Goal: Transaction & Acquisition: Purchase product/service

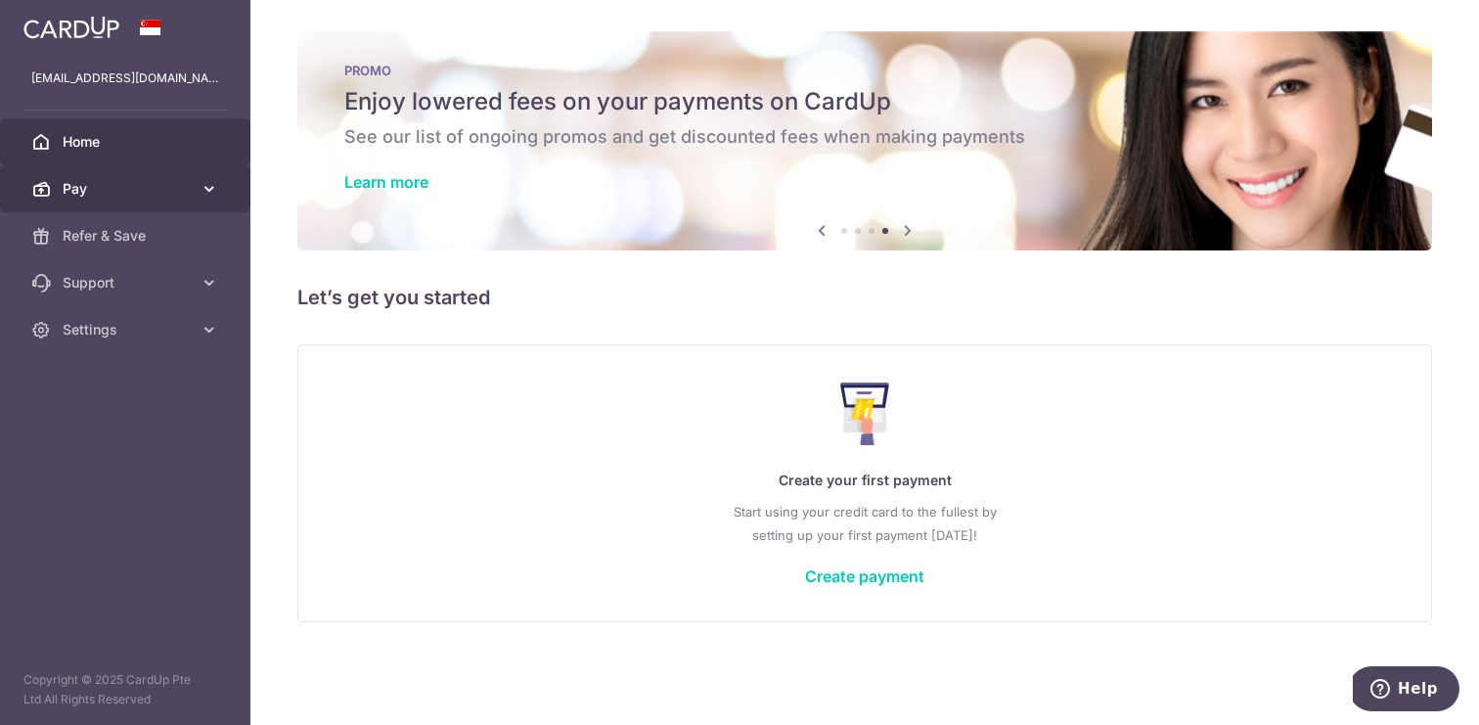
click at [209, 190] on icon at bounding box center [210, 189] width 20 height 20
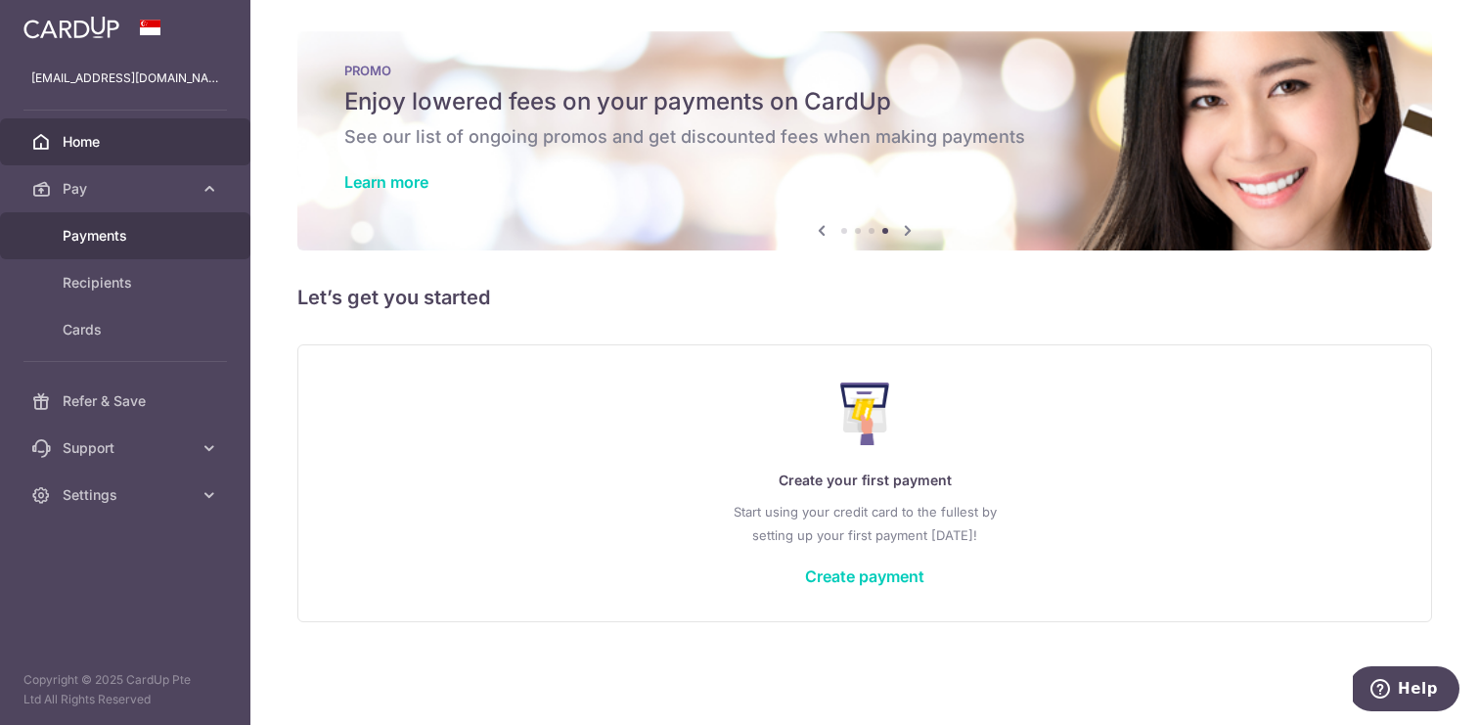
click at [104, 235] on span "Payments" at bounding box center [127, 236] width 129 height 20
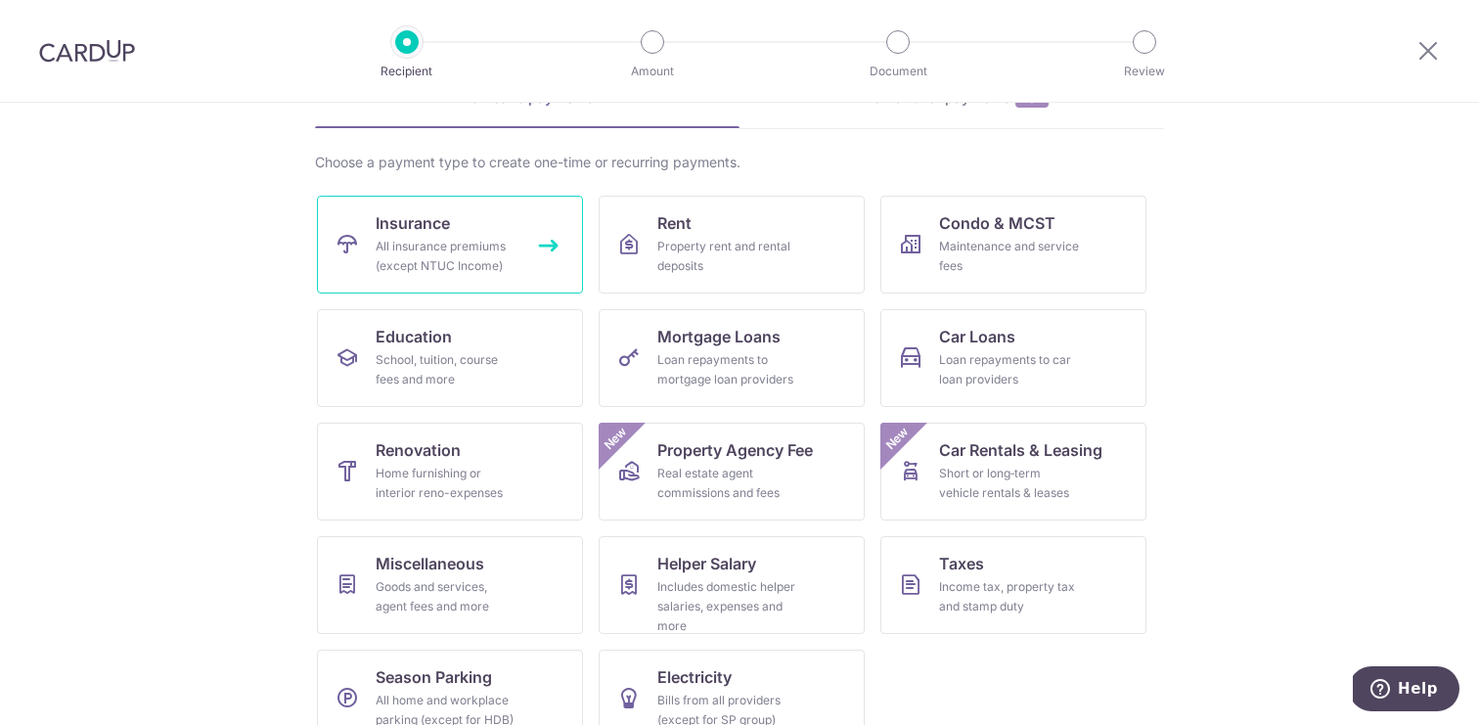
scroll to position [115, 0]
click at [433, 258] on div "All insurance premiums (except NTUC Income)" at bounding box center [446, 253] width 141 height 39
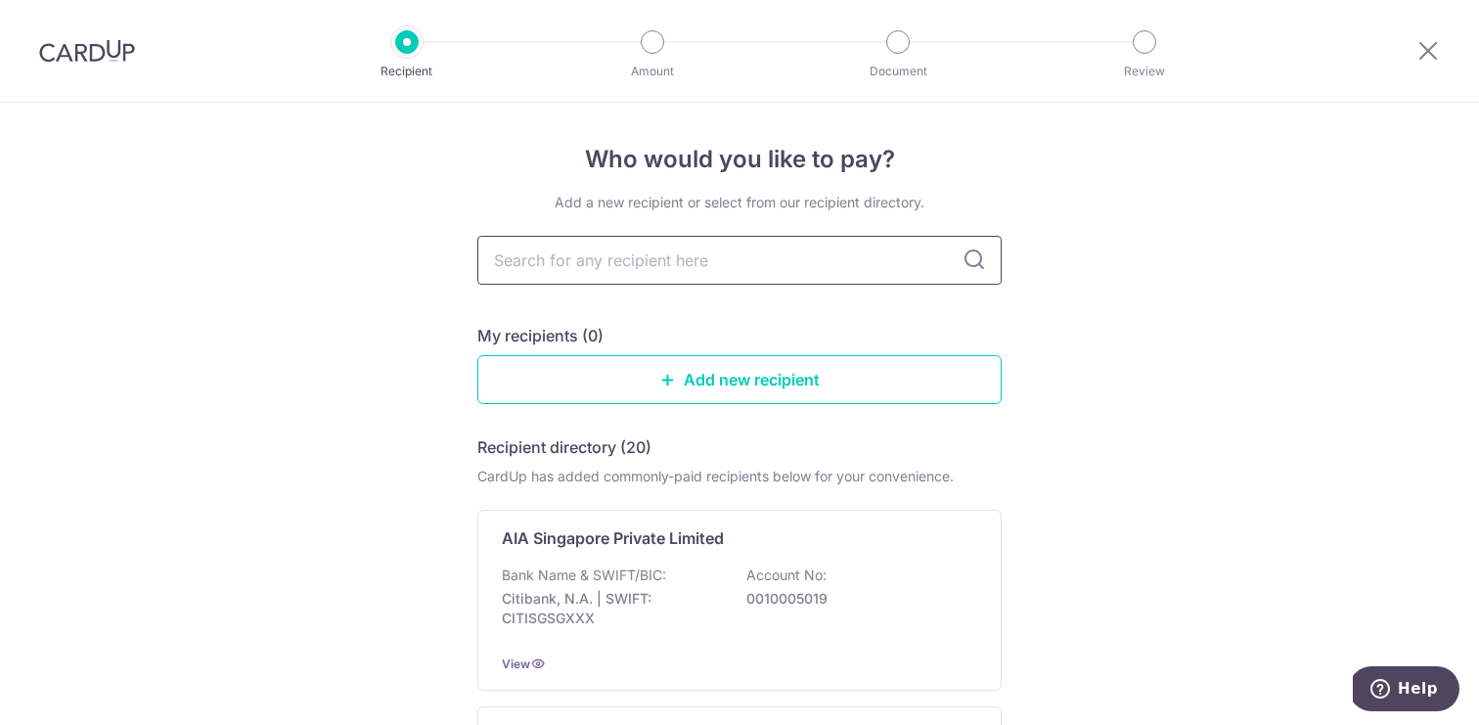
click at [746, 255] on input "text" at bounding box center [739, 260] width 524 height 49
type input "m"
click at [709, 382] on link "Add new recipient" at bounding box center [739, 379] width 524 height 49
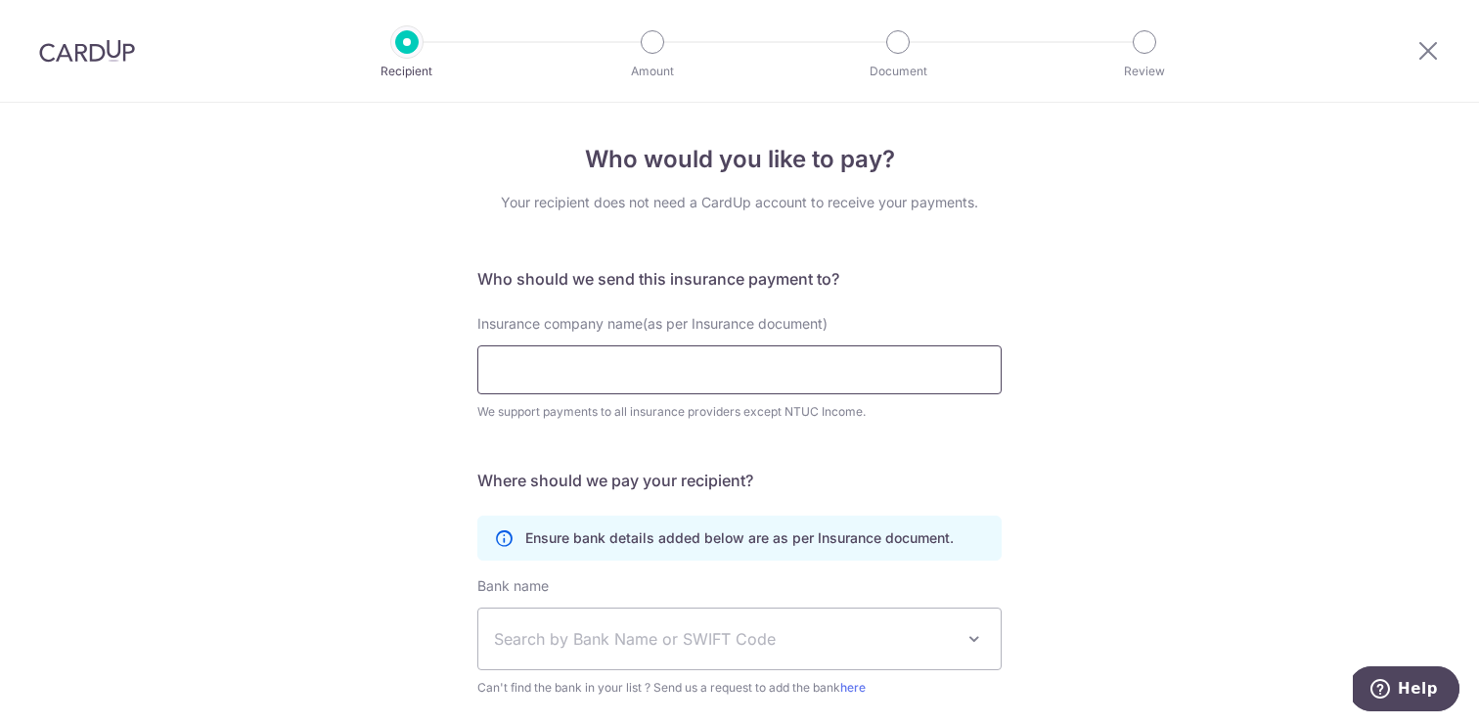
click at [709, 382] on input "Insurance company name(as per Insurance document)" at bounding box center [739, 369] width 524 height 49
click button "Submit Request" at bounding box center [0, 0] width 0 height 0
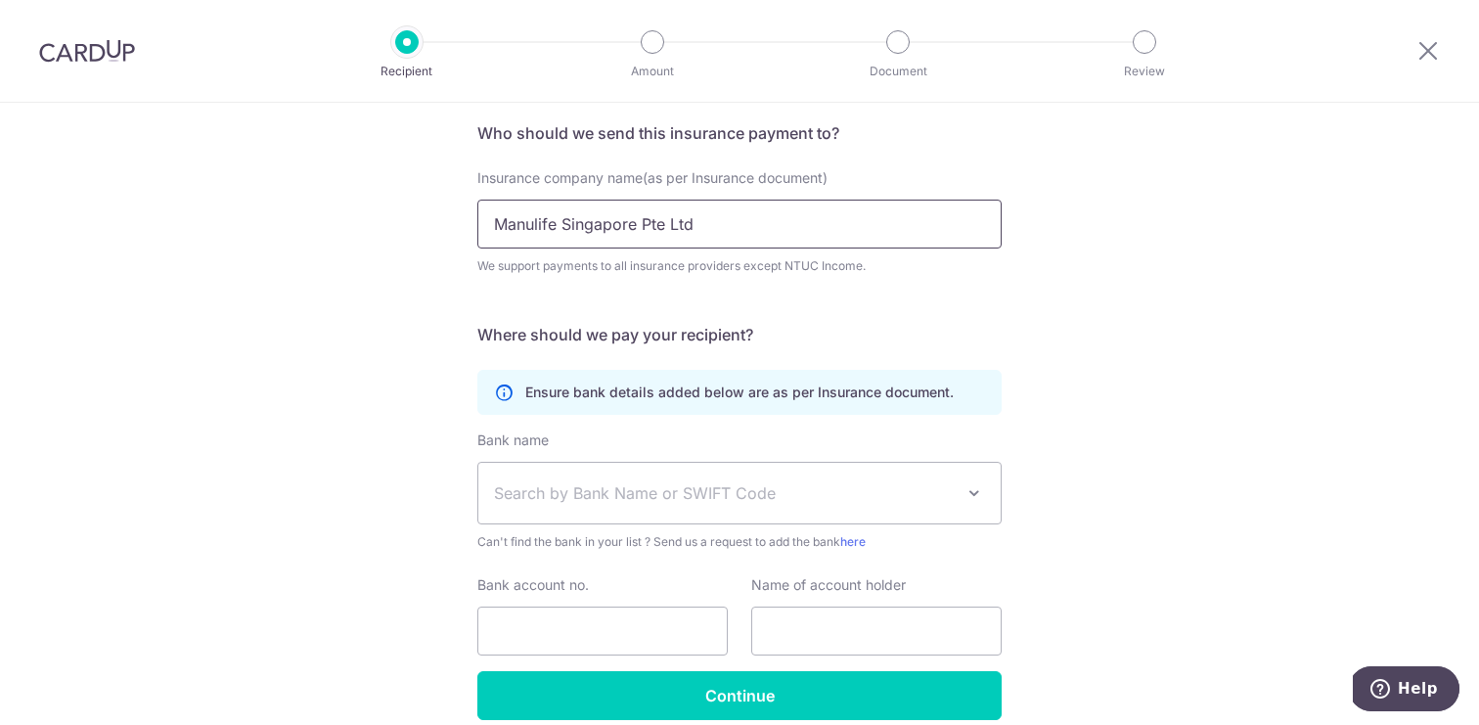
scroll to position [233, 0]
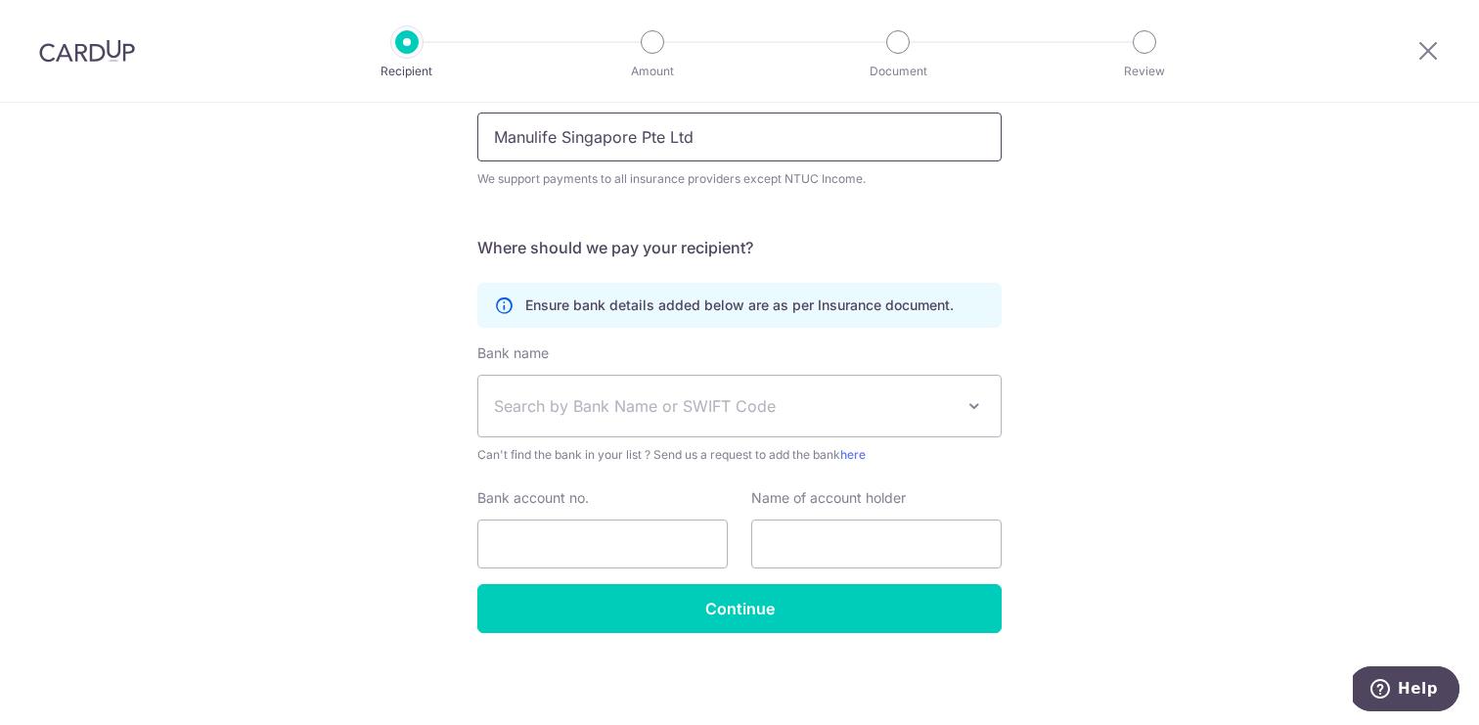
type input "Manulife Singapore Pte Ltd"
click at [971, 406] on span at bounding box center [973, 405] width 23 height 23
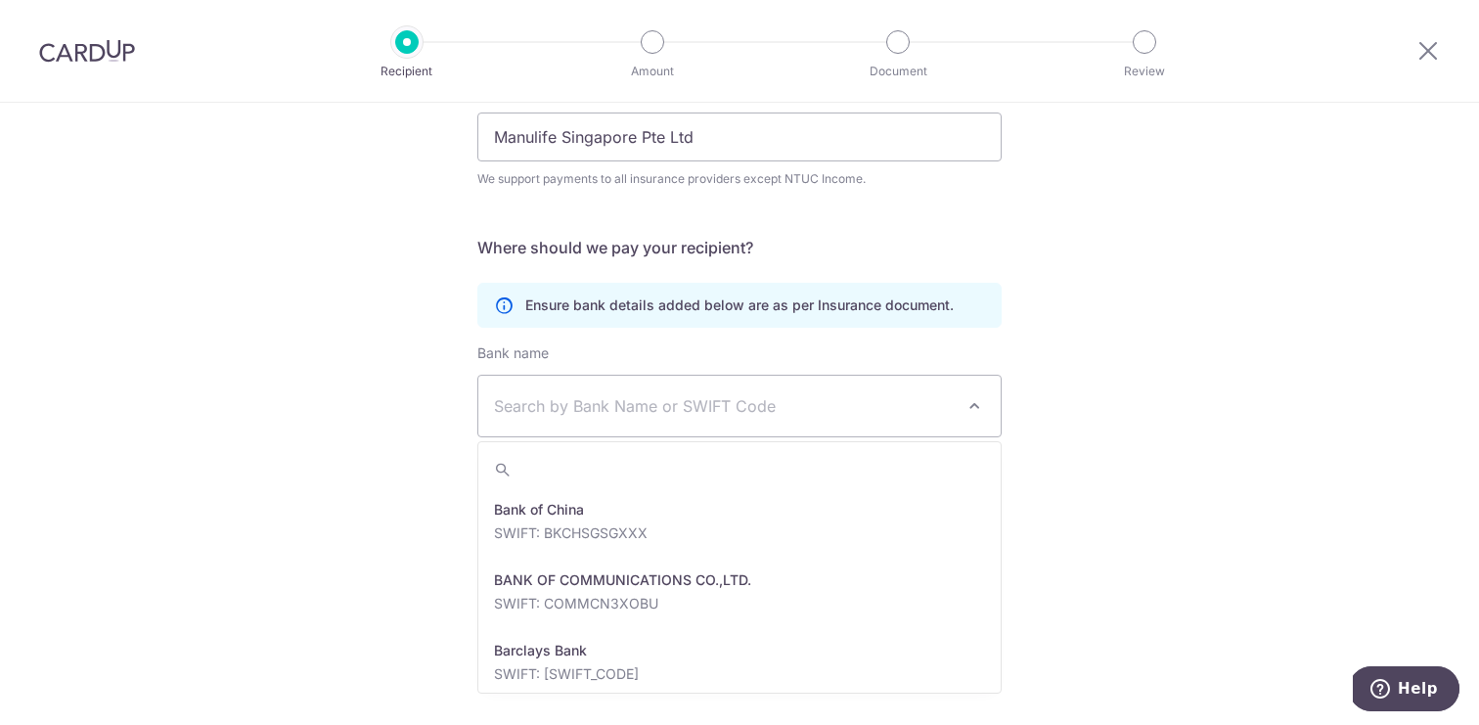
scroll to position [354, 0]
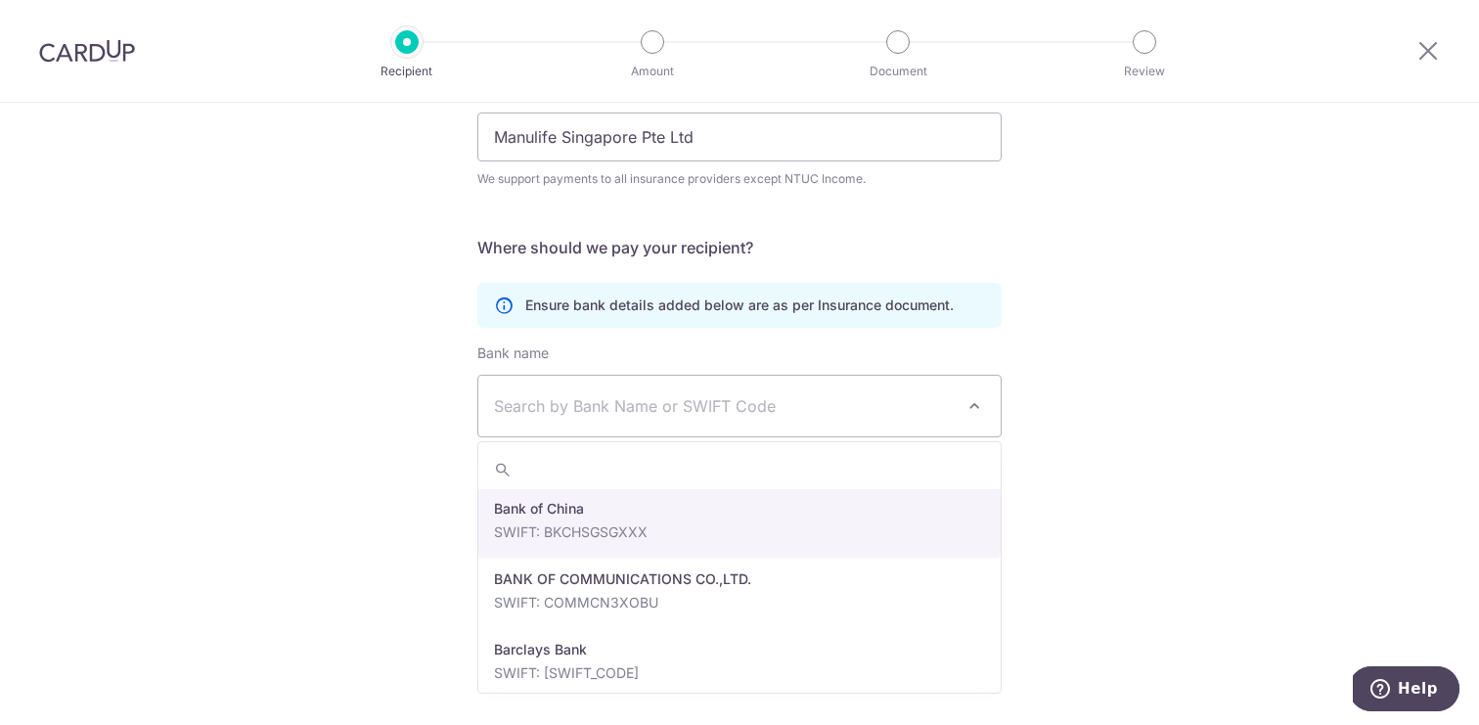
click at [1214, 408] on div "Who would you like to pay? Your recipient does not need a CardUp account to rec…" at bounding box center [739, 297] width 1479 height 855
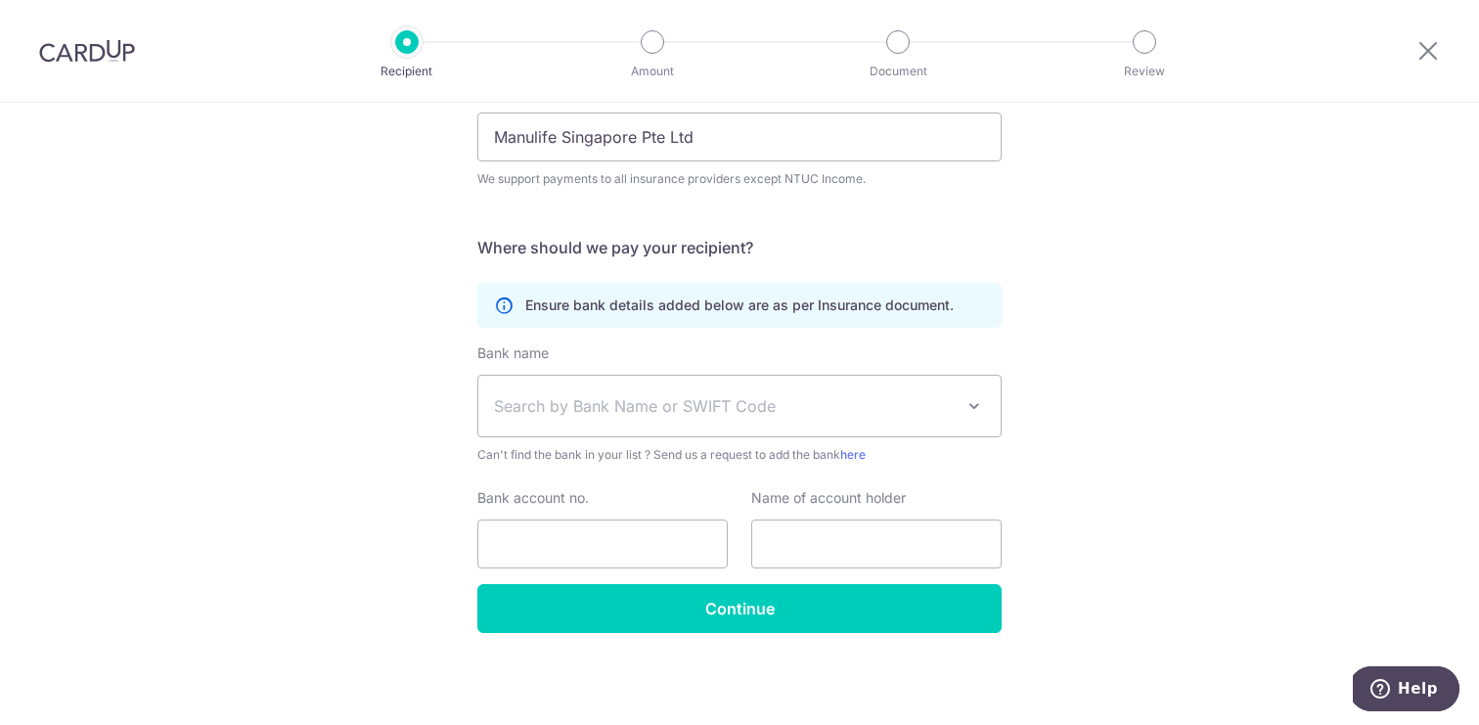
scroll to position [233, 0]
click at [506, 305] on icon at bounding box center [504, 305] width 20 height 20
click at [504, 305] on icon at bounding box center [504, 305] width 20 height 20
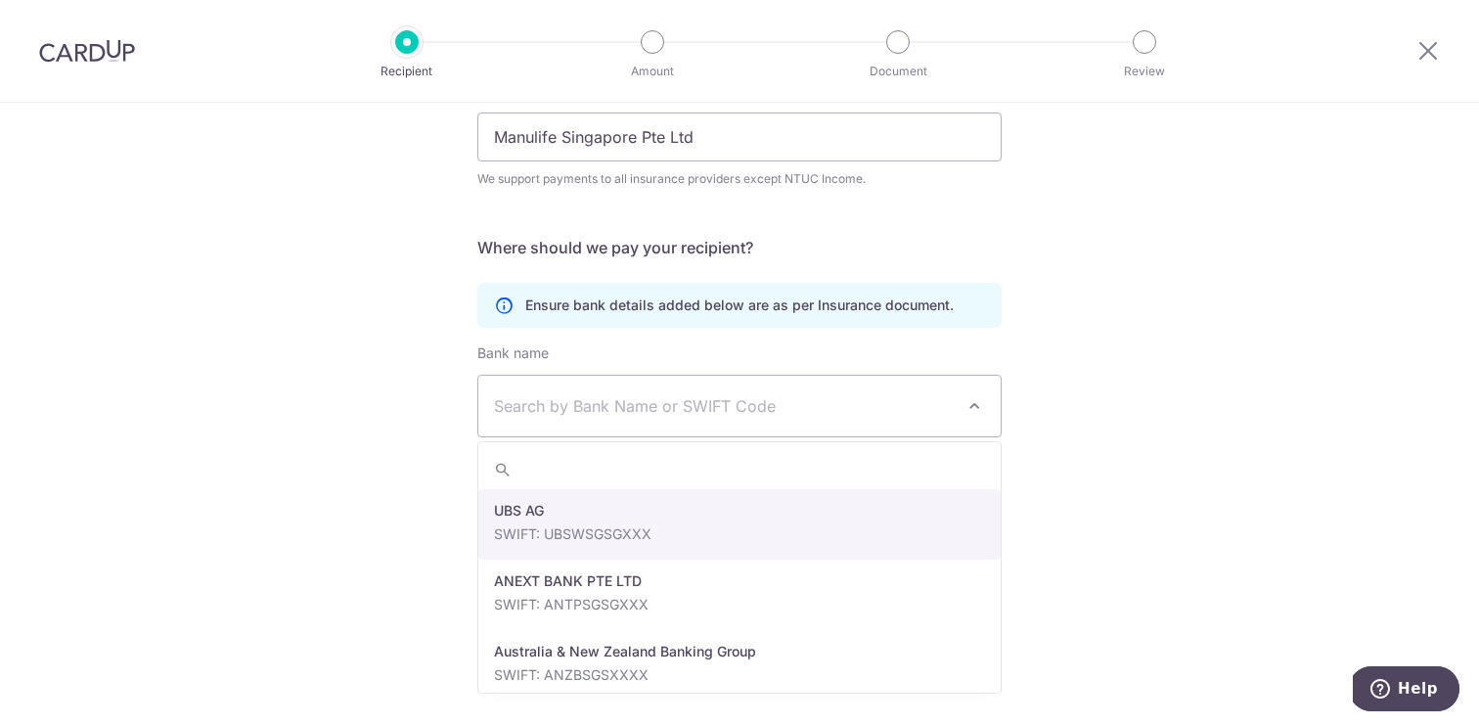
click at [627, 414] on span "Search by Bank Name or SWIFT Code" at bounding box center [724, 405] width 460 height 23
type input "dbs"
select select "6"
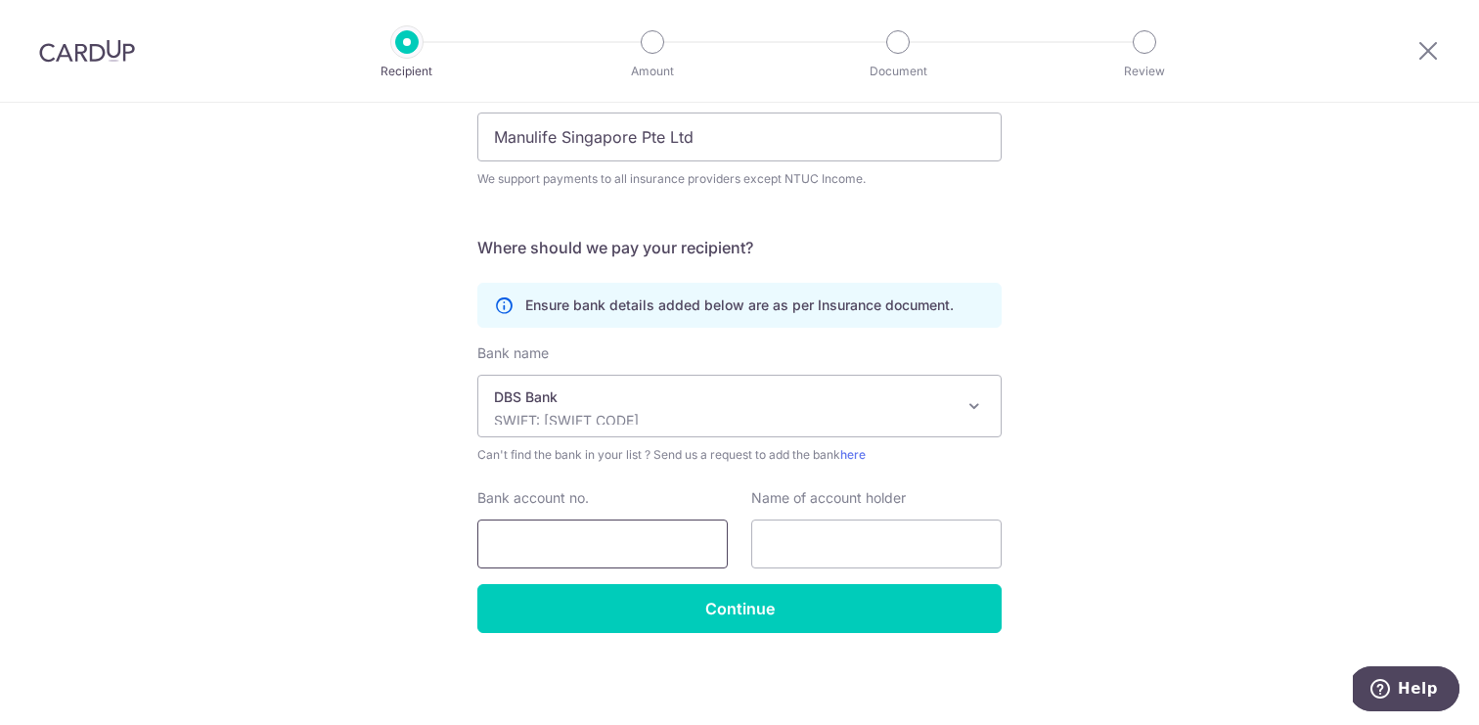
click at [608, 555] on input "Bank account no." at bounding box center [602, 543] width 250 height 49
click at [862, 457] on link "here" at bounding box center [852, 454] width 25 height 15
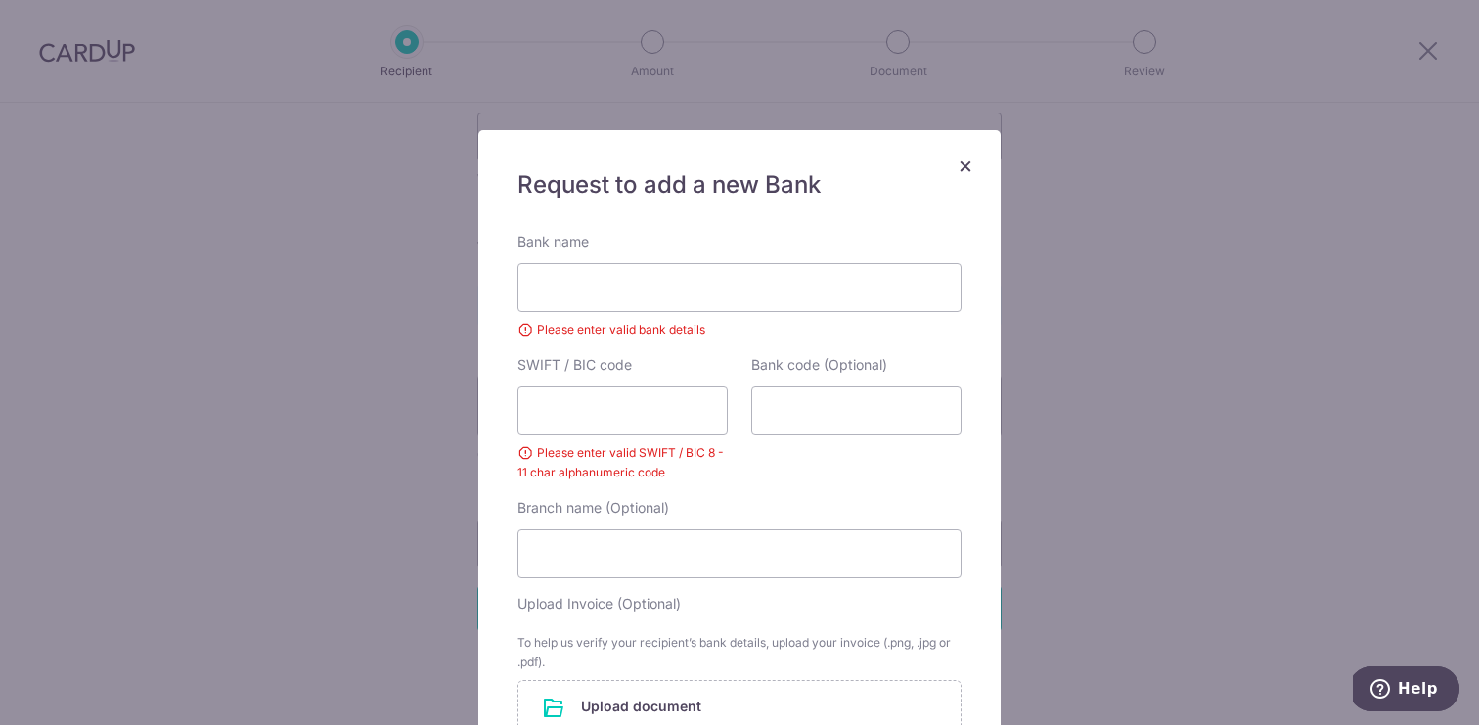
scroll to position [0, 0]
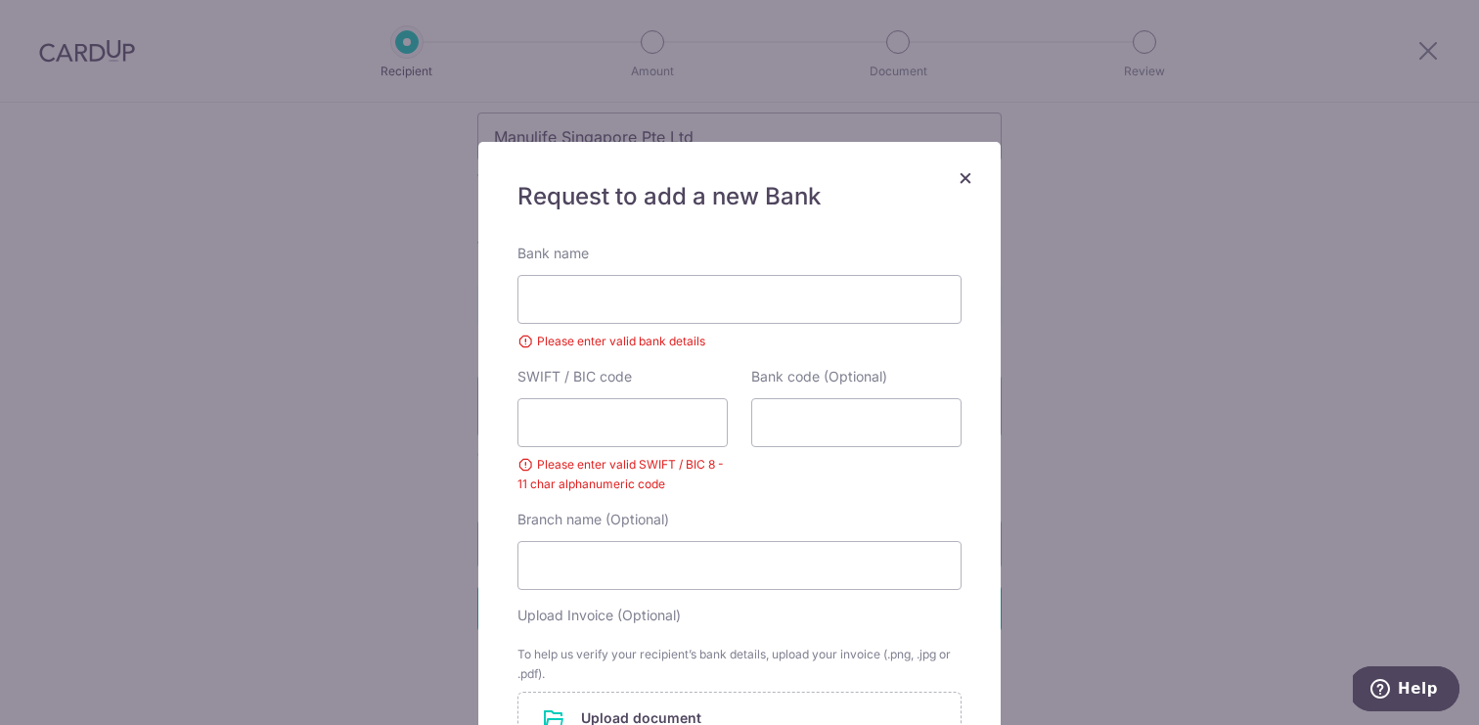
click at [964, 176] on span "×" at bounding box center [966, 176] width 16 height 28
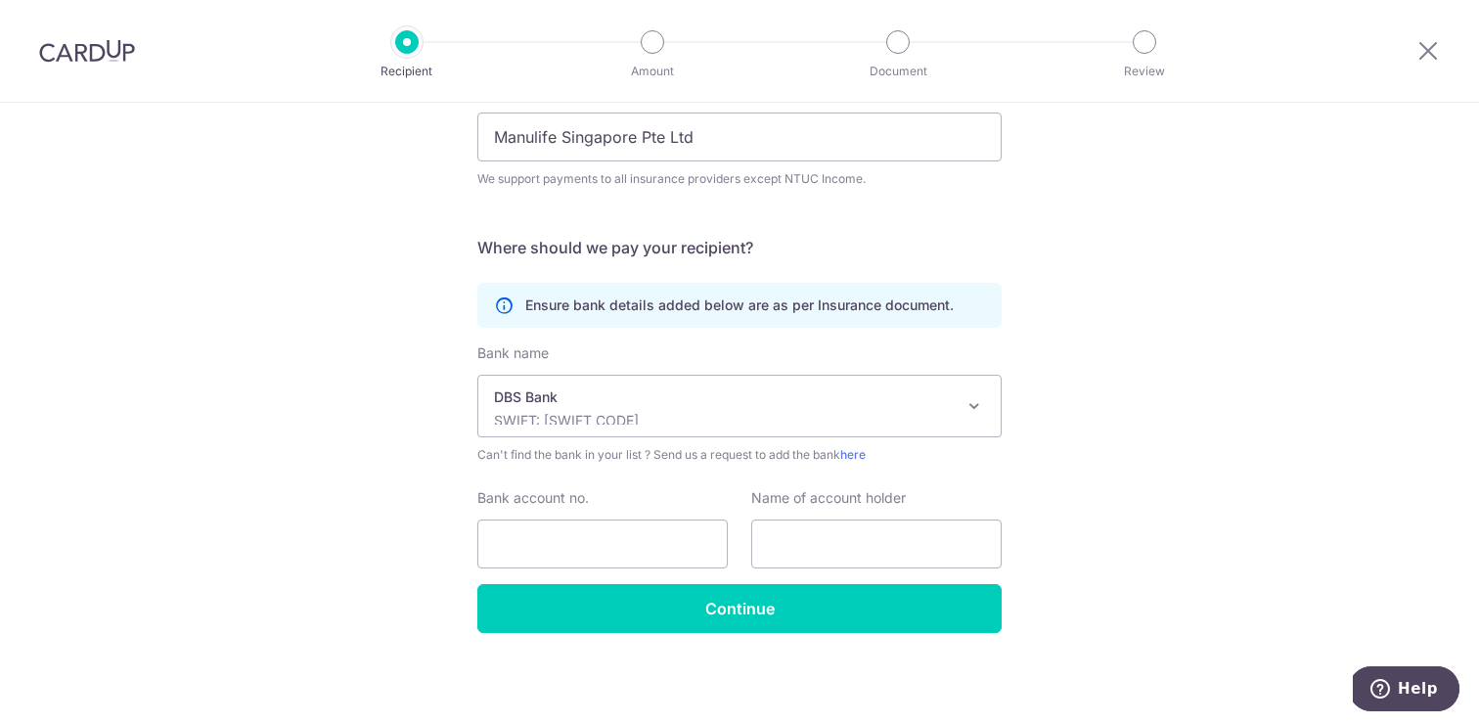
click at [1161, 506] on div "Who would you like to pay? Your recipient does not need a CardUp account to rec…" at bounding box center [739, 297] width 1479 height 855
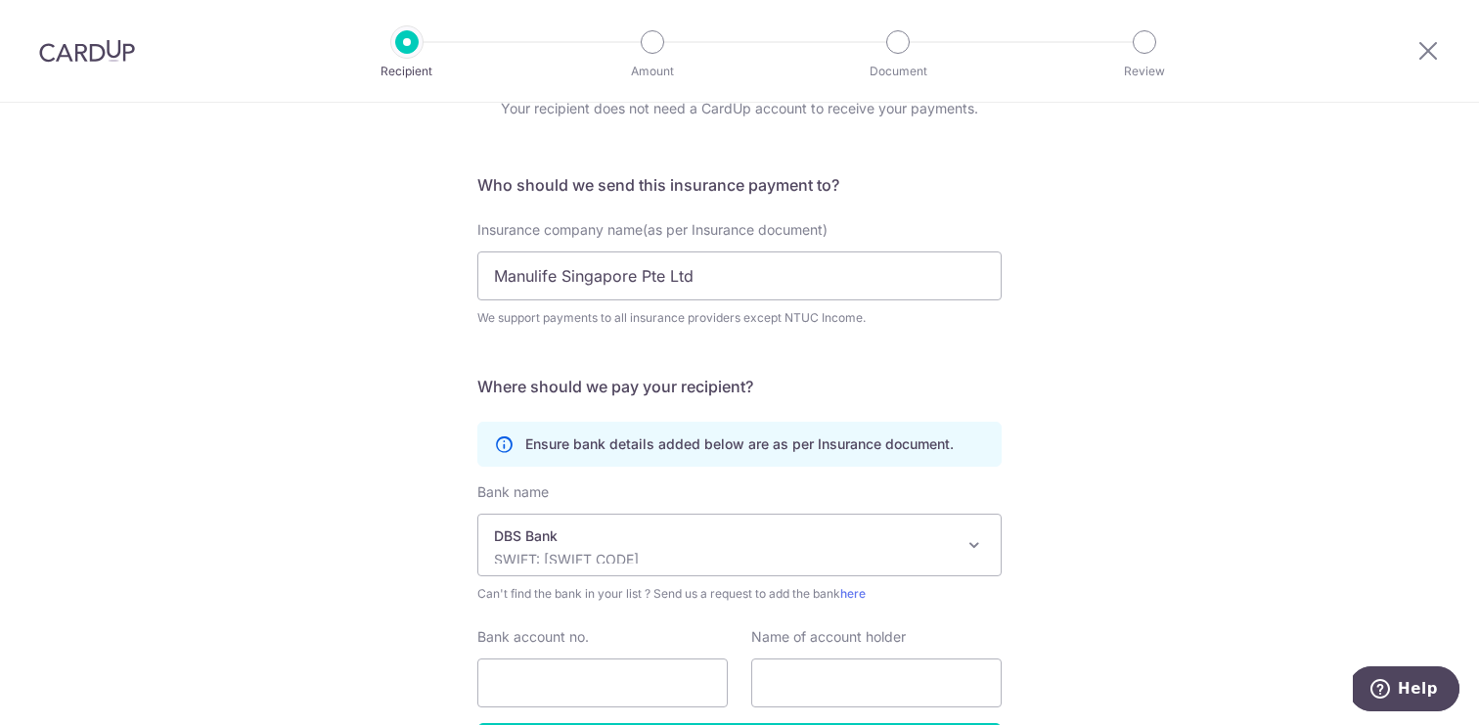
scroll to position [233, 0]
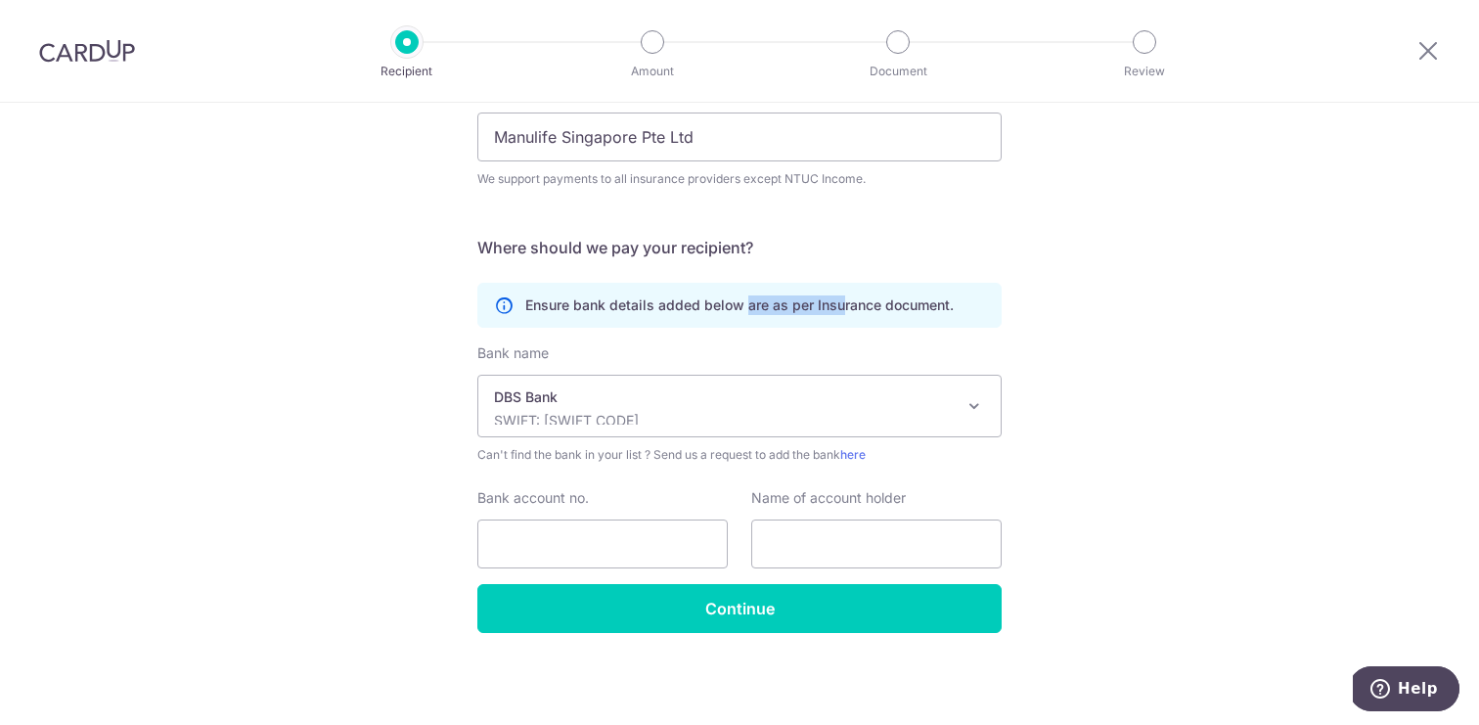
drag, startPoint x: 747, startPoint y: 308, endPoint x: 838, endPoint y: 306, distance: 91.0
click at [838, 306] on p "Ensure bank details added below are as per Insurance document." at bounding box center [739, 305] width 428 height 20
click at [1134, 335] on div "Who would you like to pay? Your recipient does not need a CardUp account to rec…" at bounding box center [739, 297] width 1479 height 855
click at [293, 165] on div "Who would you like to pay? Your recipient does not need a CardUp account to rec…" at bounding box center [739, 297] width 1479 height 855
click at [64, 51] on img at bounding box center [87, 50] width 96 height 23
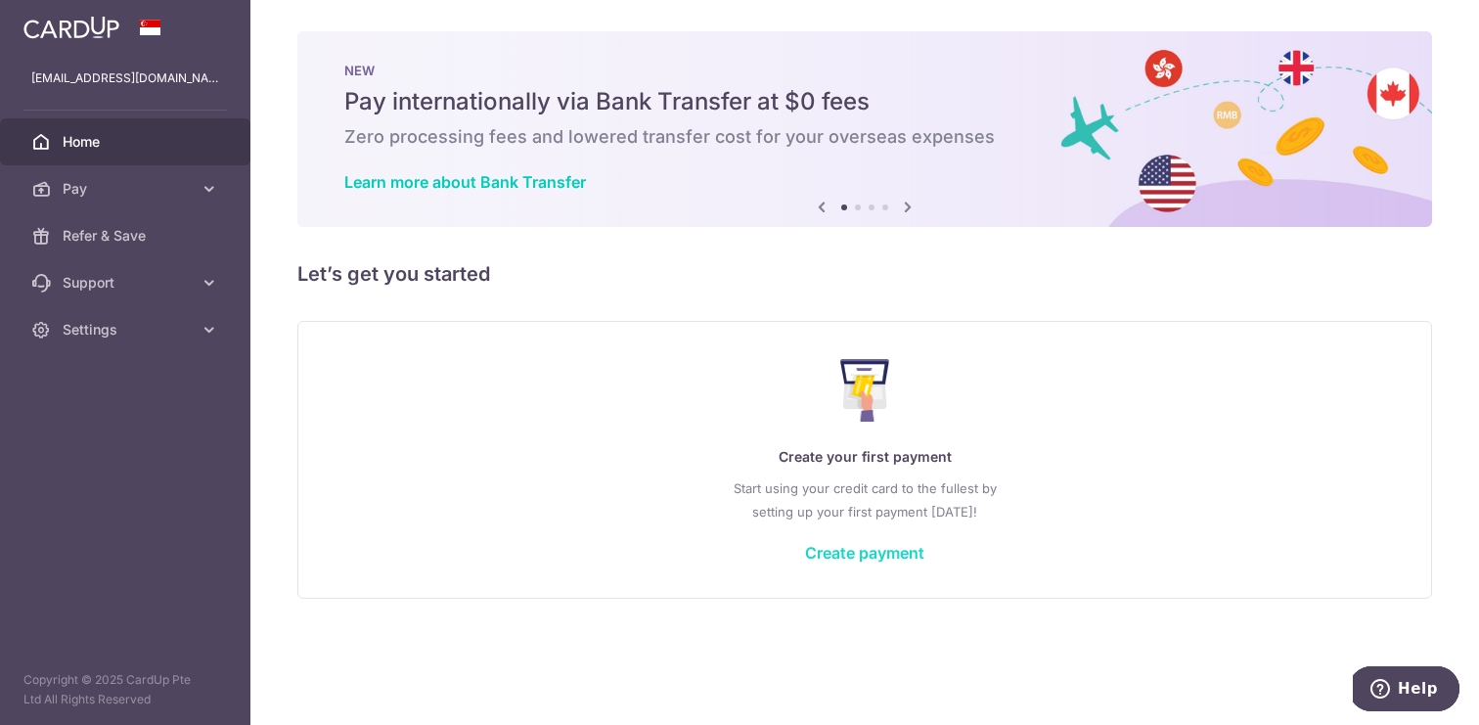
click at [869, 549] on link "Create payment" at bounding box center [864, 553] width 119 height 20
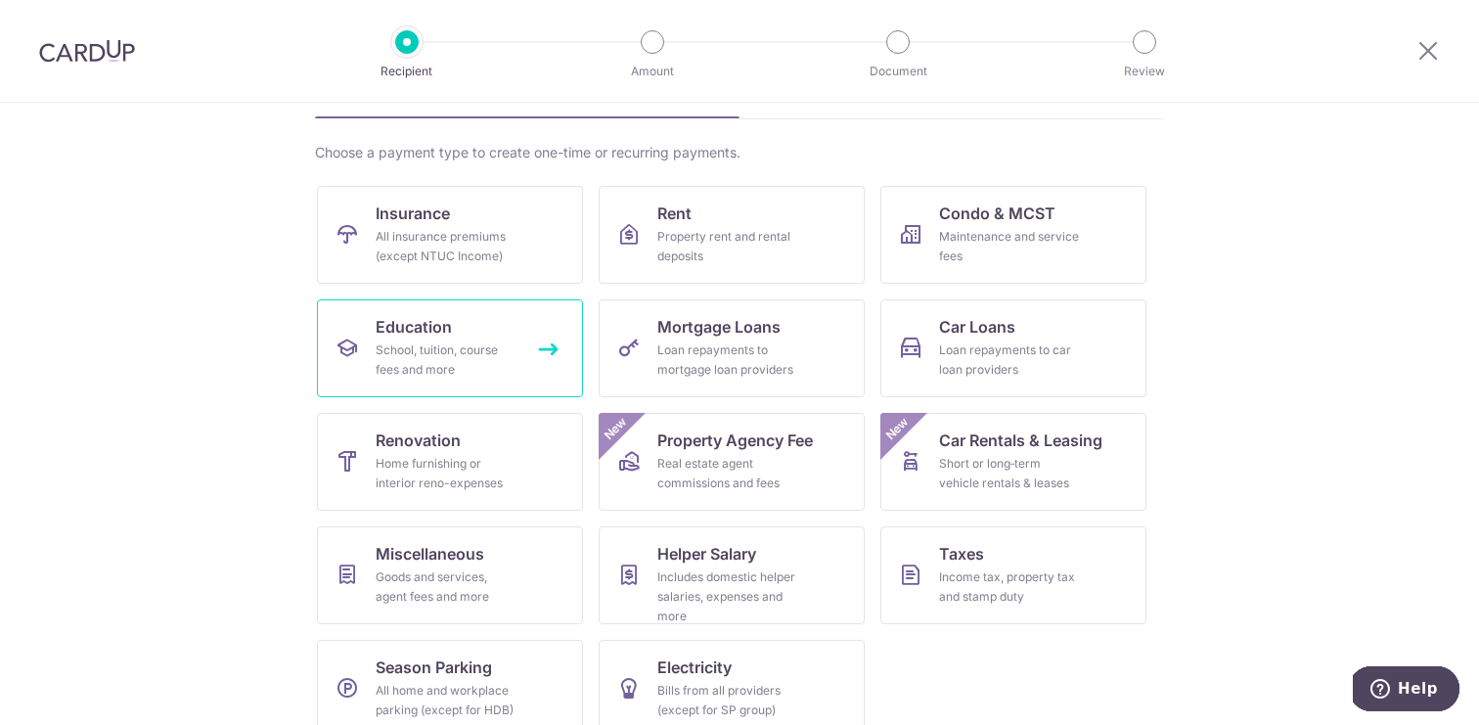
scroll to position [132, 0]
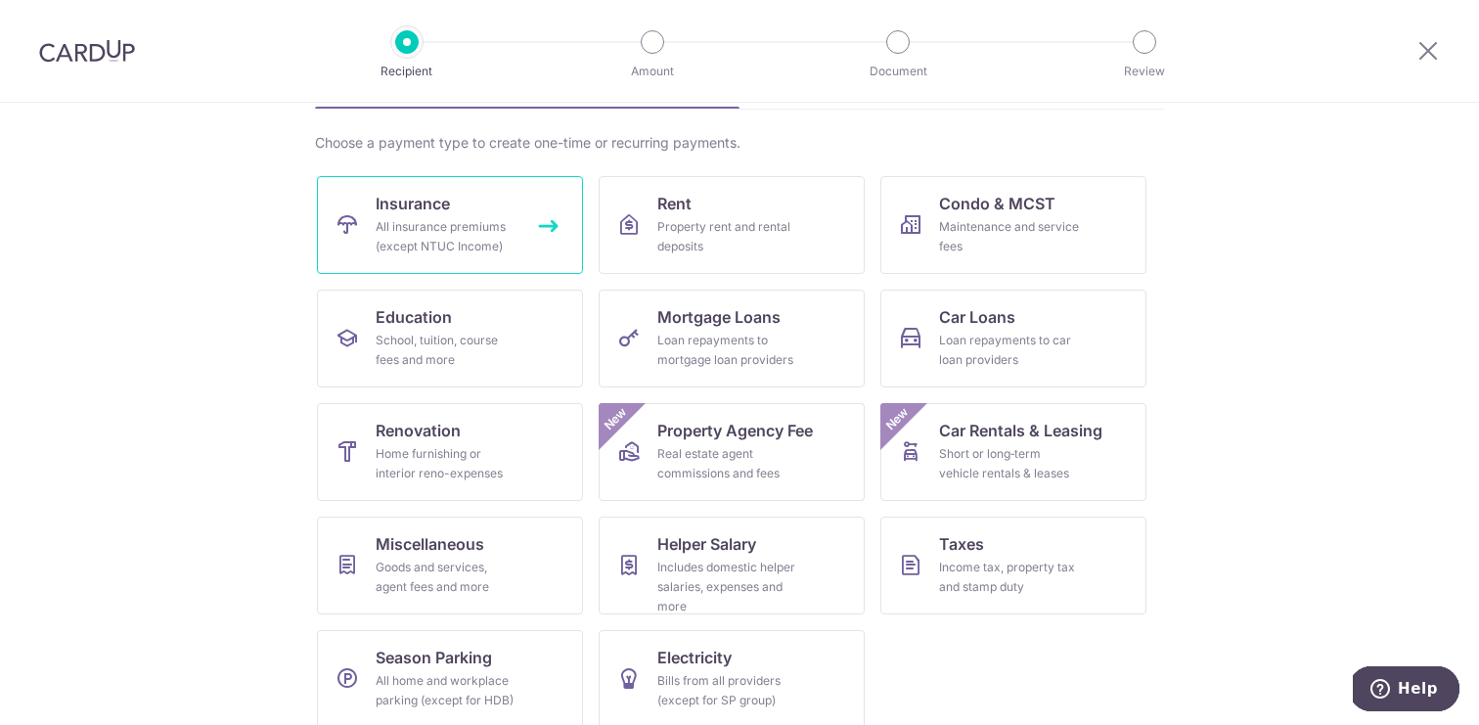
click at [402, 230] on div "All insurance premiums (except NTUC Income)" at bounding box center [446, 236] width 141 height 39
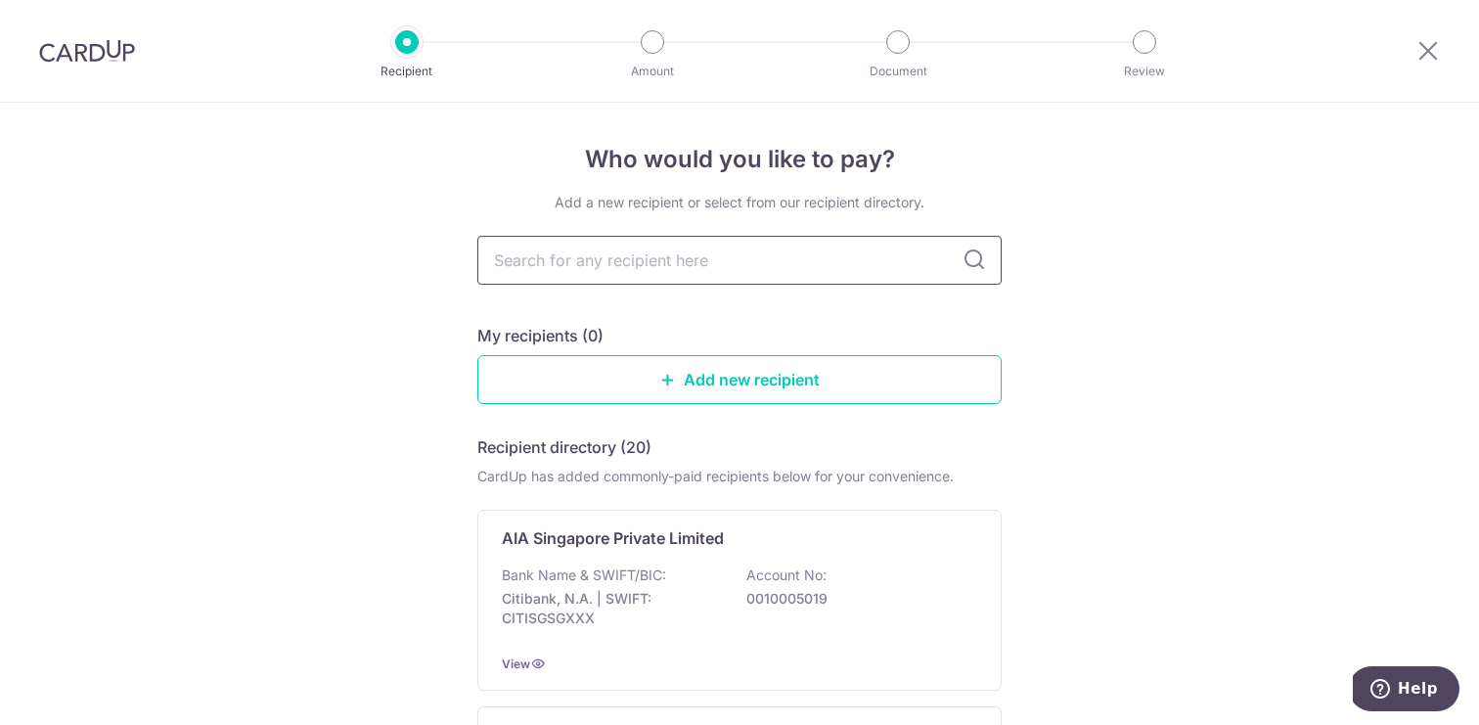
click at [689, 248] on input "text" at bounding box center [739, 260] width 524 height 49
type input "Manulife"
type input "Manulife Singapore Pte Ltd"
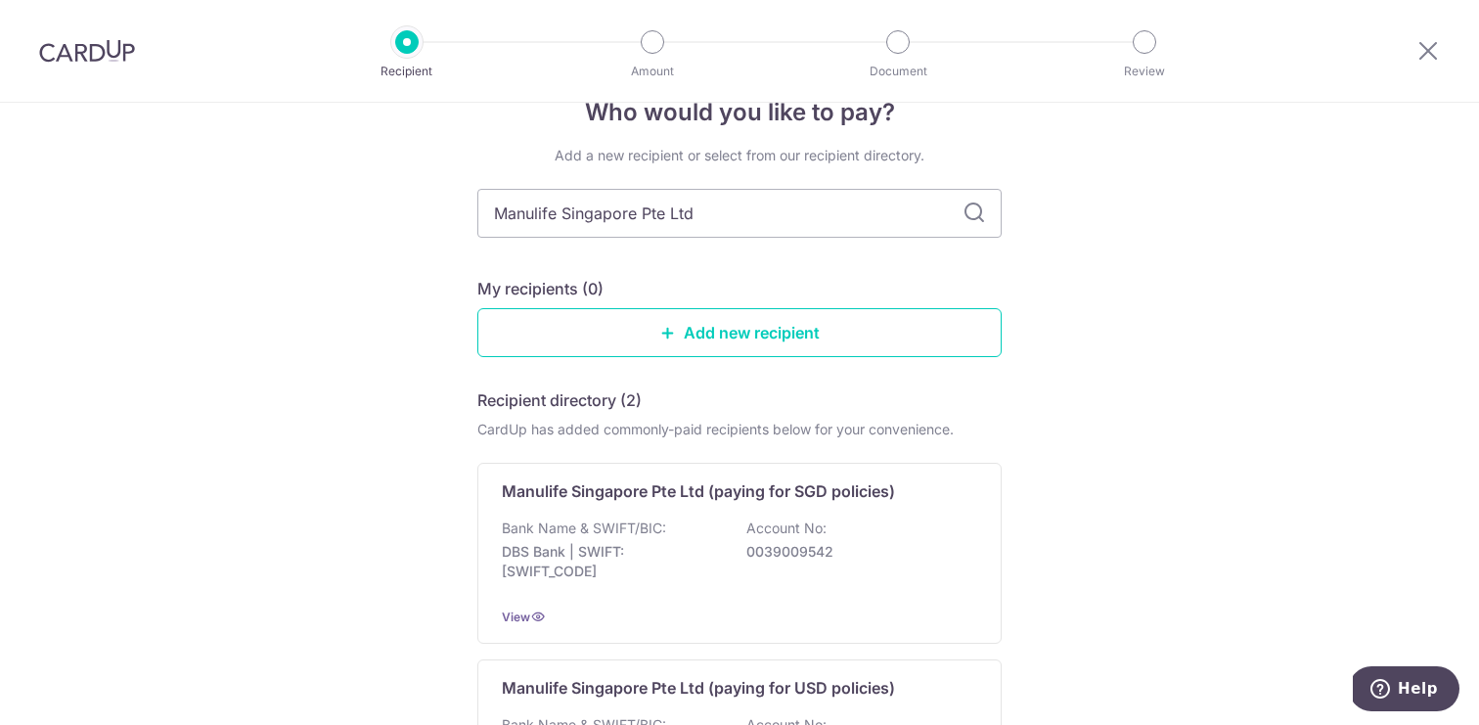
scroll to position [63, 0]
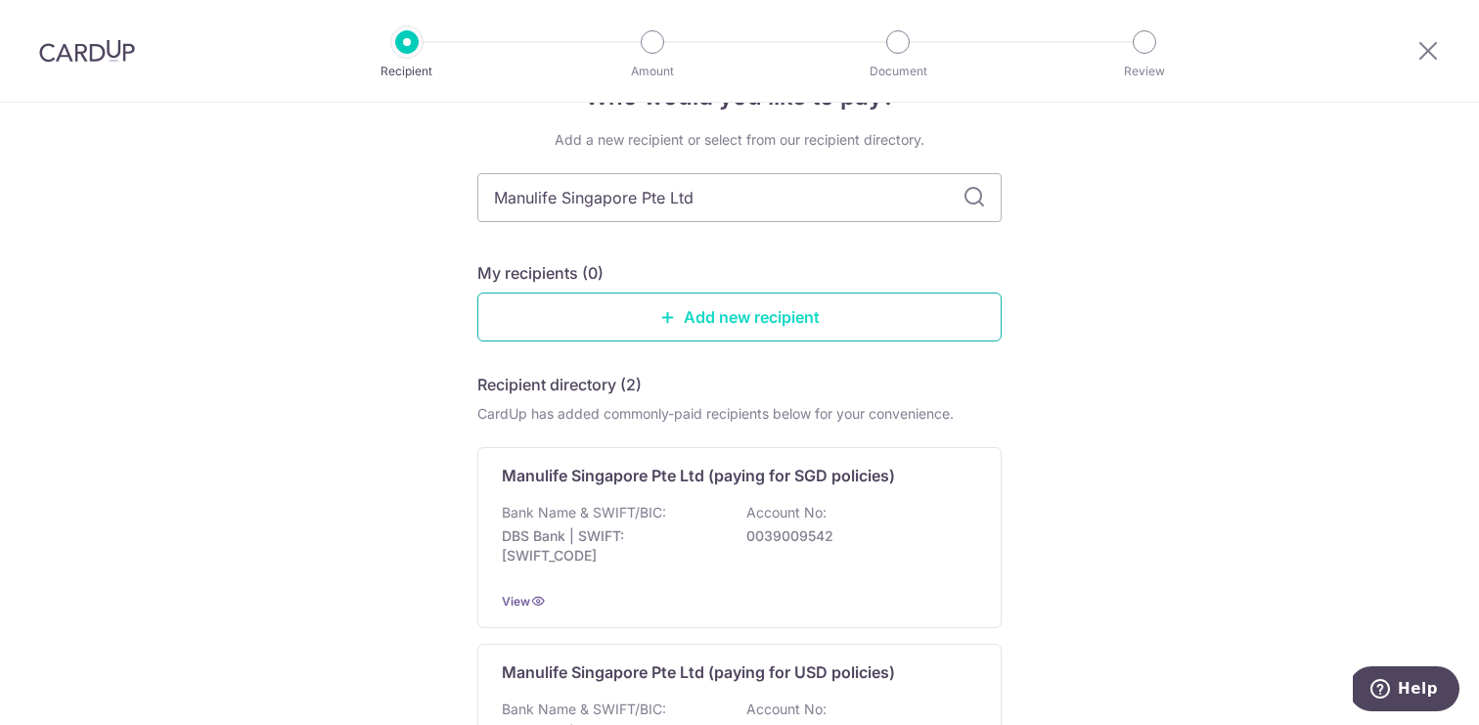
click at [787, 319] on link "Add new recipient" at bounding box center [739, 316] width 524 height 49
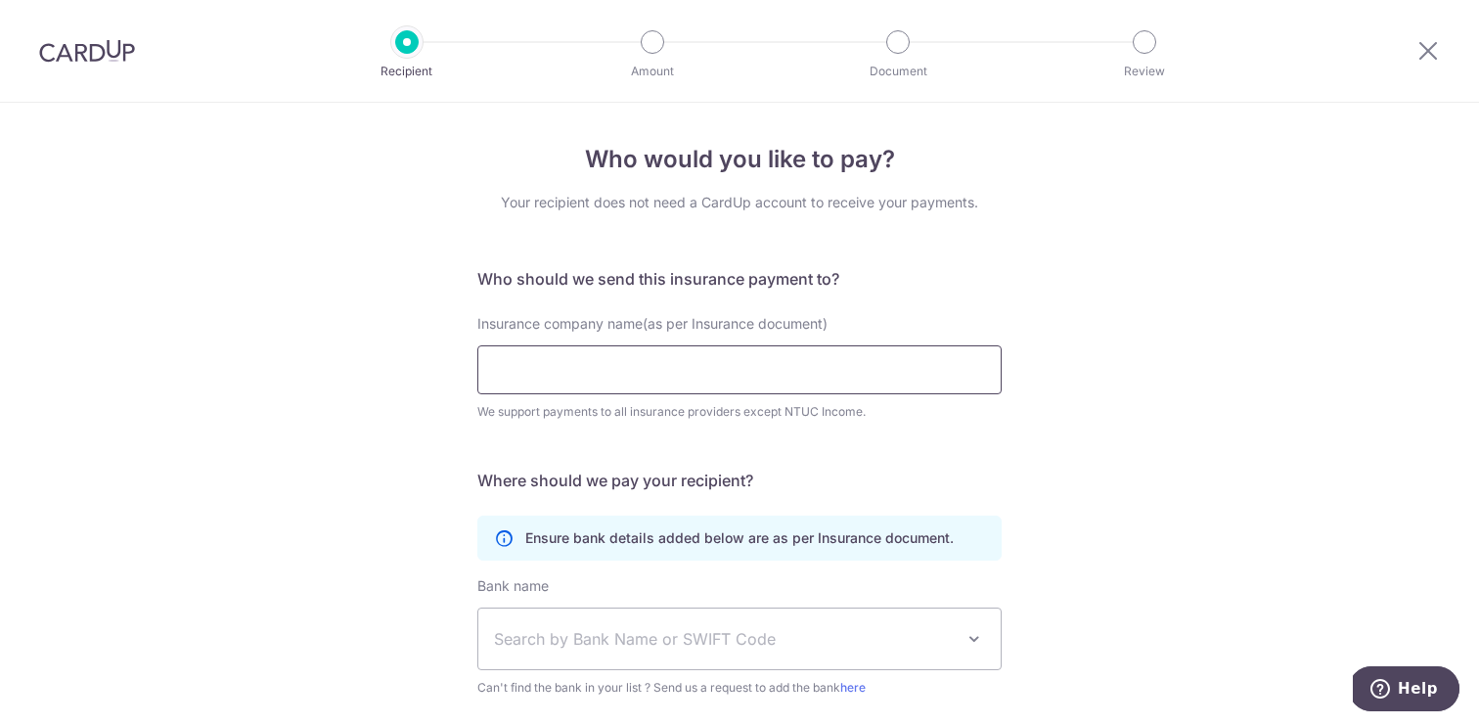
click at [599, 373] on input "Insurance company name(as per Insurance document)" at bounding box center [739, 369] width 524 height 49
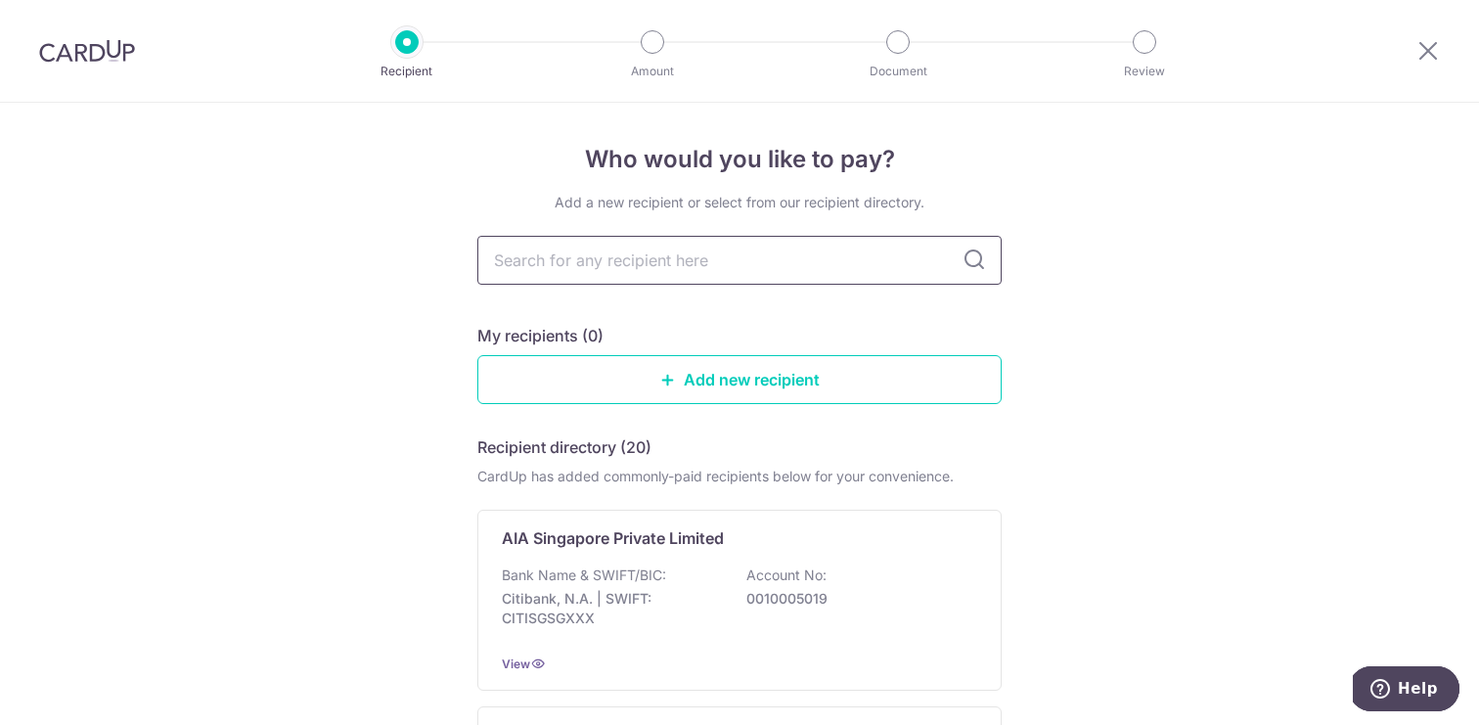
click at [632, 263] on input "text" at bounding box center [739, 260] width 524 height 49
type input "M"
type input "Ma"
click at [631, 314] on div "Add a new recipient or select from our recipient directory. Ma My recipients (0…" at bounding box center [739, 677] width 524 height 969
click at [566, 270] on input "Ma" at bounding box center [739, 260] width 524 height 49
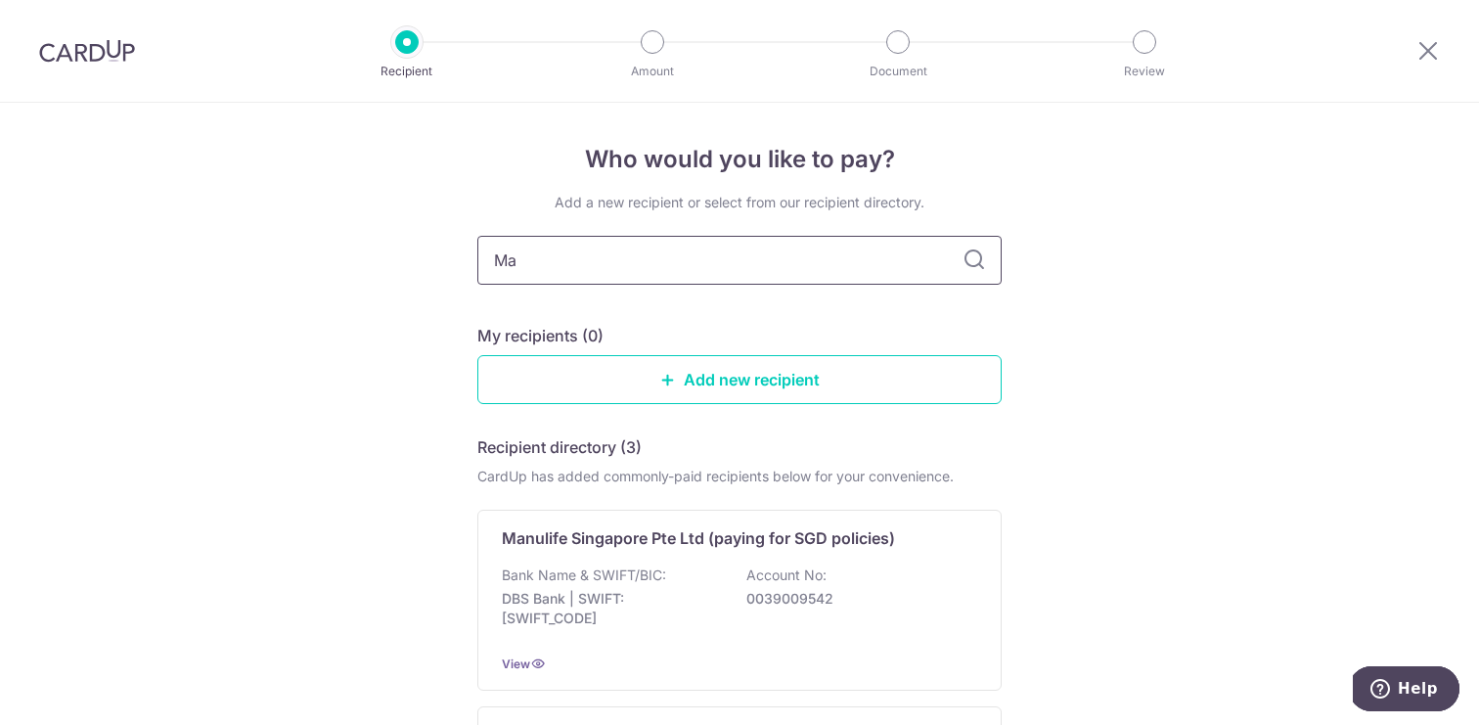
type input "Manulife Singapore Pte Ltd"
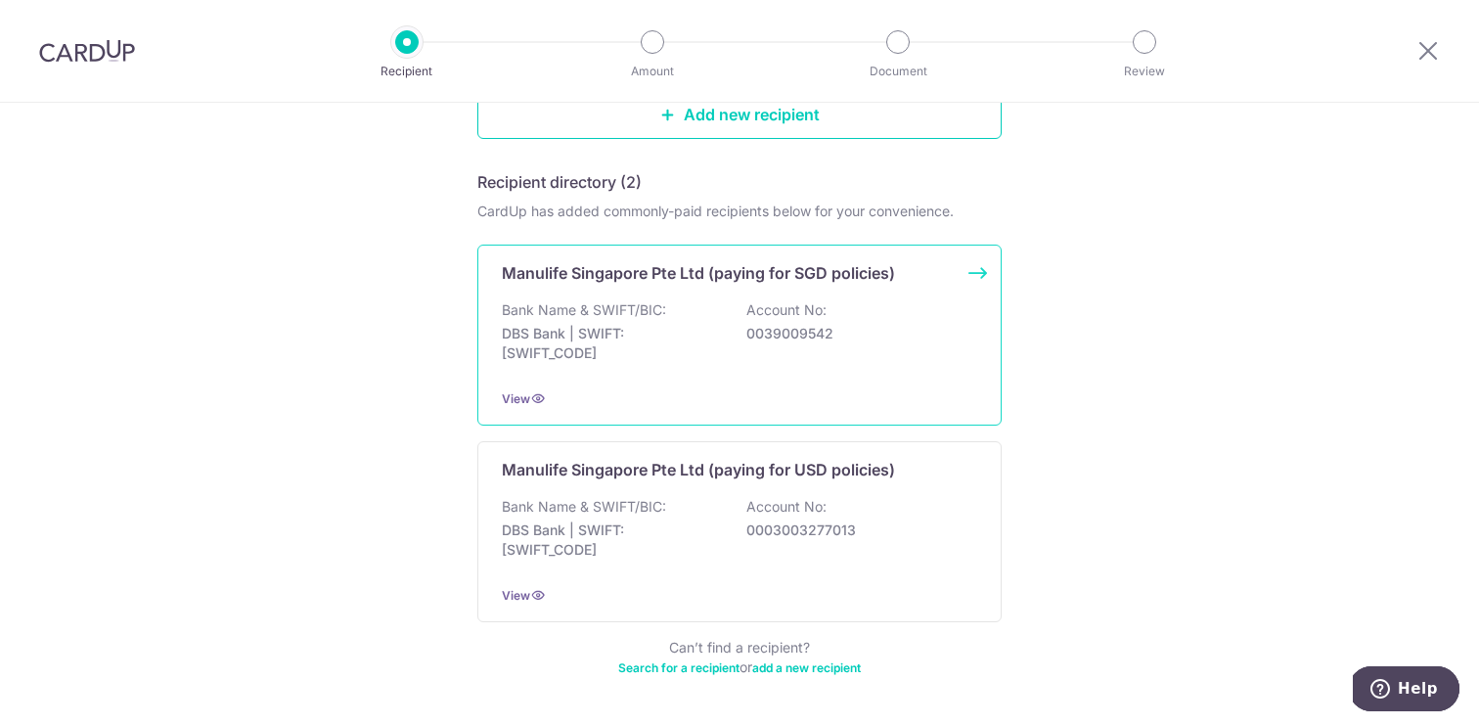
scroll to position [261, 0]
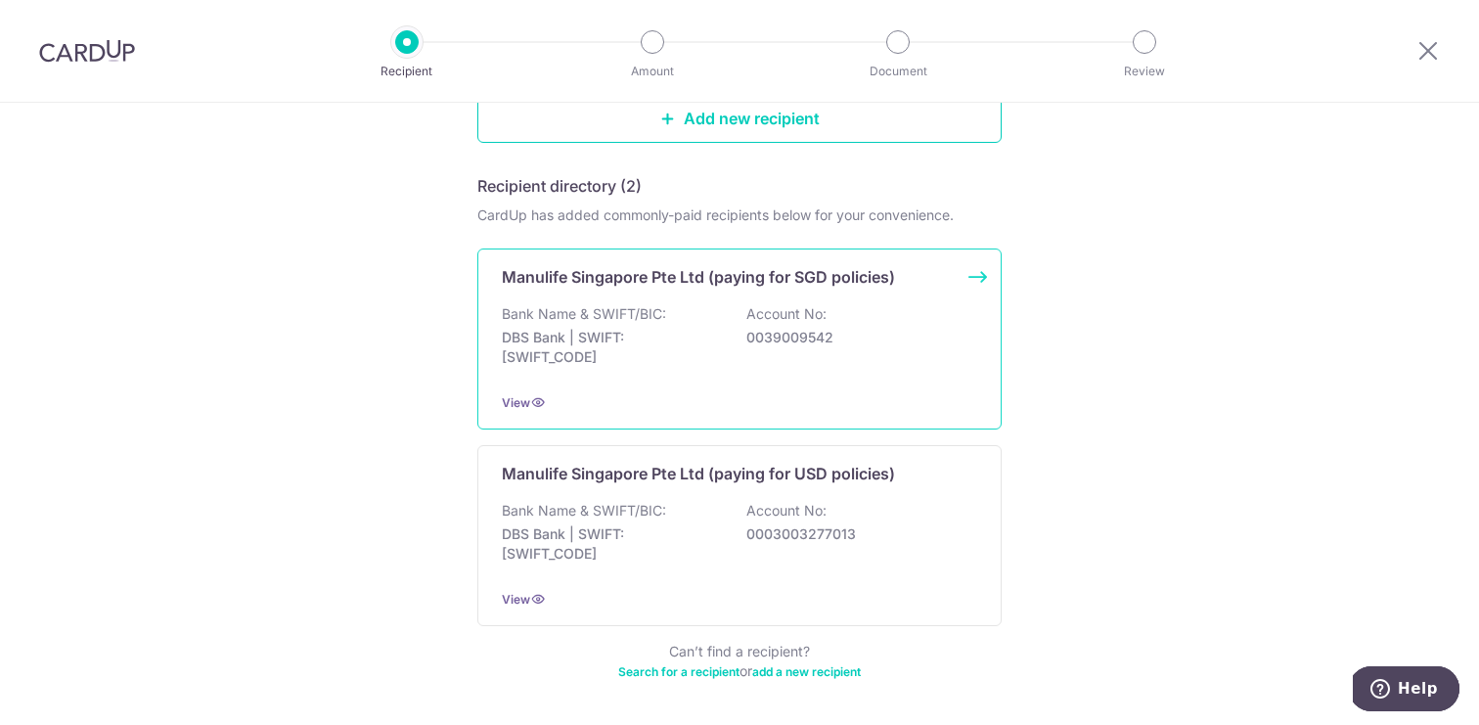
click at [766, 322] on p "Account No:" at bounding box center [786, 314] width 80 height 20
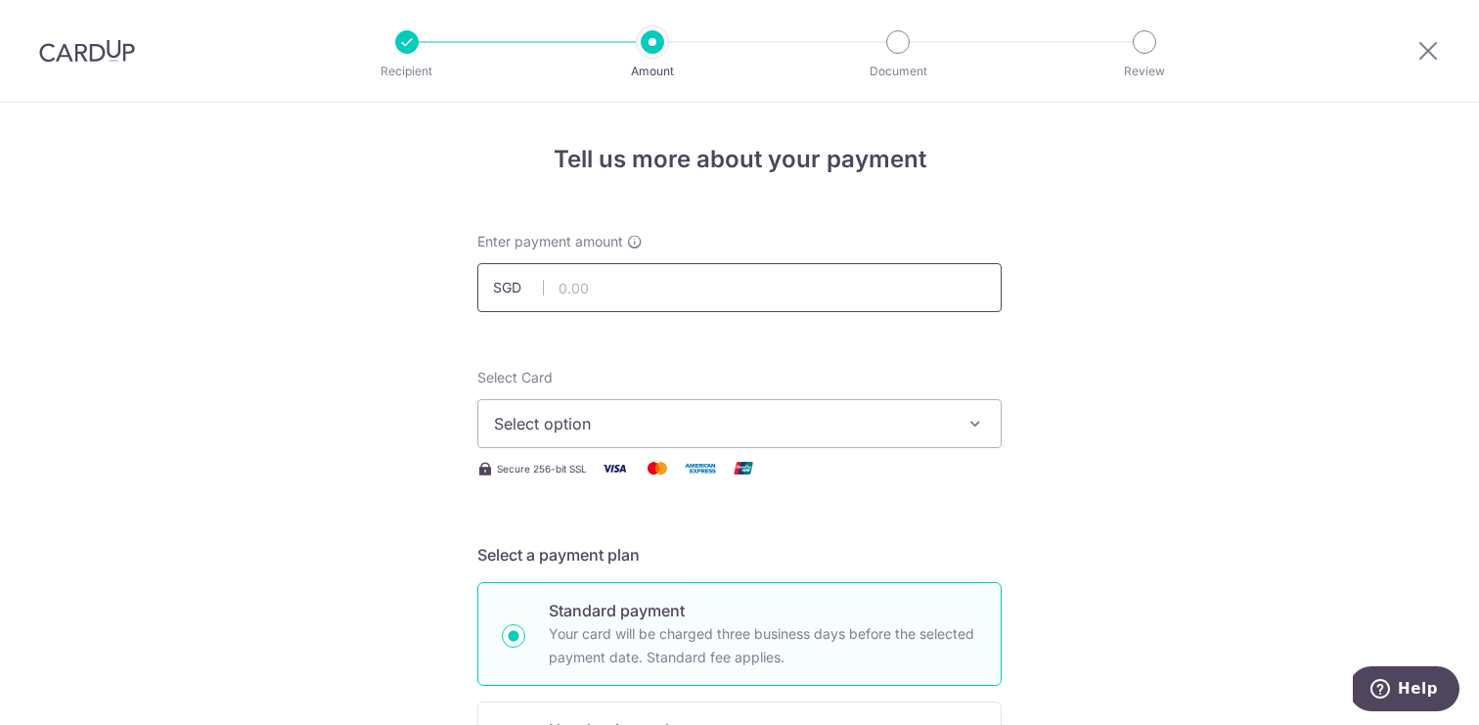
click at [642, 282] on input "text" at bounding box center [739, 287] width 524 height 49
type input "15,620.45"
click at [566, 419] on span "Select option" at bounding box center [722, 423] width 456 height 23
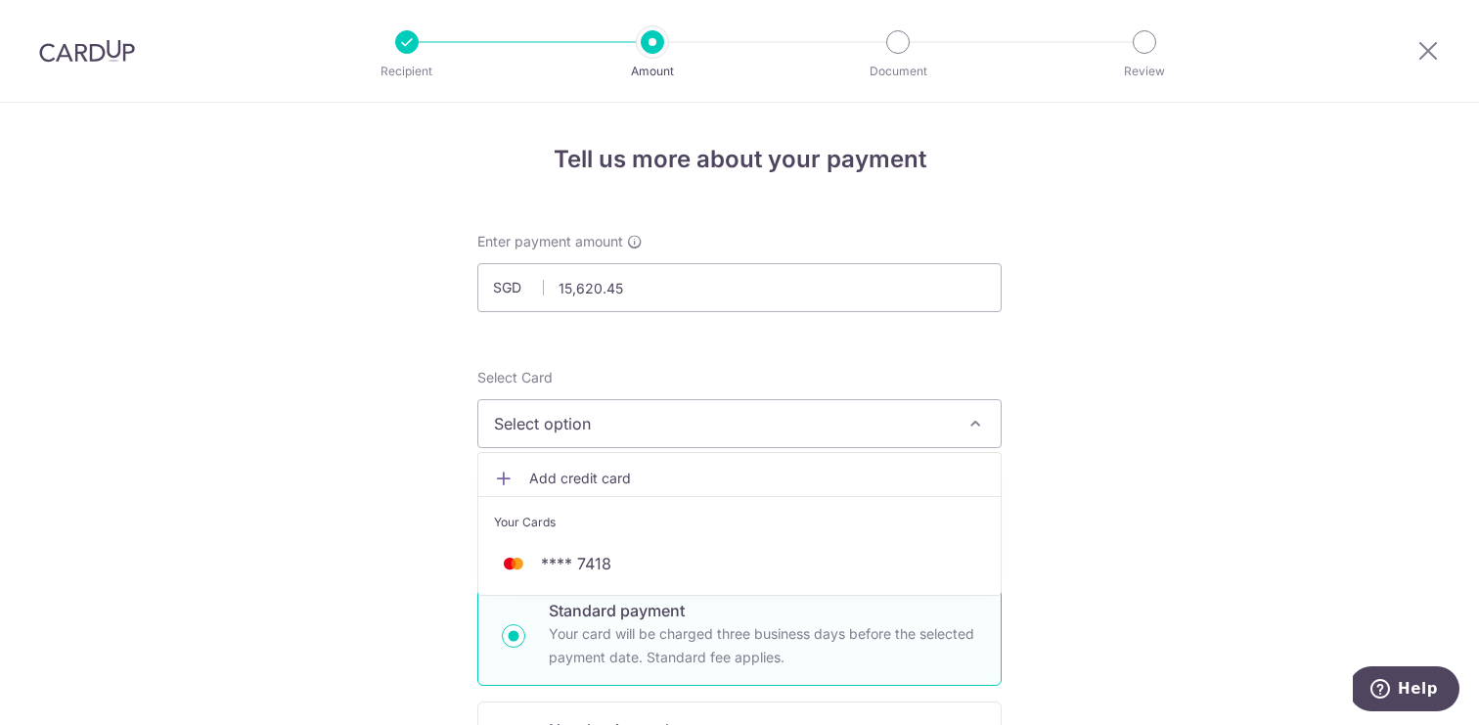
click at [573, 482] on span "Add credit card" at bounding box center [757, 478] width 456 height 20
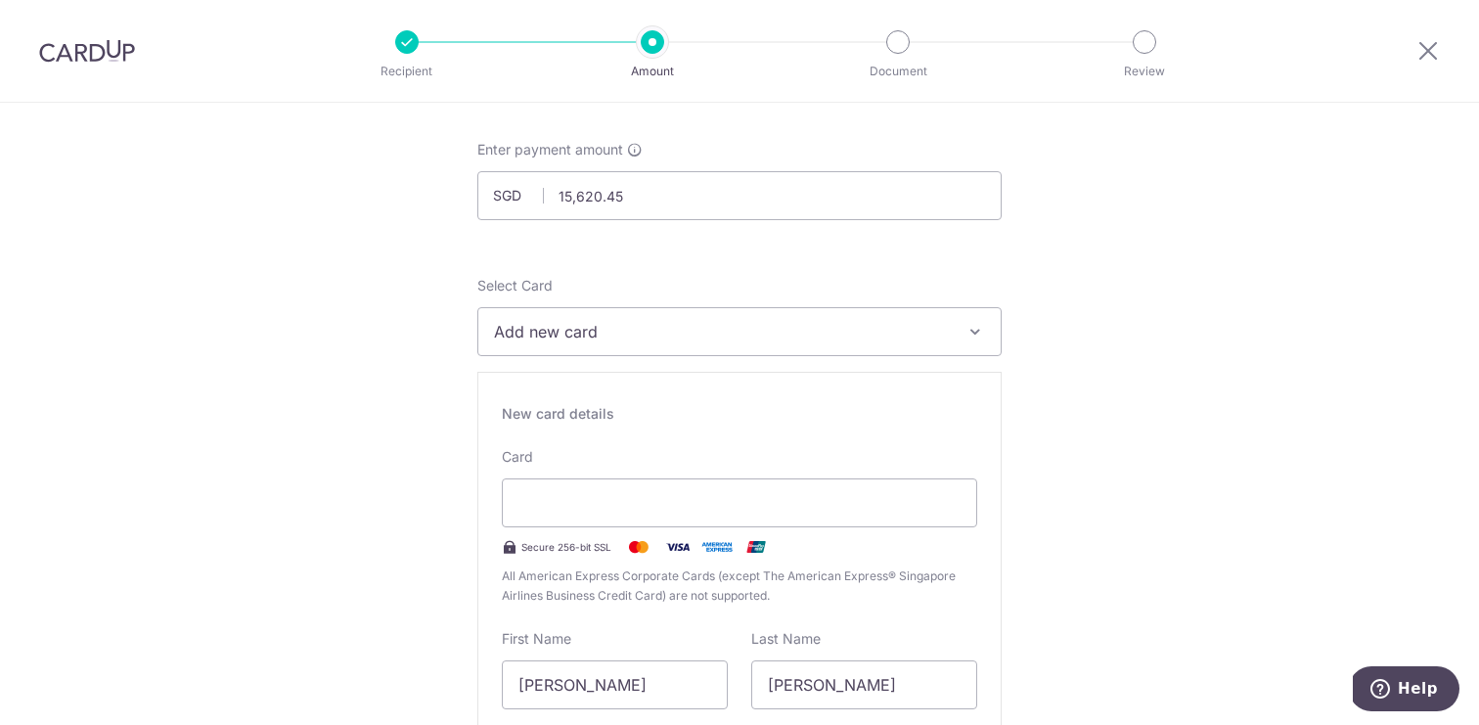
scroll to position [93, 0]
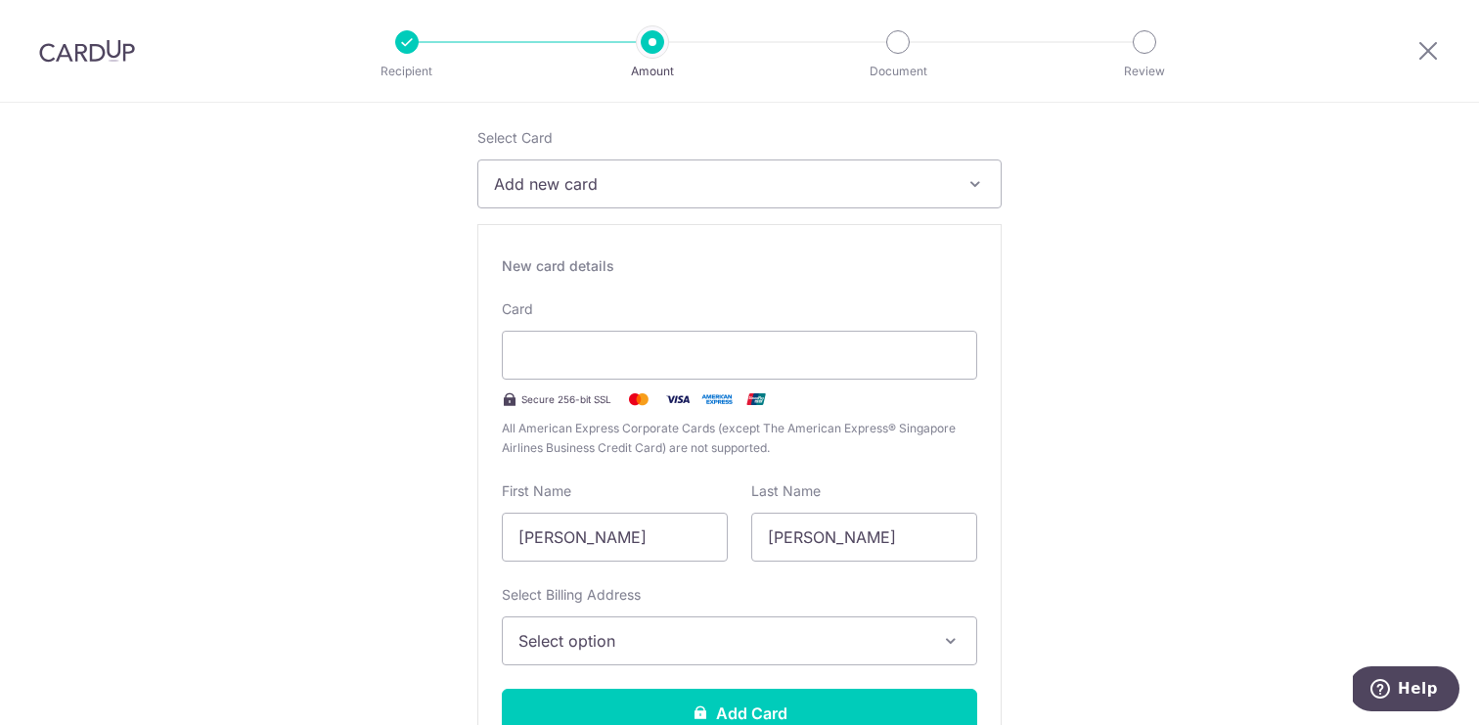
scroll to position [319, 0]
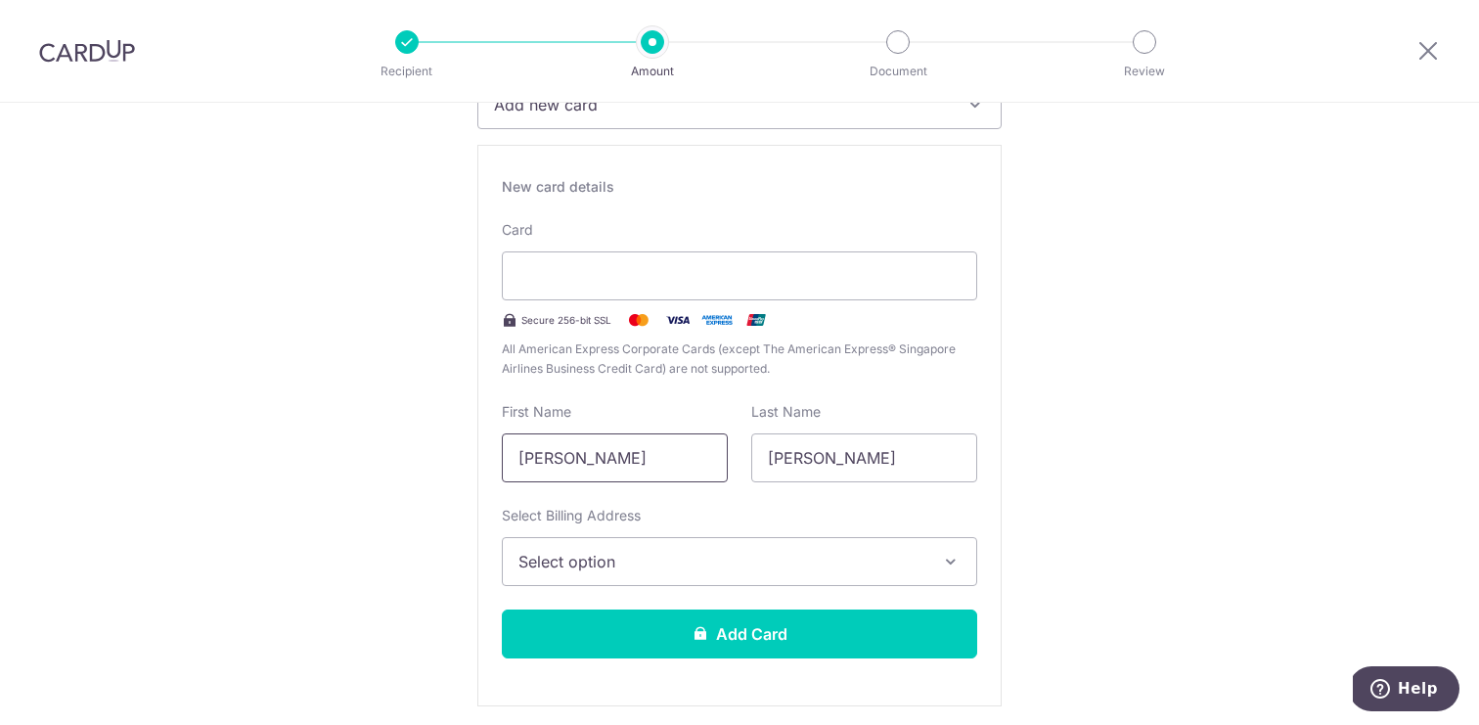
drag, startPoint x: 685, startPoint y: 467, endPoint x: 432, endPoint y: 453, distance: 252.7
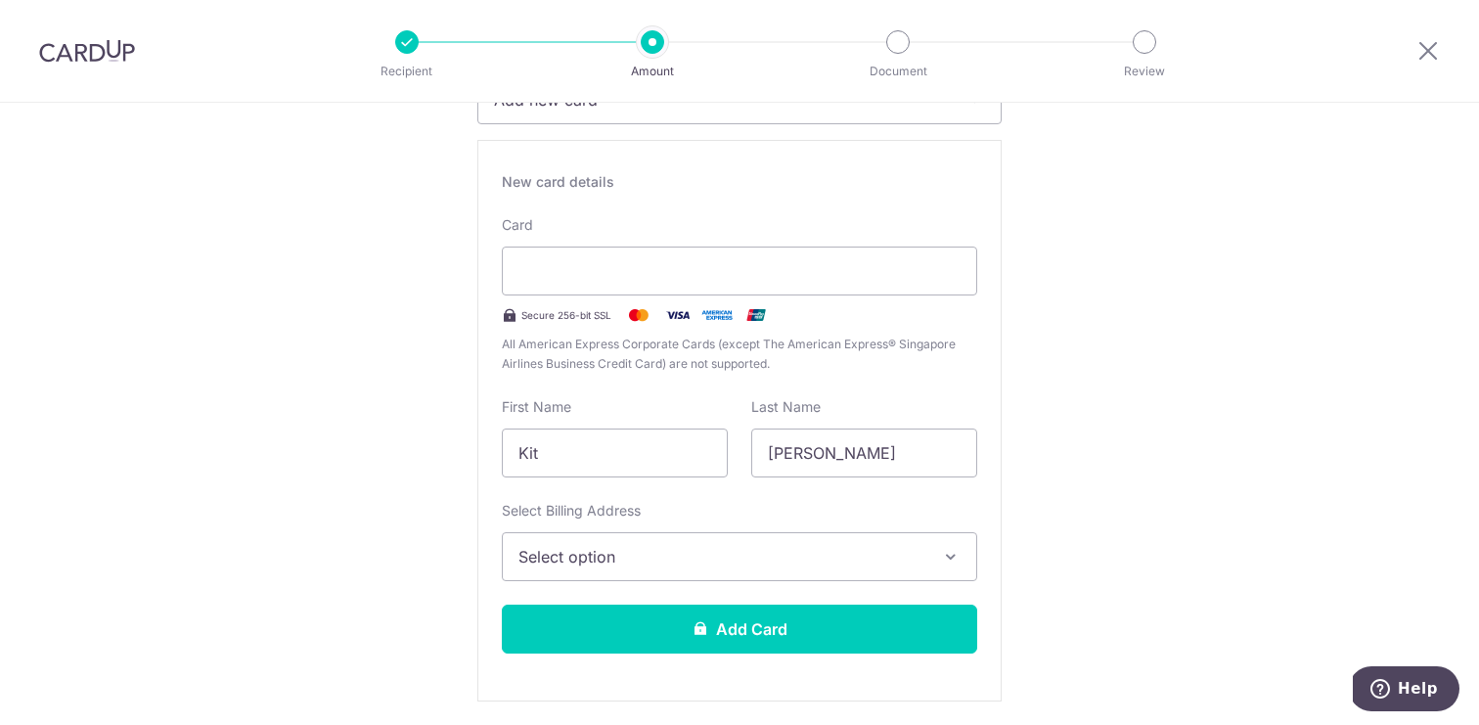
scroll to position [334, 0]
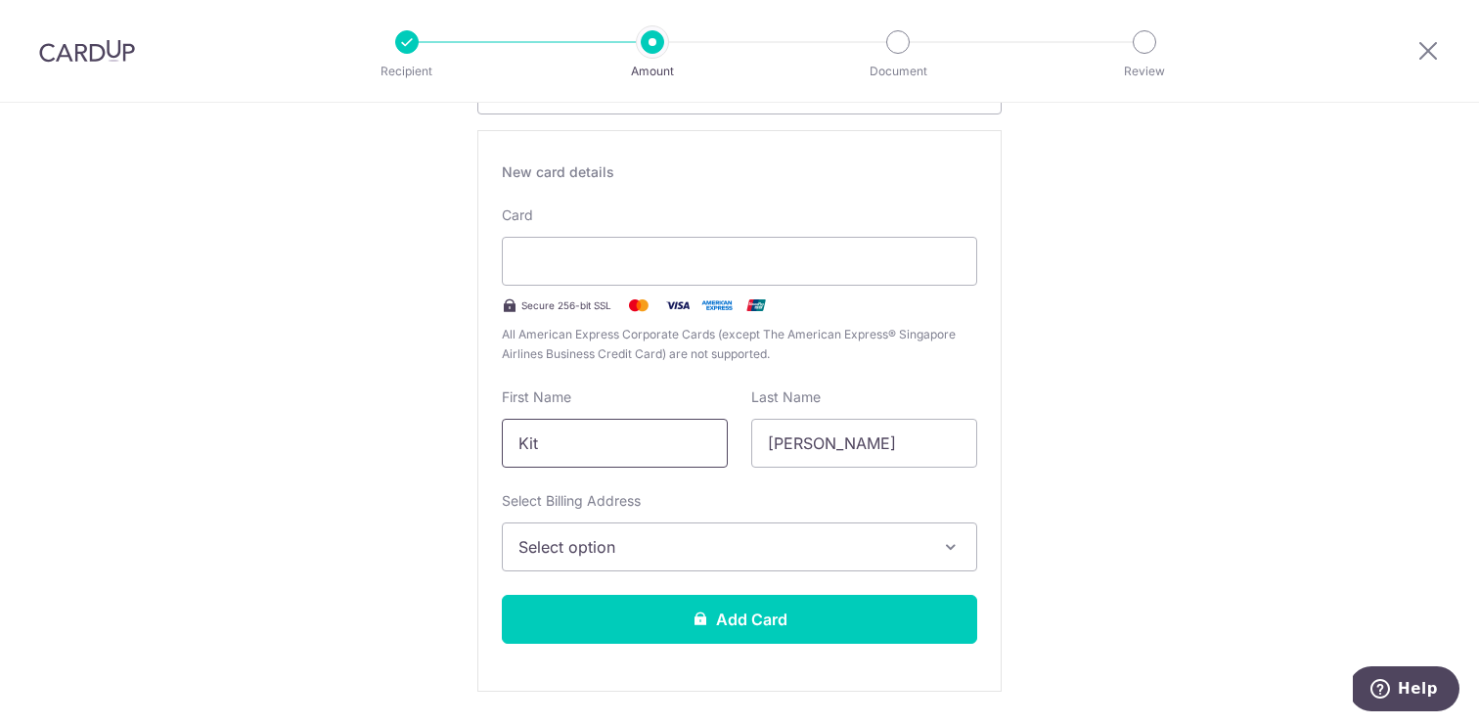
drag, startPoint x: 589, startPoint y: 447, endPoint x: 349, endPoint y: 431, distance: 240.1
type input "Benny Pok Hung"
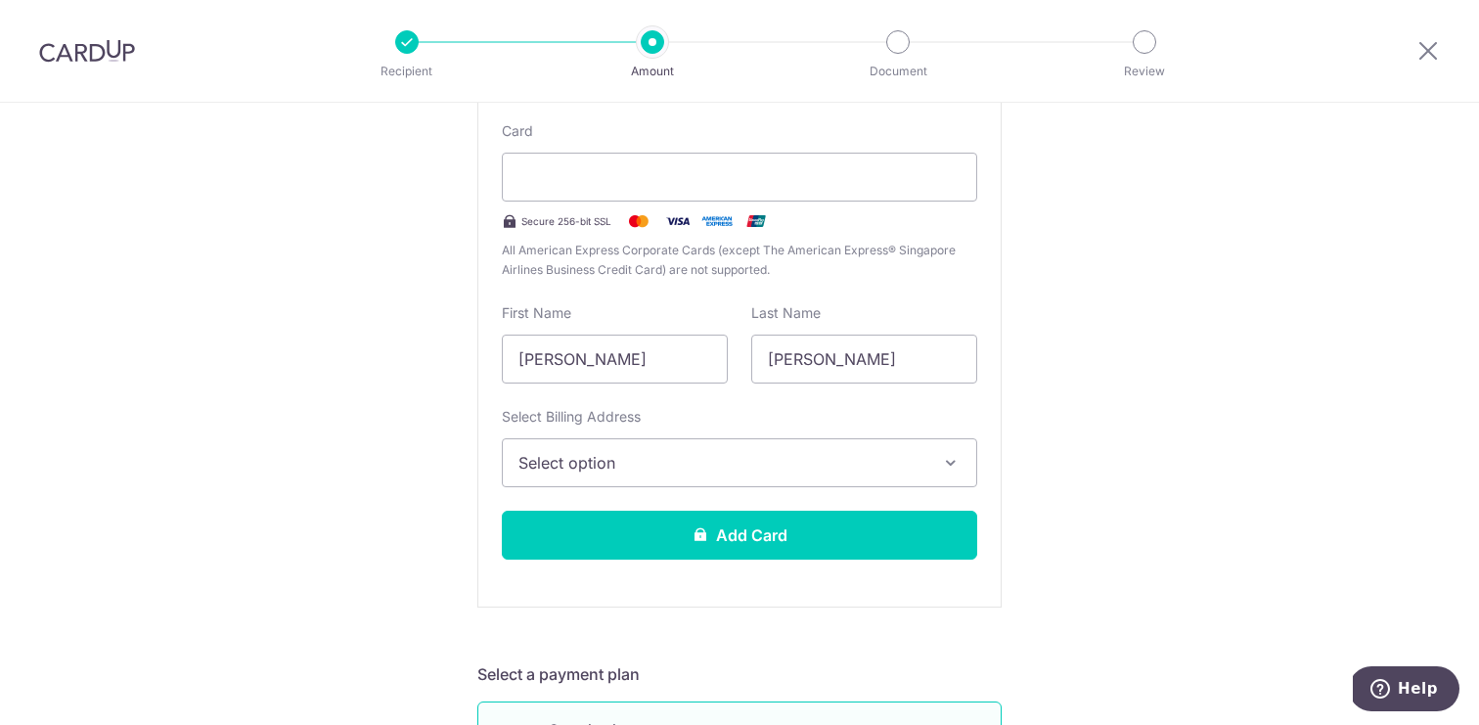
click at [709, 461] on span "Select option" at bounding box center [721, 462] width 407 height 23
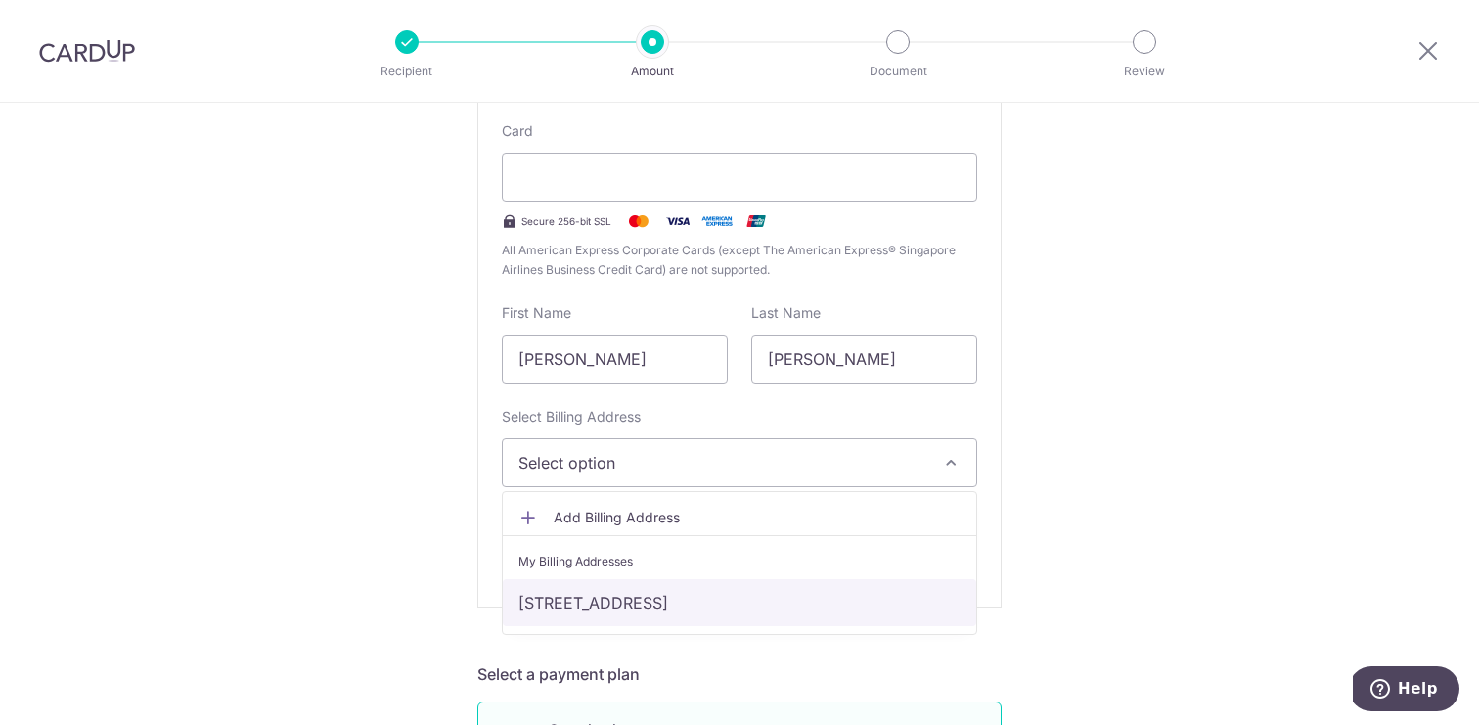
click at [694, 601] on link "68 Bayshore Road, #05-06, Singapore, NA, Singapore-469986" at bounding box center [739, 602] width 473 height 47
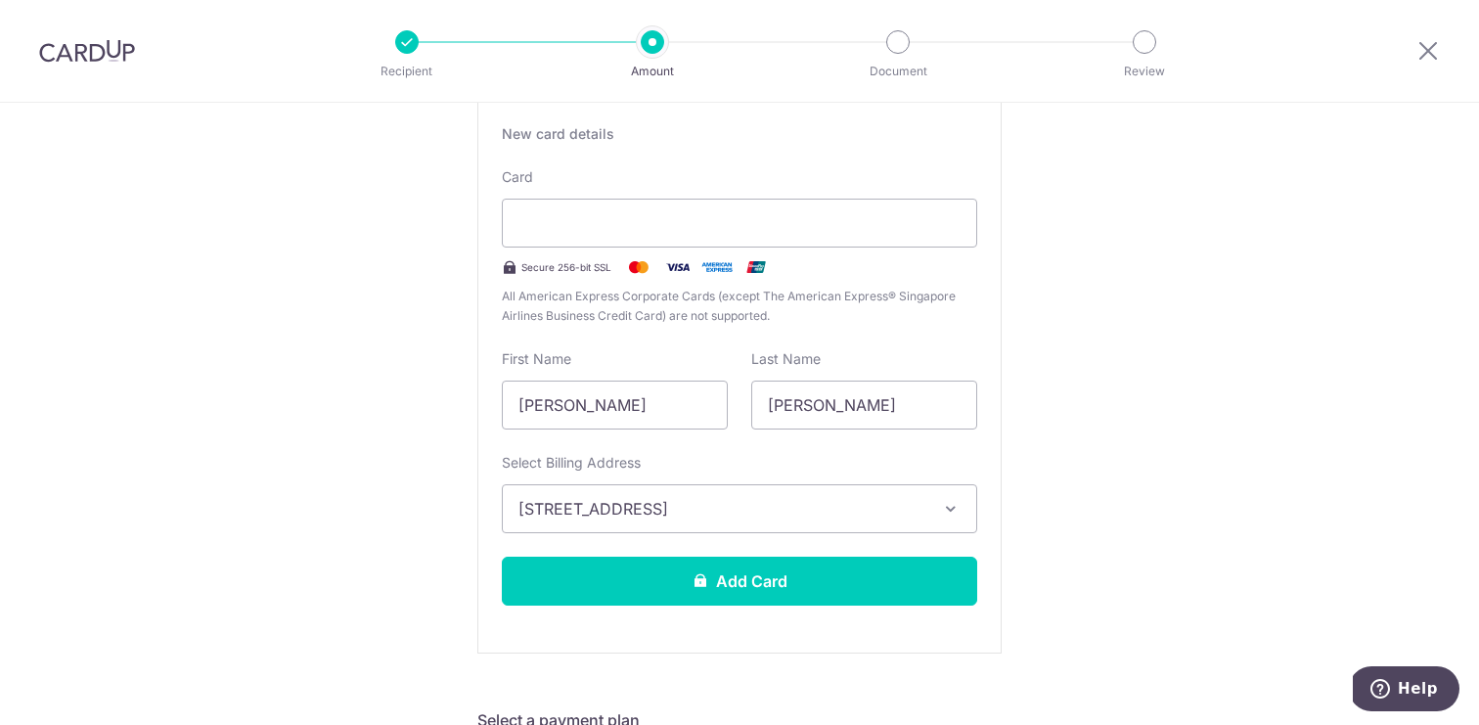
scroll to position [374, 0]
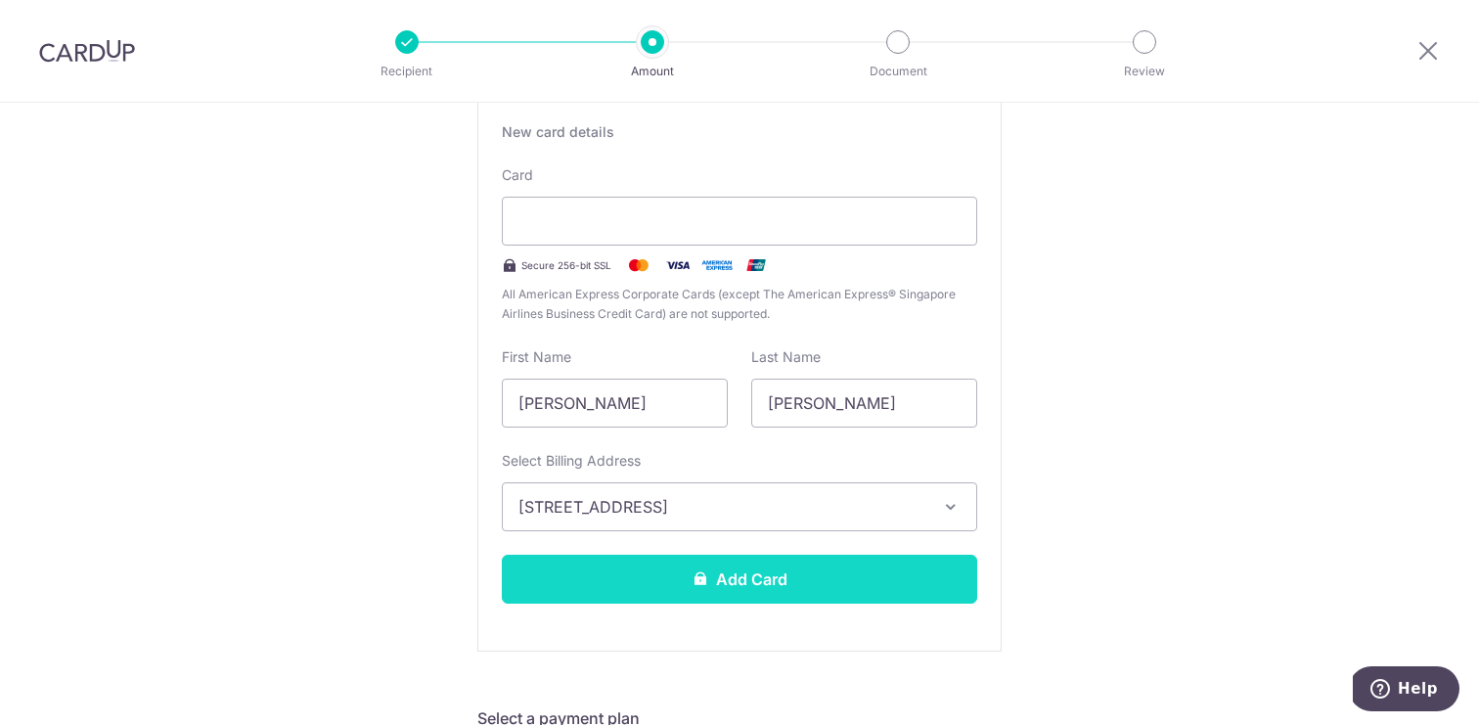
click at [723, 579] on button "Add Card" at bounding box center [739, 579] width 475 height 49
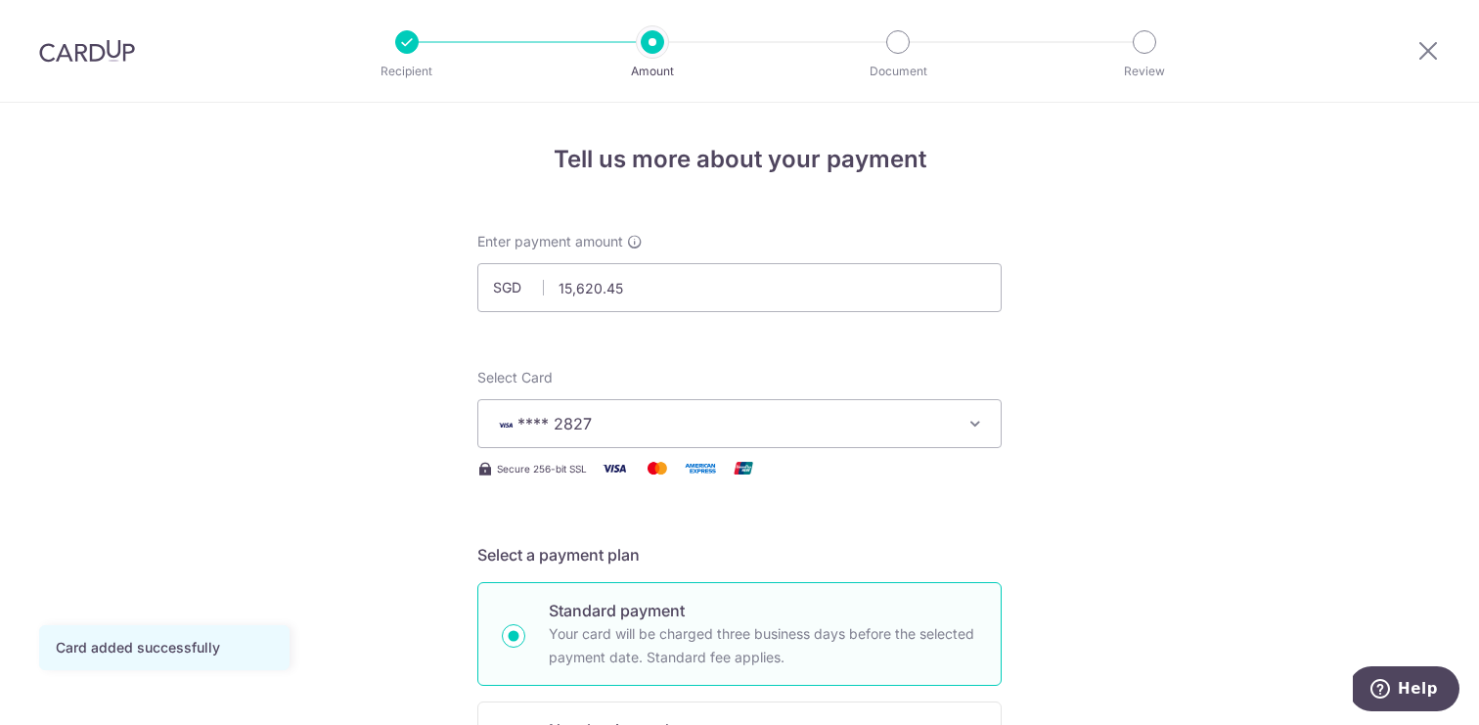
click at [961, 421] on button "**** 2827" at bounding box center [739, 423] width 524 height 49
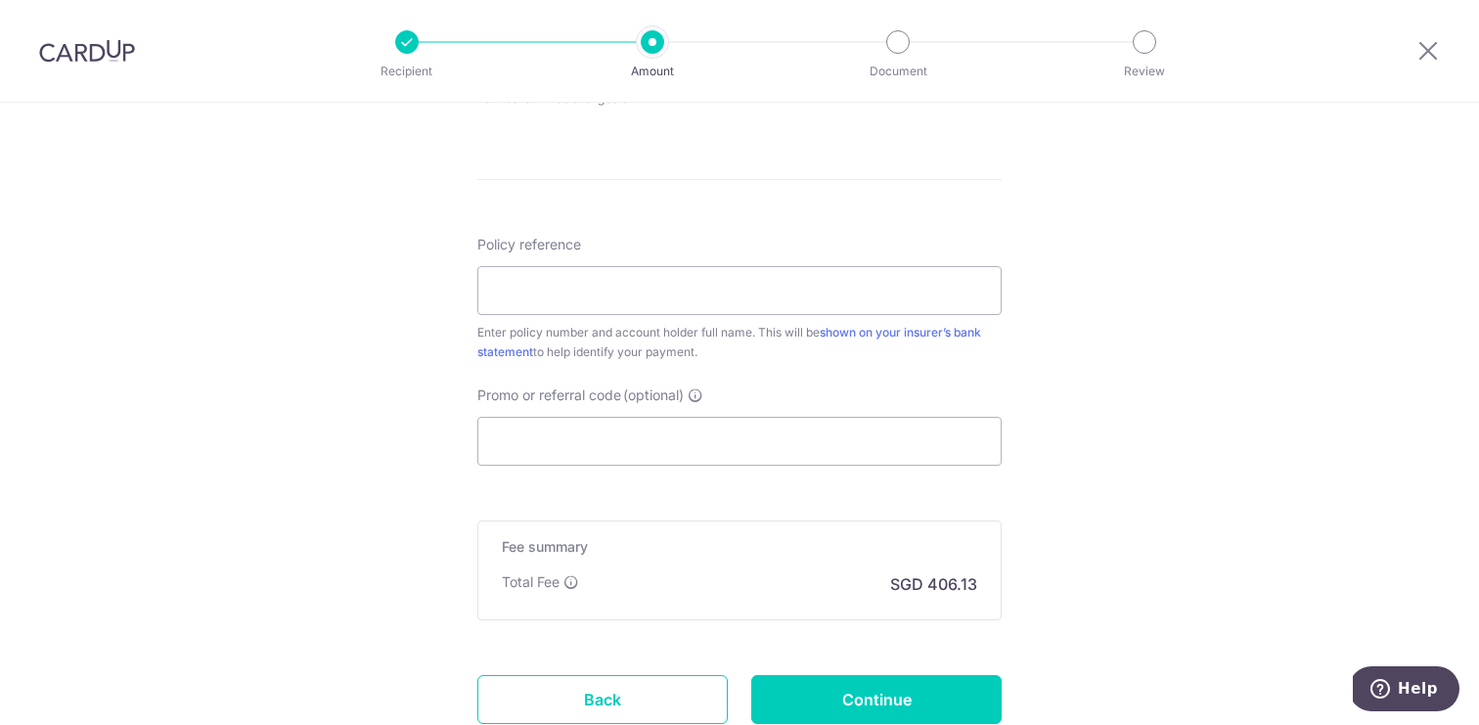
scroll to position [1147, 0]
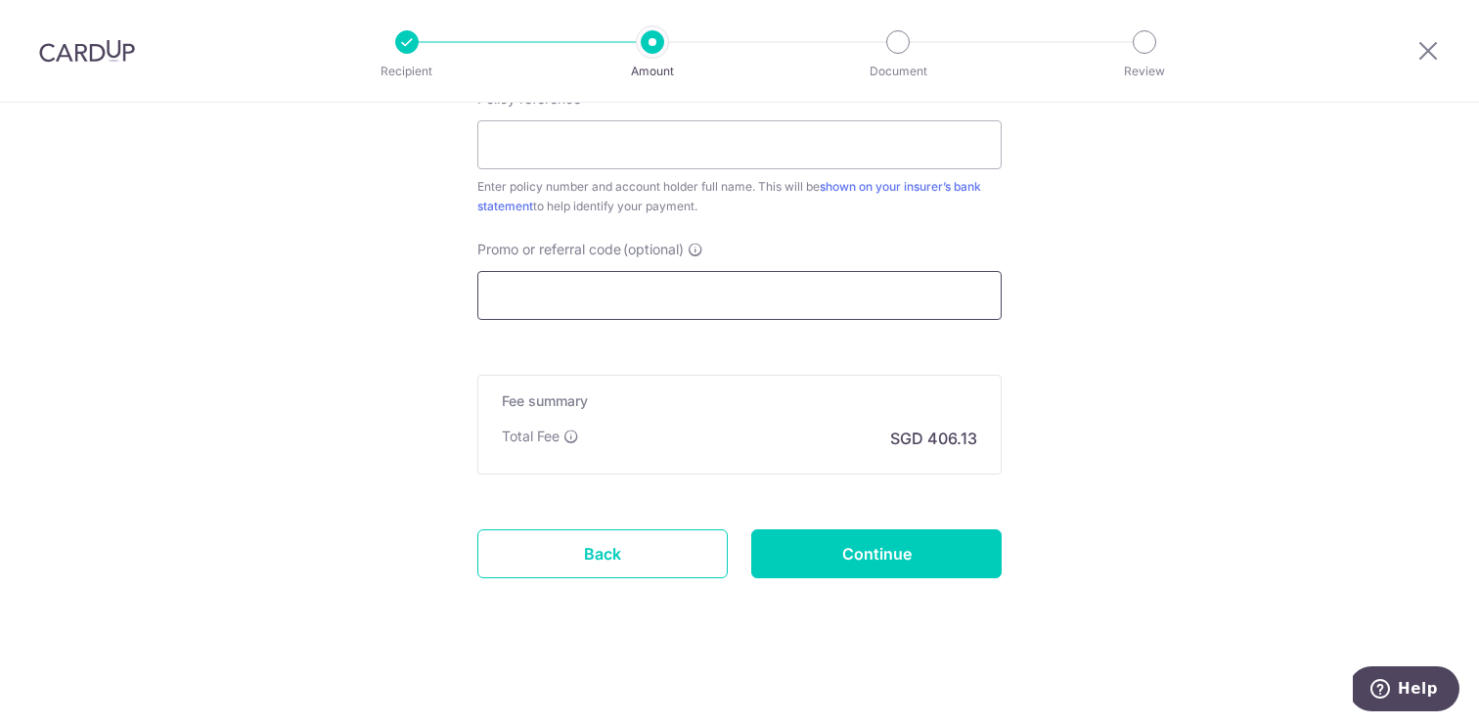
click at [628, 294] on input "Promo or referral code (optional)" at bounding box center [739, 295] width 524 height 49
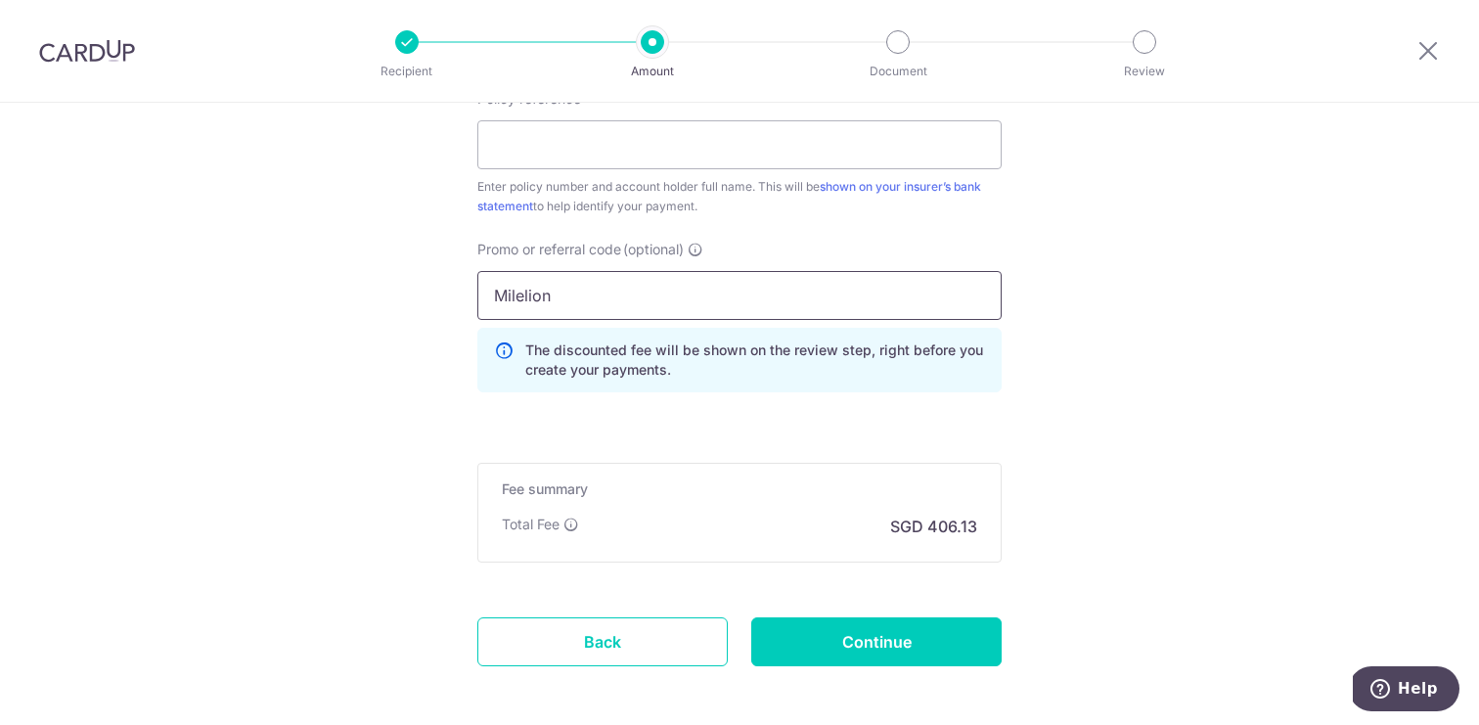
scroll to position [1139, 0]
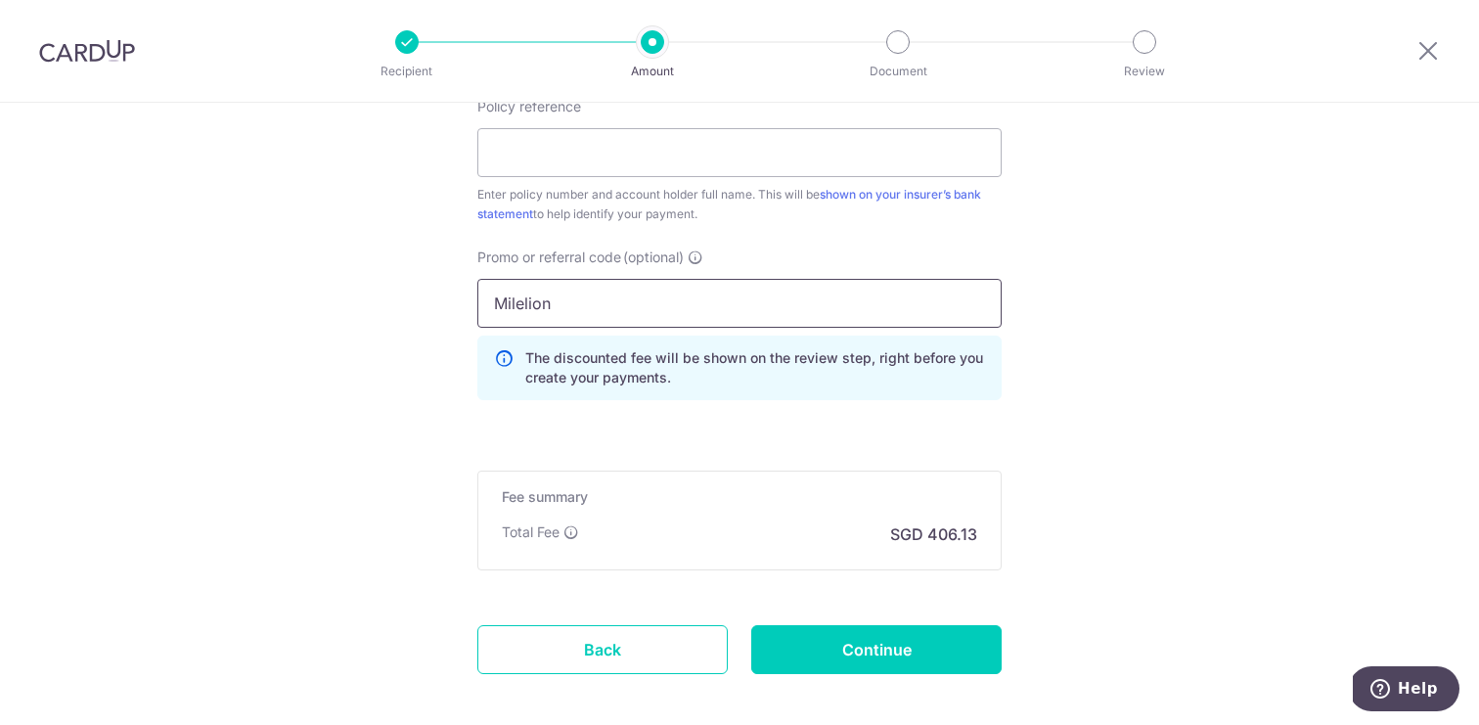
type input "Milelion"
click button "Add Card" at bounding box center [0, 0] width 0 height 0
click at [587, 308] on input "Milelion" at bounding box center [739, 303] width 524 height 49
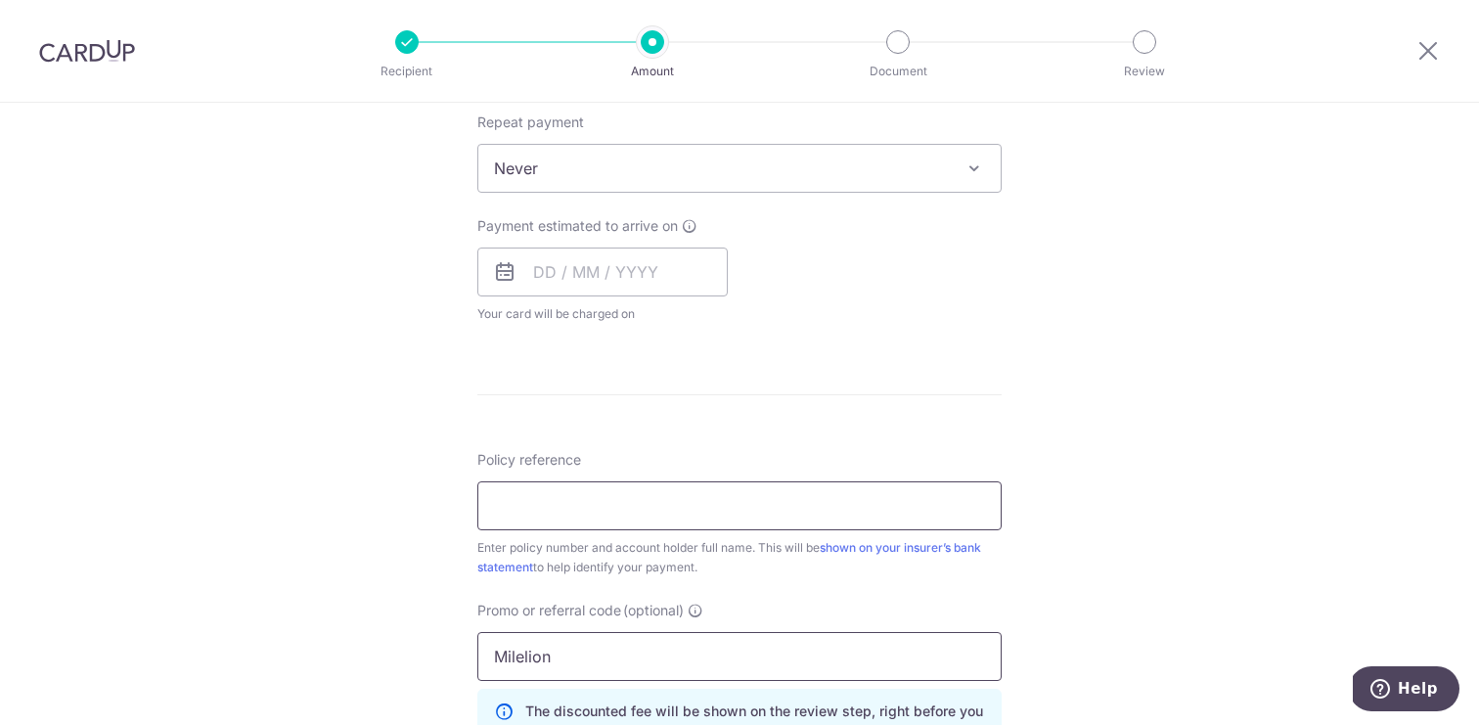
scroll to position [771, 0]
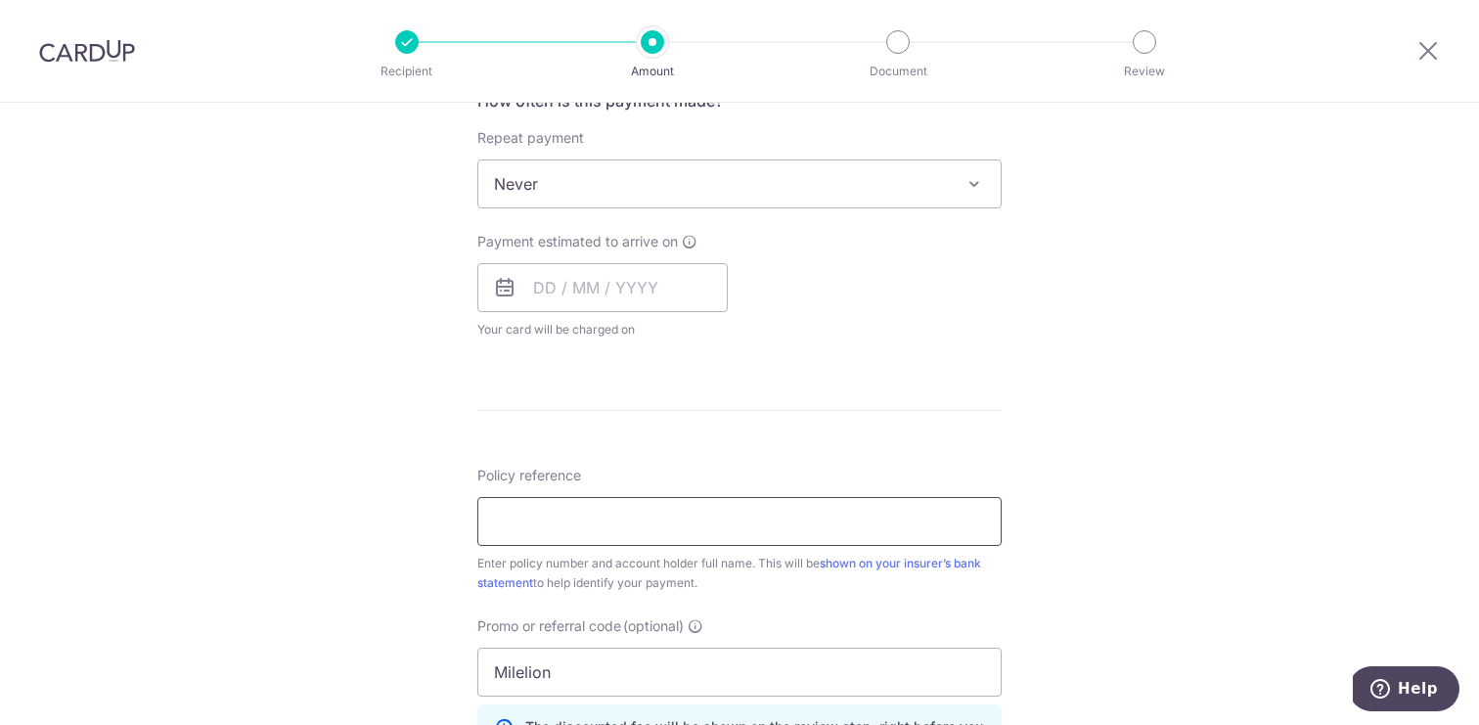
click at [660, 520] on input "Policy reference" at bounding box center [739, 521] width 524 height 49
click at [1087, 440] on div "Tell us more about your payment Enter payment amount SGD 15,620.45 15620.45 Car…" at bounding box center [739, 260] width 1479 height 1857
click at [646, 520] on input "2493089407" at bounding box center [739, 521] width 524 height 49
type input "2493089407 [PERSON_NAME] [PERSON_NAME]"
click at [1140, 608] on div "Tell us more about your payment Enter payment amount SGD 15,620.45 15620.45 Car…" at bounding box center [739, 260] width 1479 height 1857
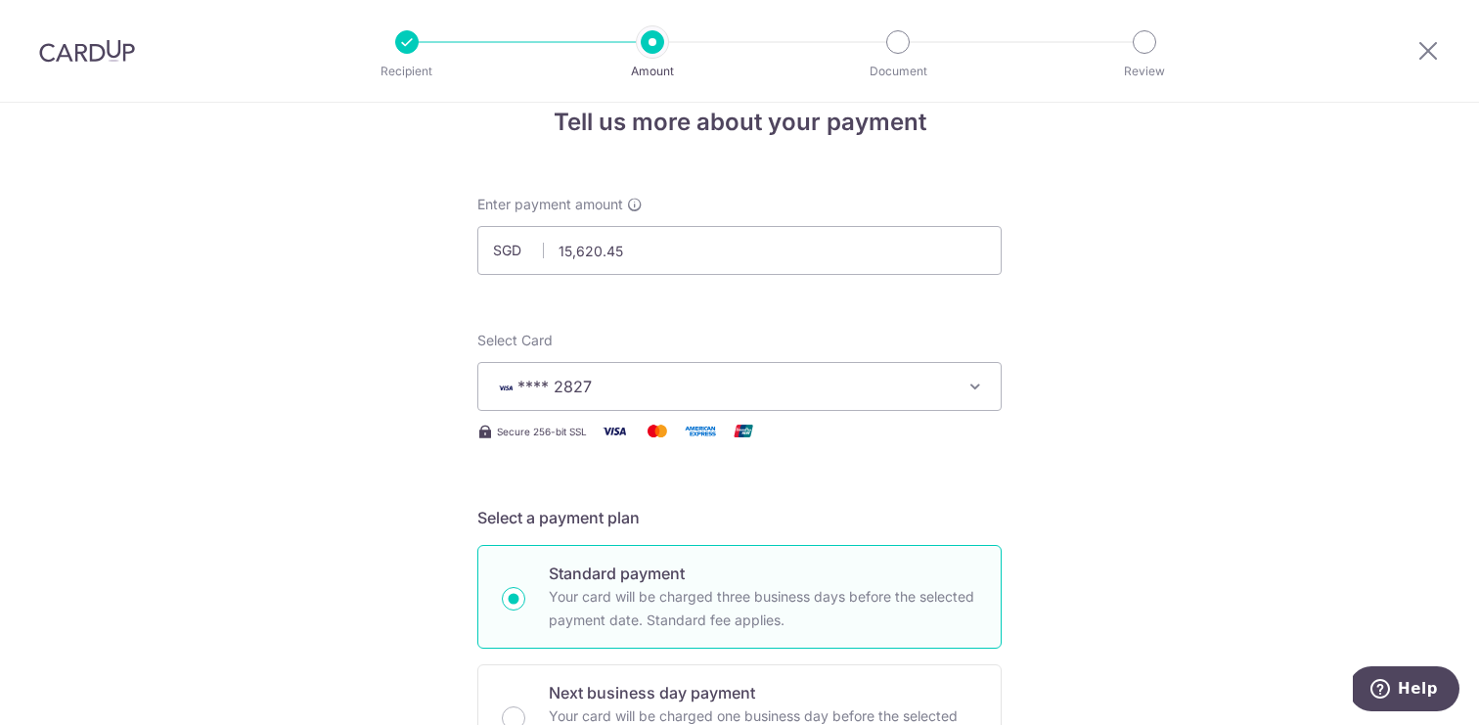
scroll to position [22, 0]
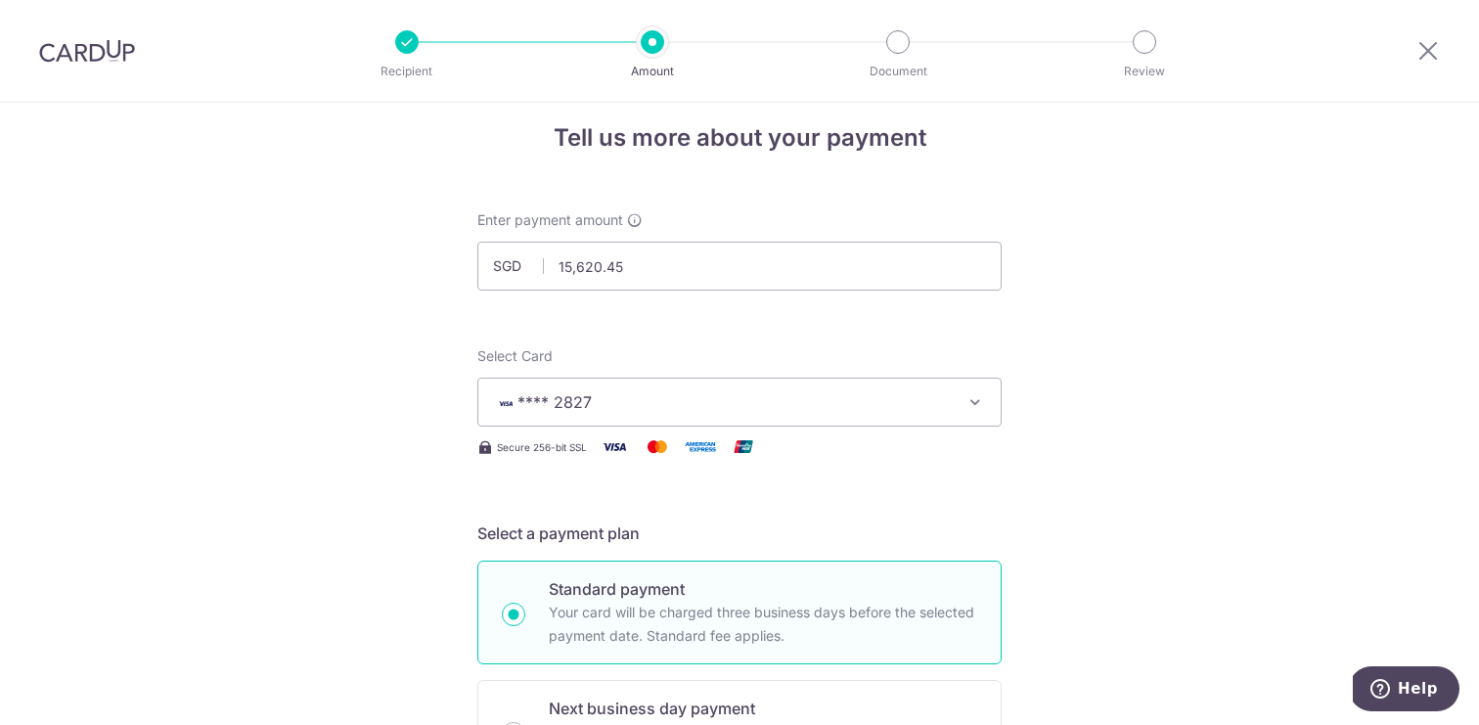
click at [901, 408] on span "**** 2827" at bounding box center [722, 401] width 456 height 23
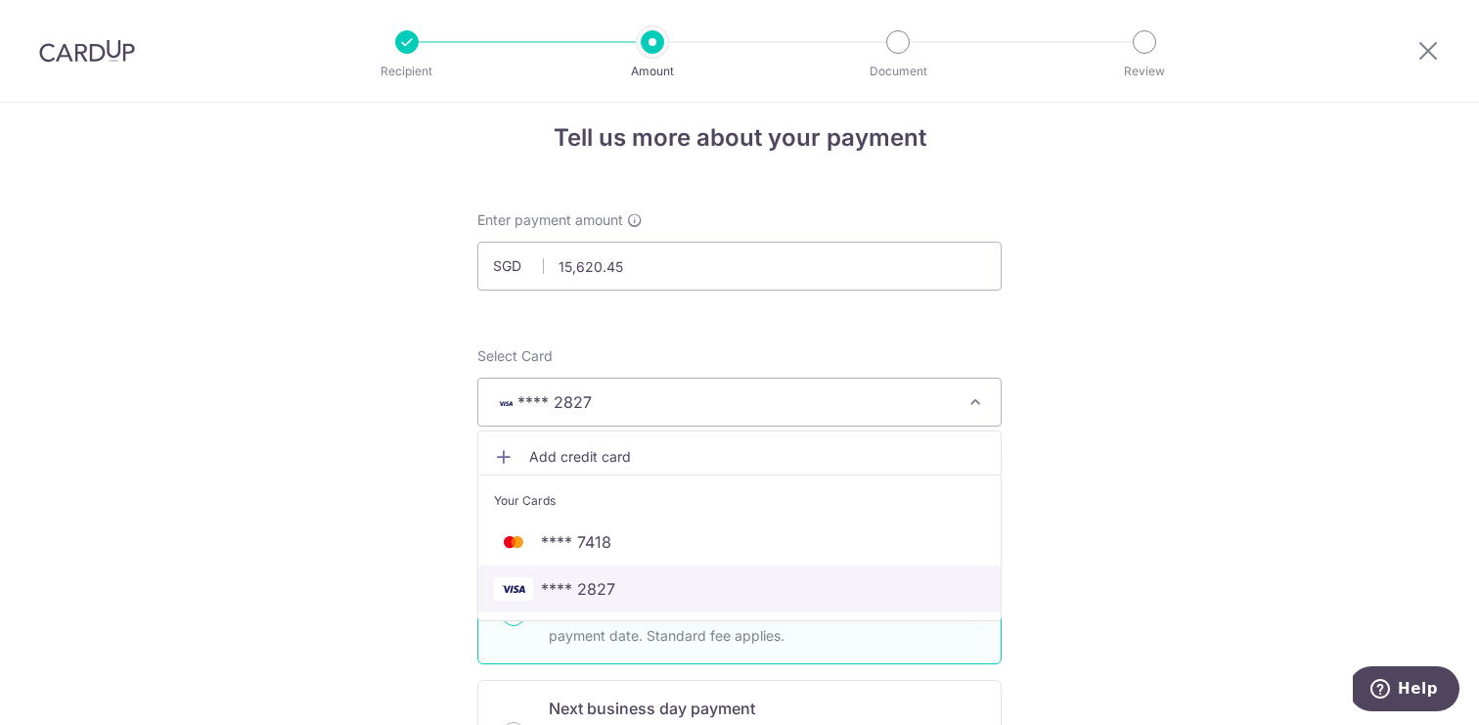
click at [596, 586] on span "**** 2827" at bounding box center [578, 588] width 74 height 23
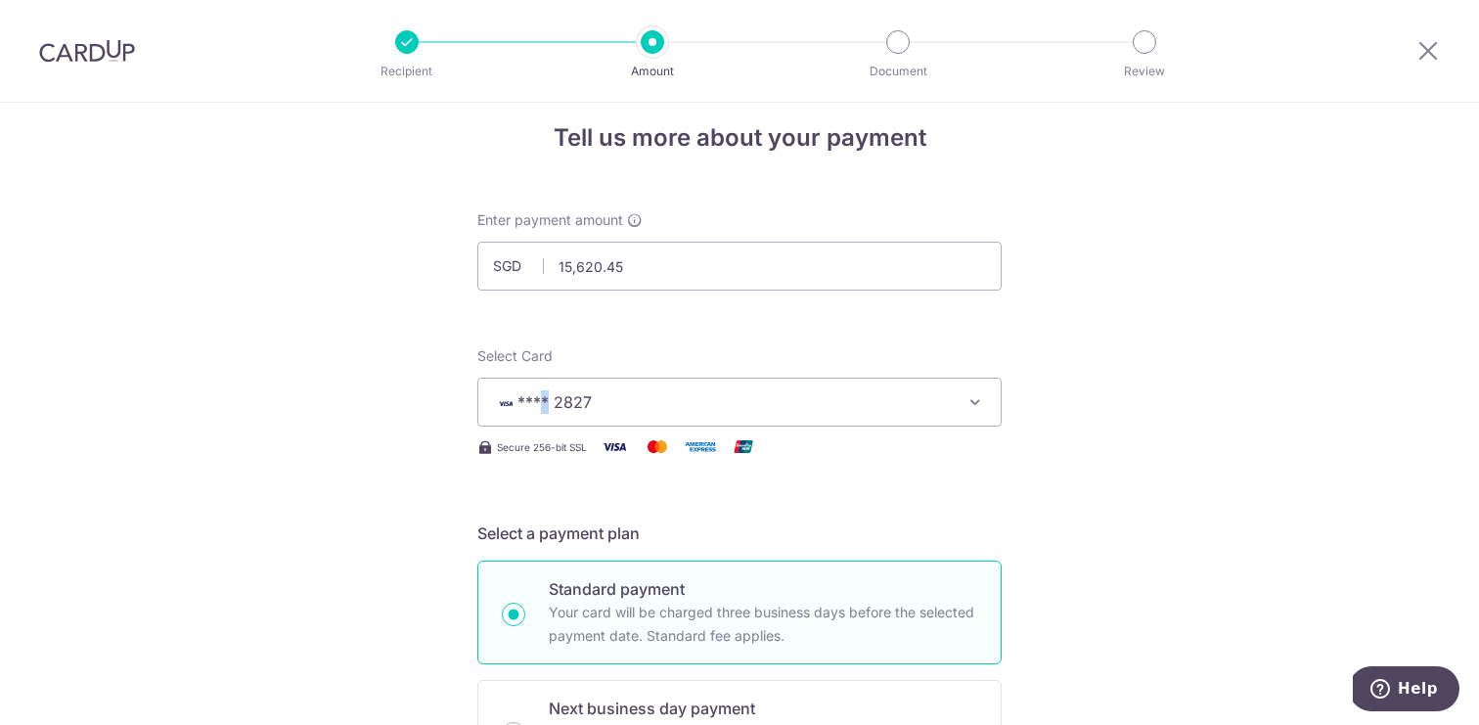
scroll to position [24, 0]
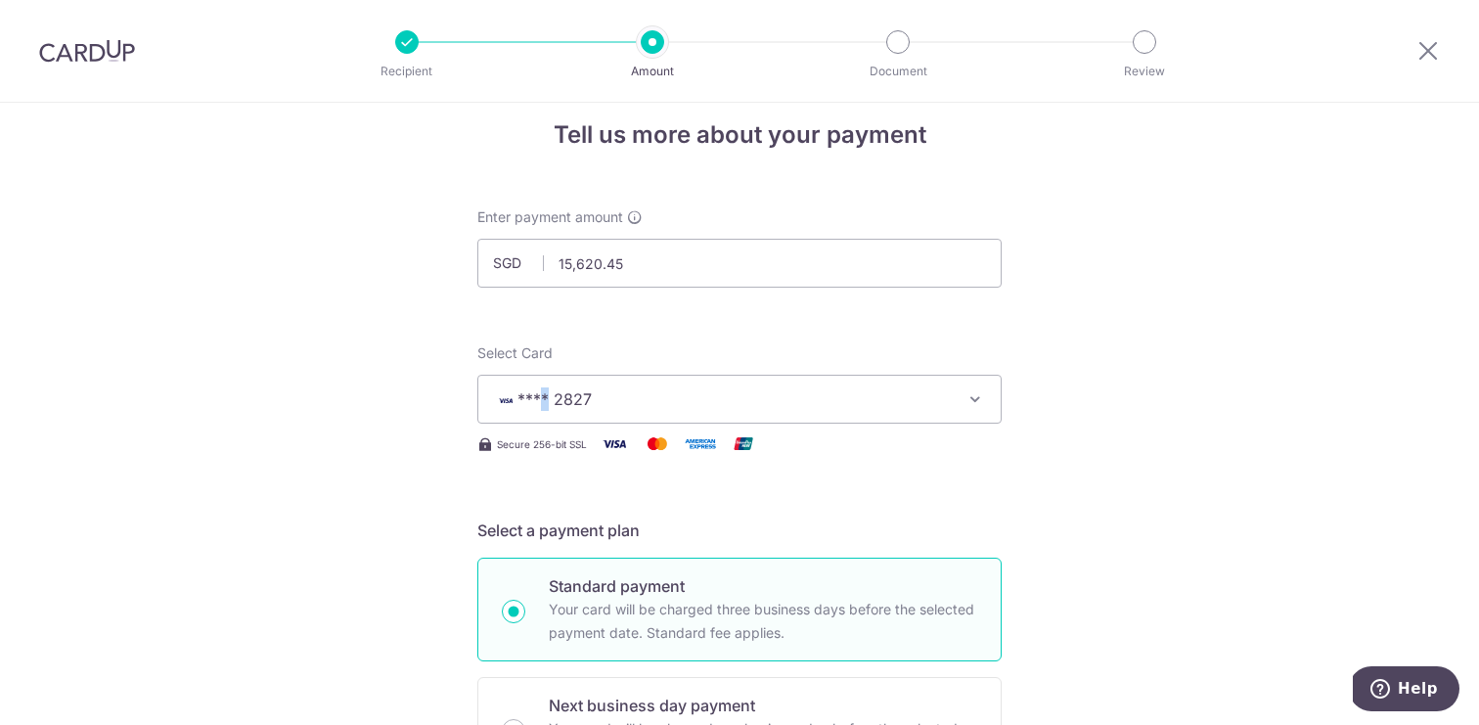
click at [862, 395] on span "**** 2827" at bounding box center [722, 398] width 456 height 23
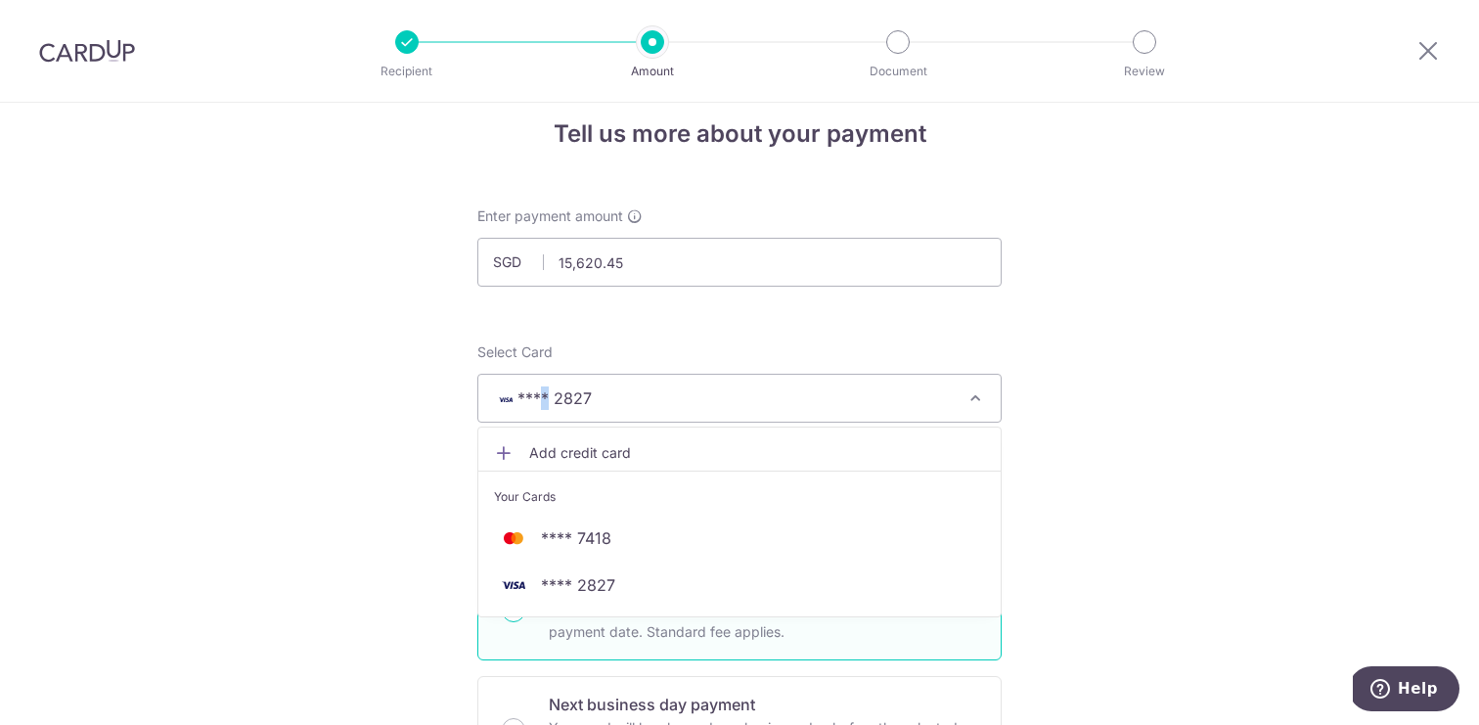
click at [758, 455] on span "Add credit card" at bounding box center [757, 453] width 456 height 20
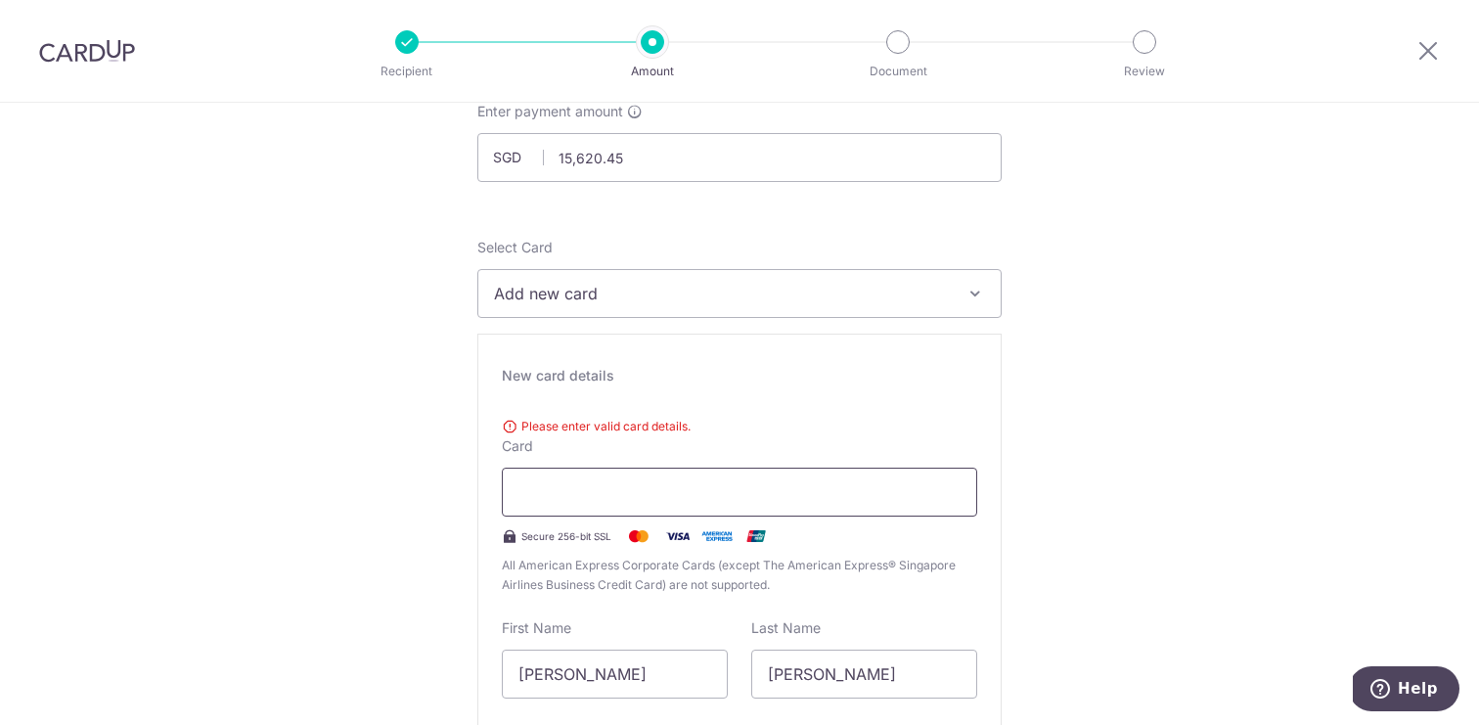
scroll to position [136, 0]
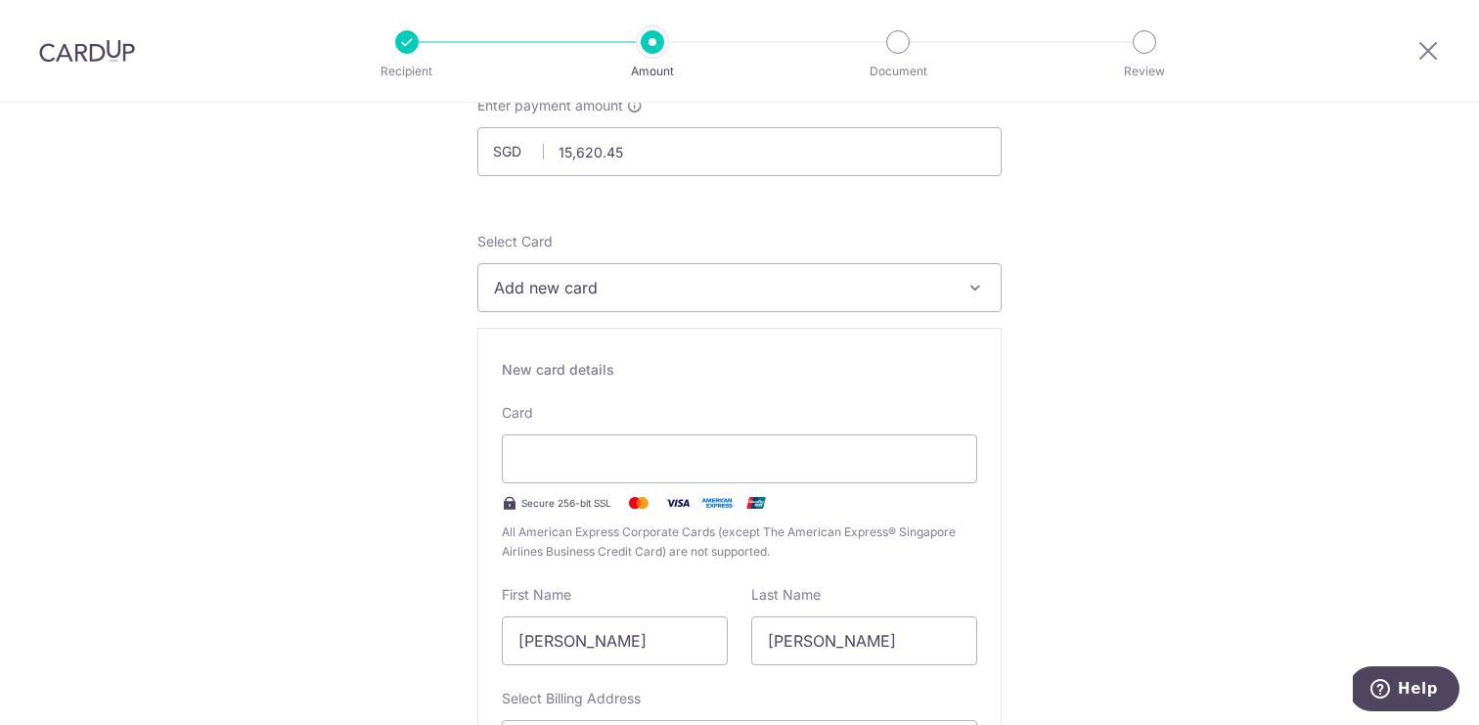
drag, startPoint x: 647, startPoint y: 639, endPoint x: 475, endPoint y: 628, distance: 172.5
type input "Kit"
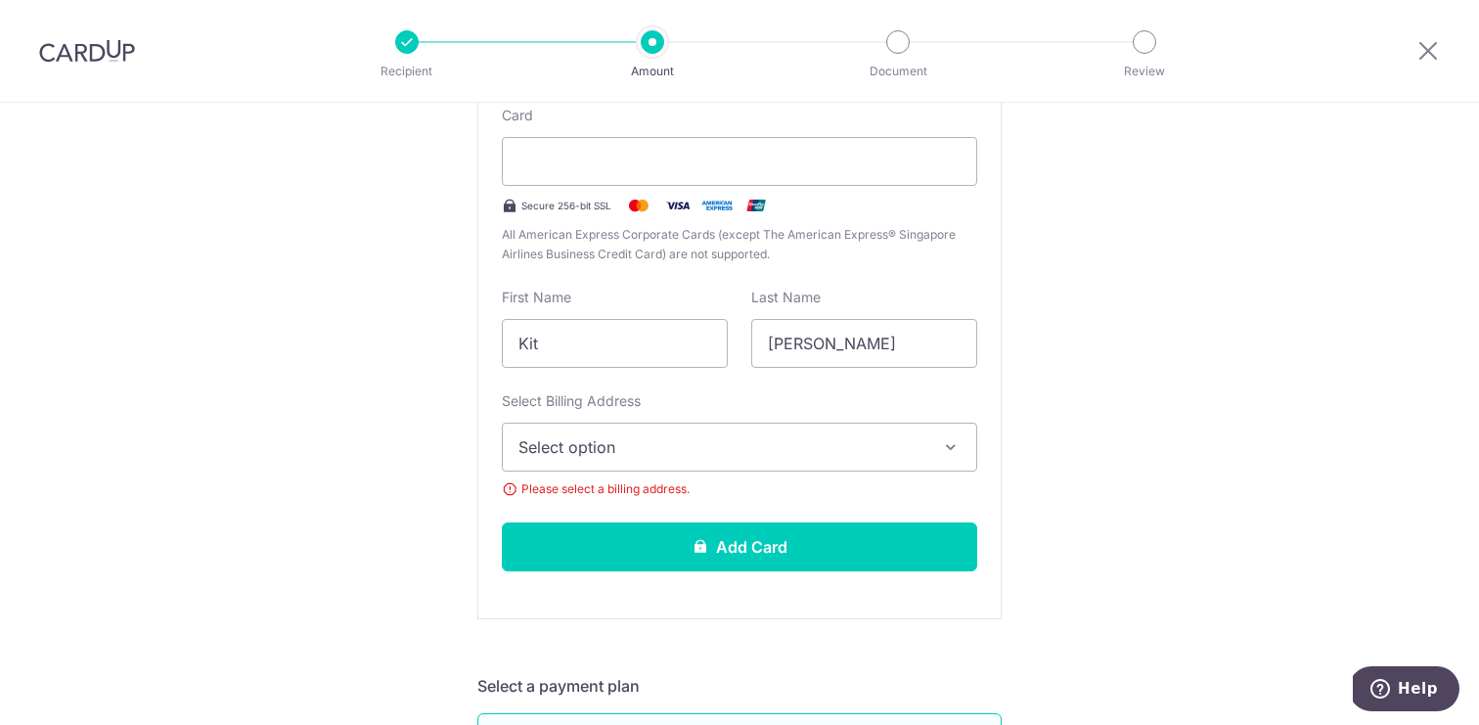
scroll to position [436, 0]
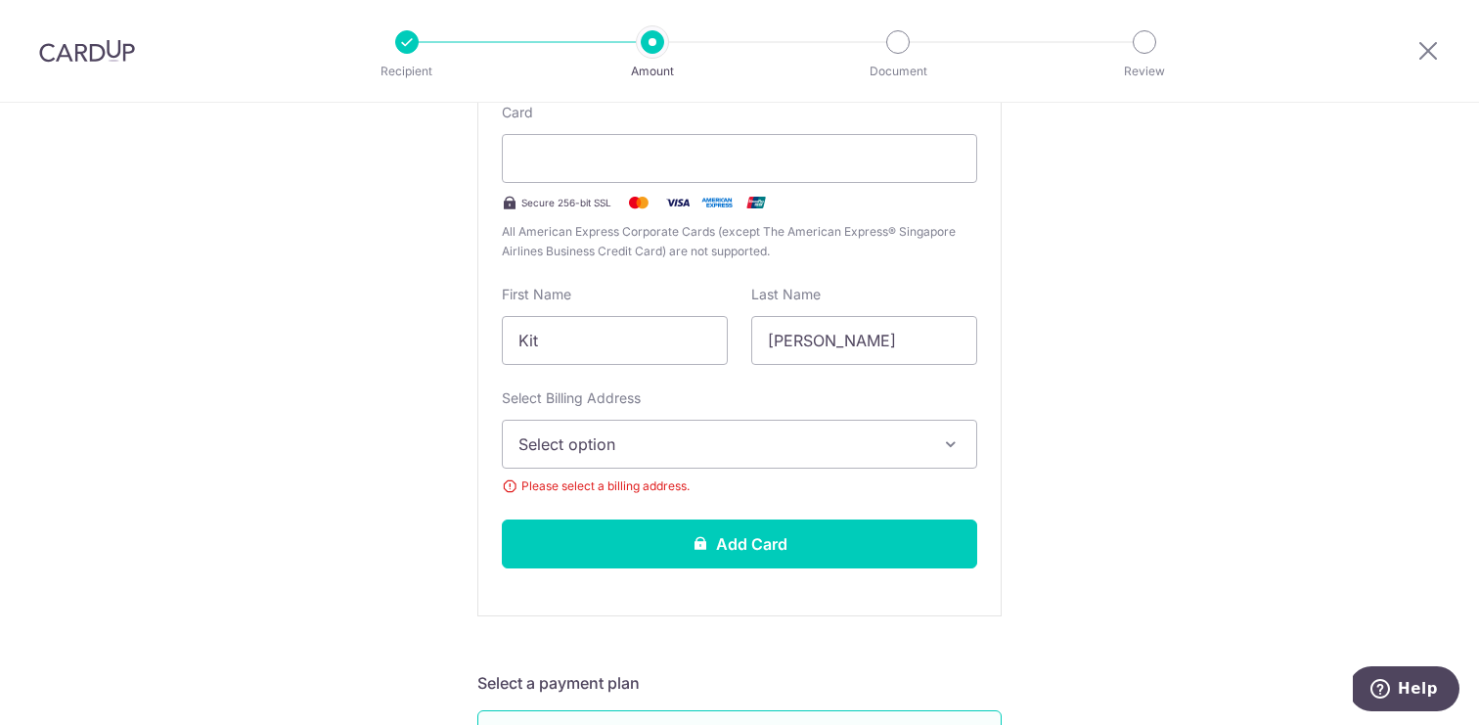
click at [874, 446] on span "Select option" at bounding box center [721, 443] width 407 height 23
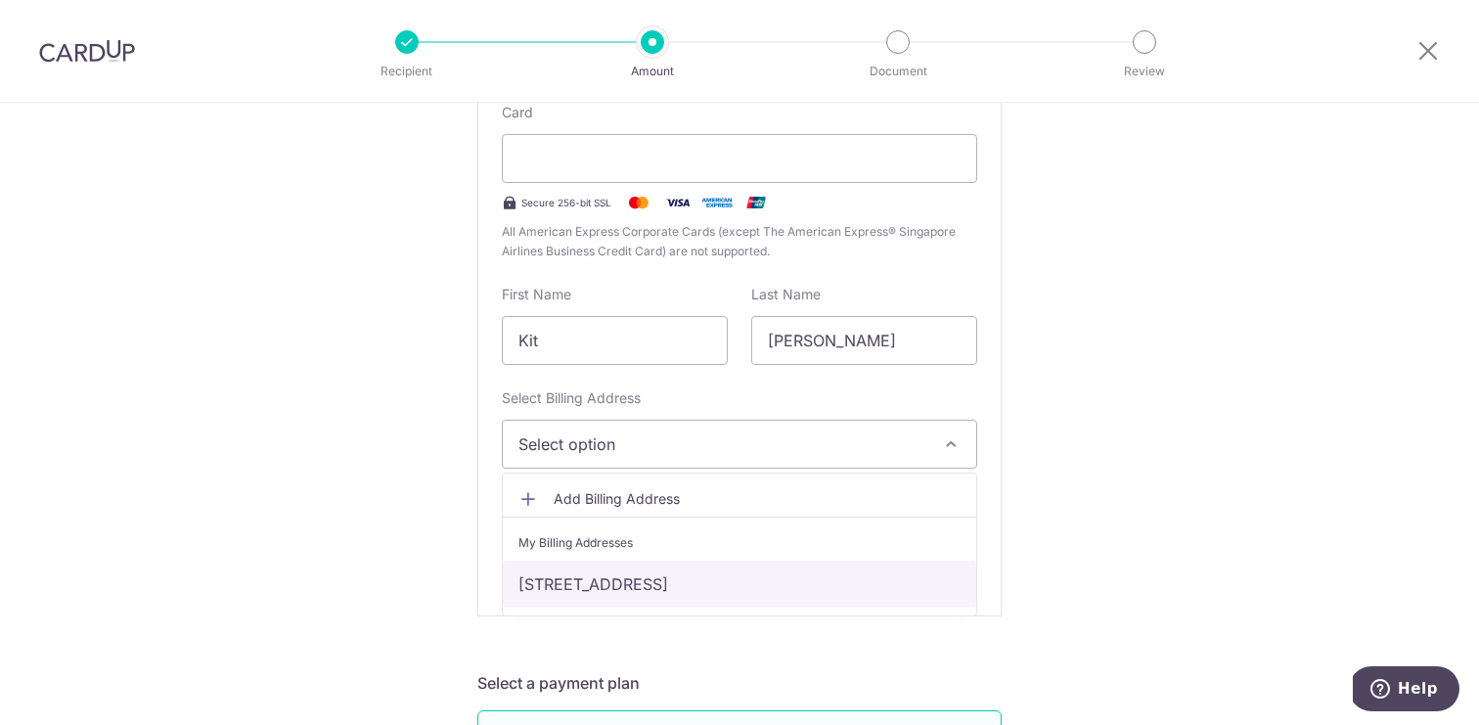
click at [745, 578] on link "68 Bayshore Road, #05-06, Singapore, NA, Singapore-469986" at bounding box center [739, 583] width 473 height 47
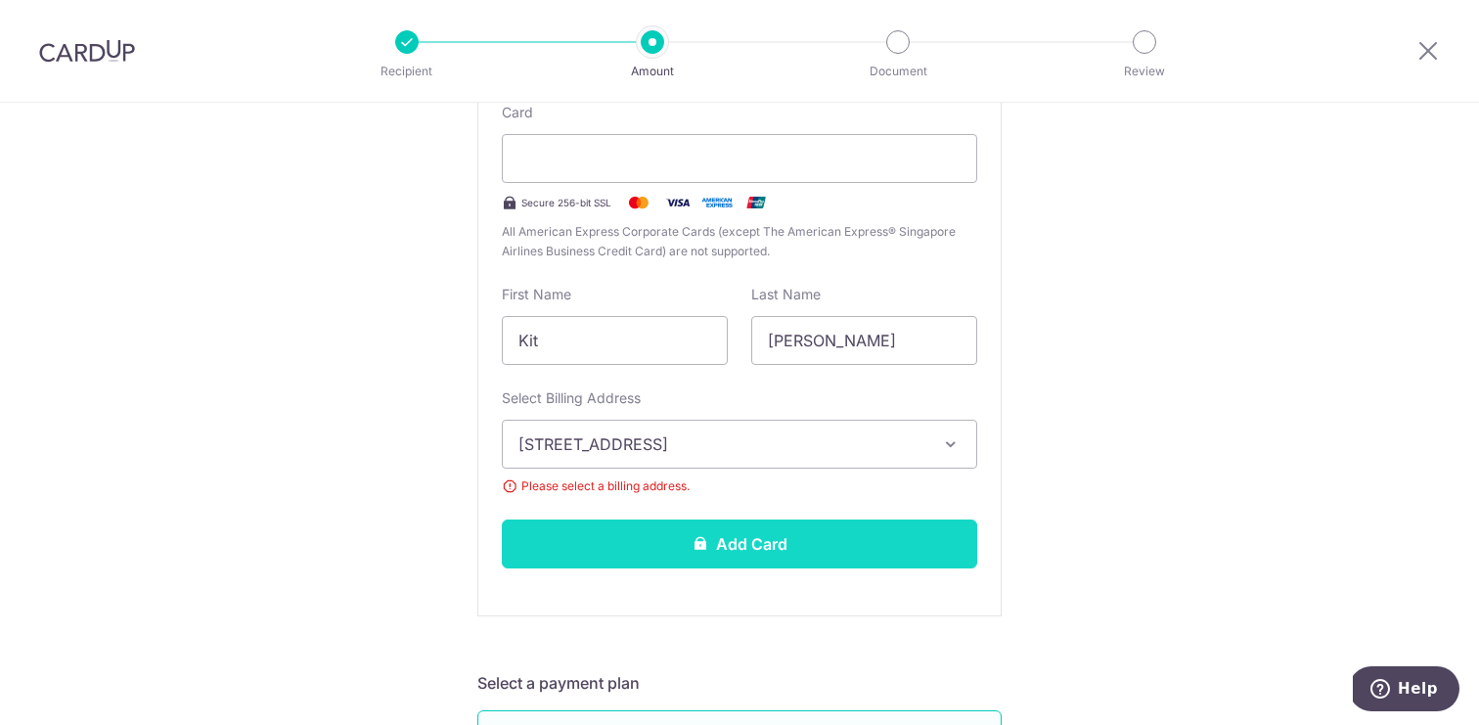
click at [741, 543] on button "Add Card" at bounding box center [739, 543] width 475 height 49
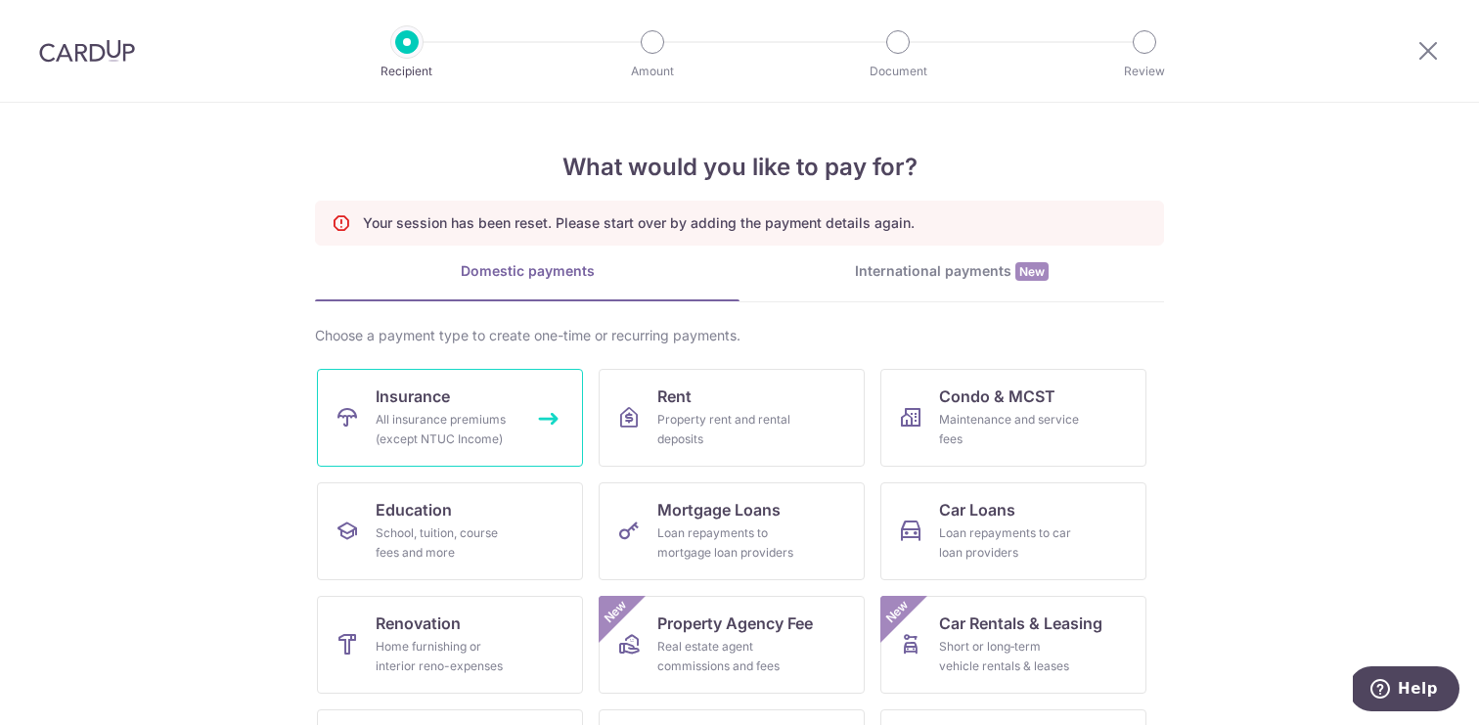
click at [432, 428] on div "All insurance premiums (except NTUC Income)" at bounding box center [446, 429] width 141 height 39
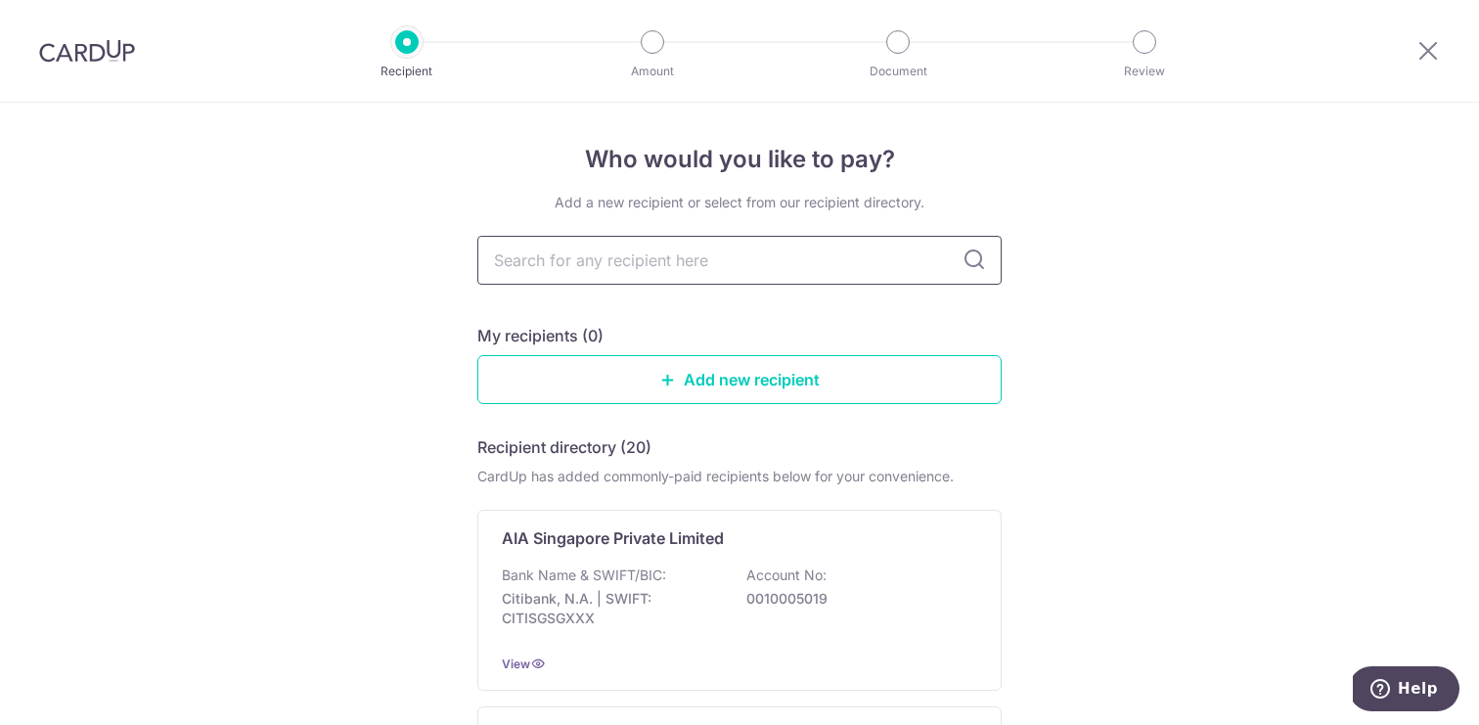
click at [624, 254] on input "text" at bounding box center [739, 260] width 524 height 49
type input "Manulife Singapore Pte Ltd"
click at [607, 376] on link "Add new recipient" at bounding box center [739, 379] width 524 height 49
click at [581, 261] on input "text" at bounding box center [739, 260] width 524 height 49
type input "Manulife Singapore Pte Ltd"
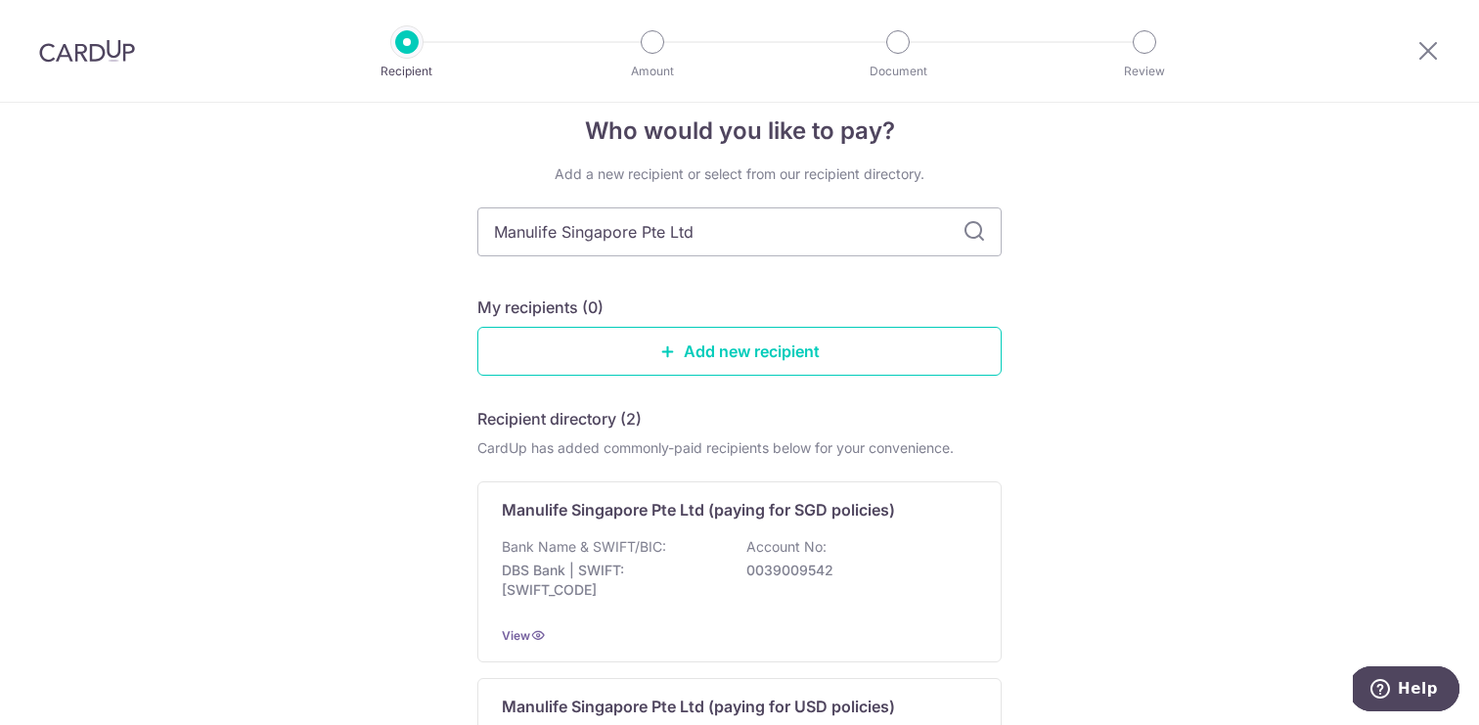
scroll to position [30, 0]
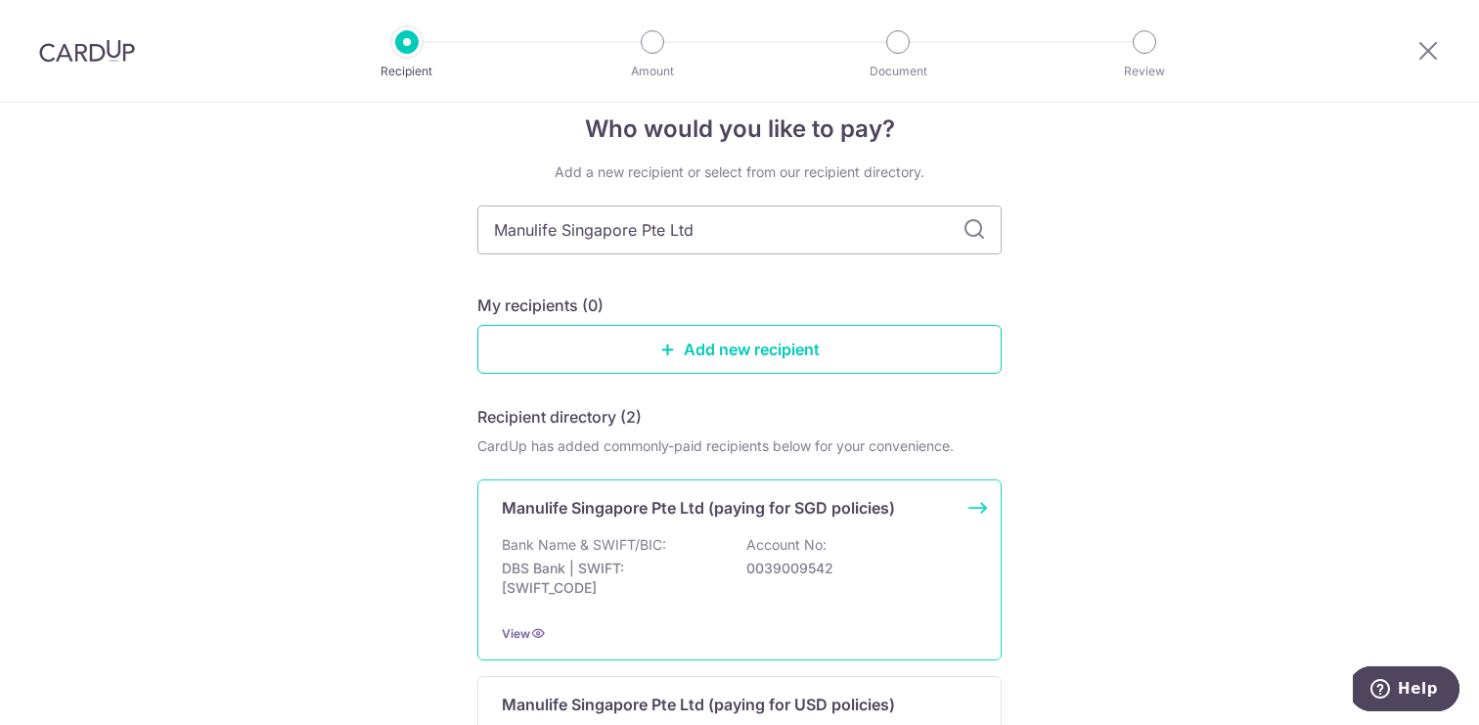
click at [623, 544] on p "Bank Name & SWIFT/BIC:" at bounding box center [584, 545] width 164 height 20
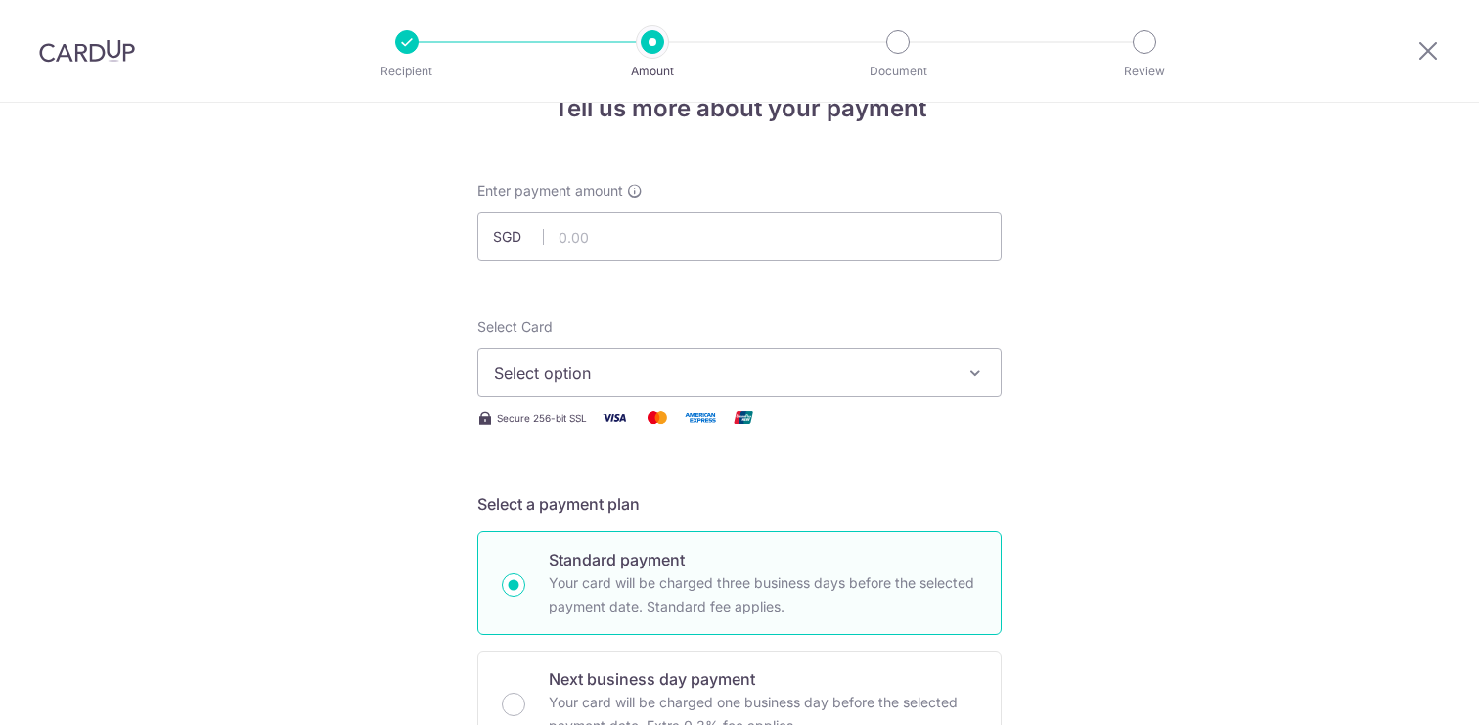
scroll to position [66, 0]
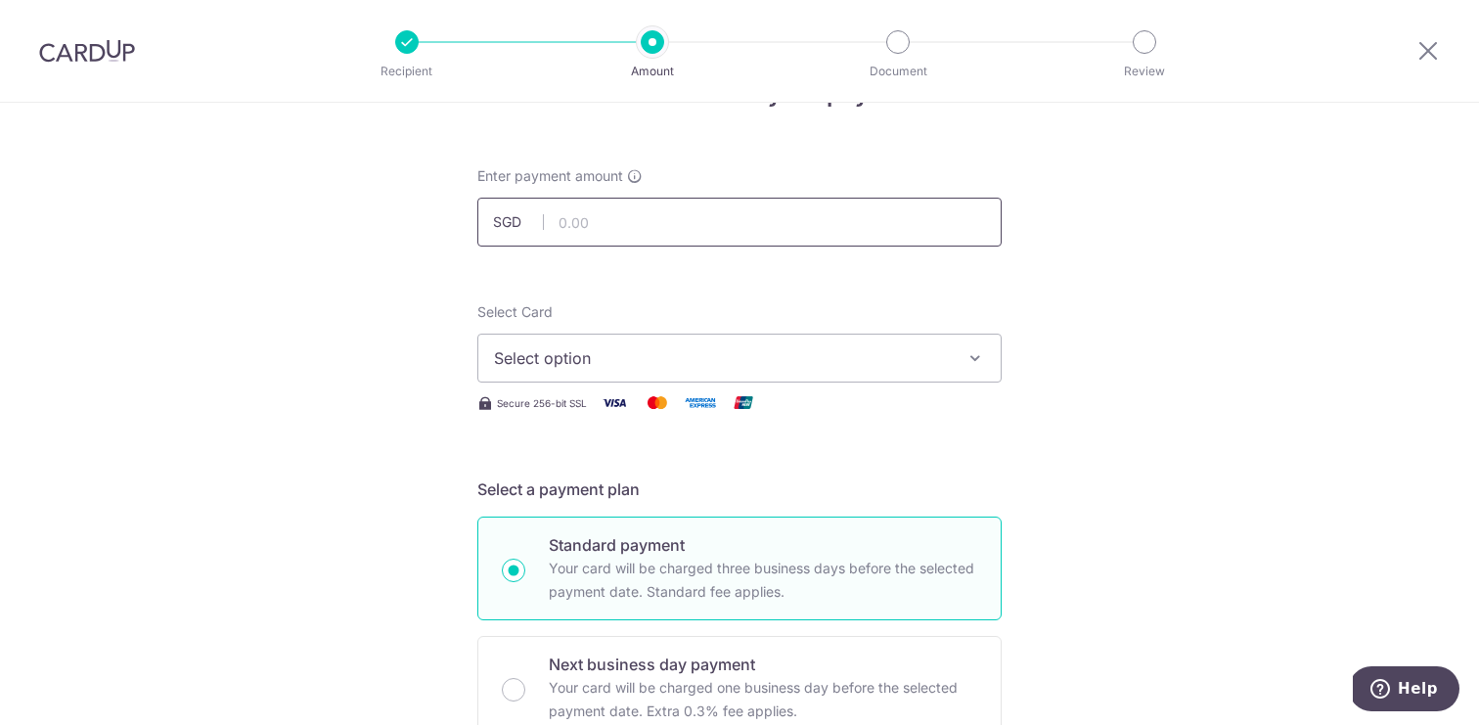
click at [600, 213] on input "text" at bounding box center [739, 222] width 524 height 49
type input "15,620.45"
click at [606, 359] on span "Select option" at bounding box center [722, 357] width 456 height 23
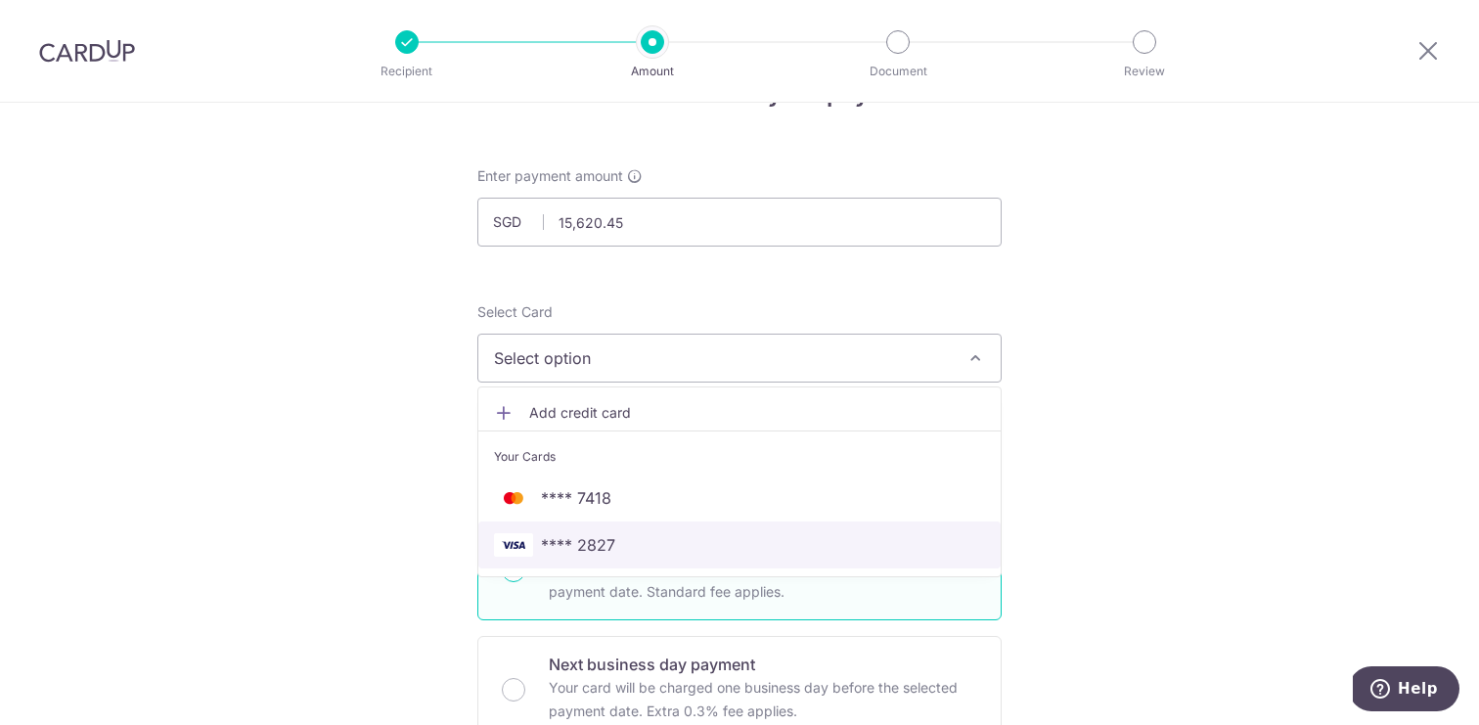
click at [638, 548] on span "**** 2827" at bounding box center [739, 544] width 491 height 23
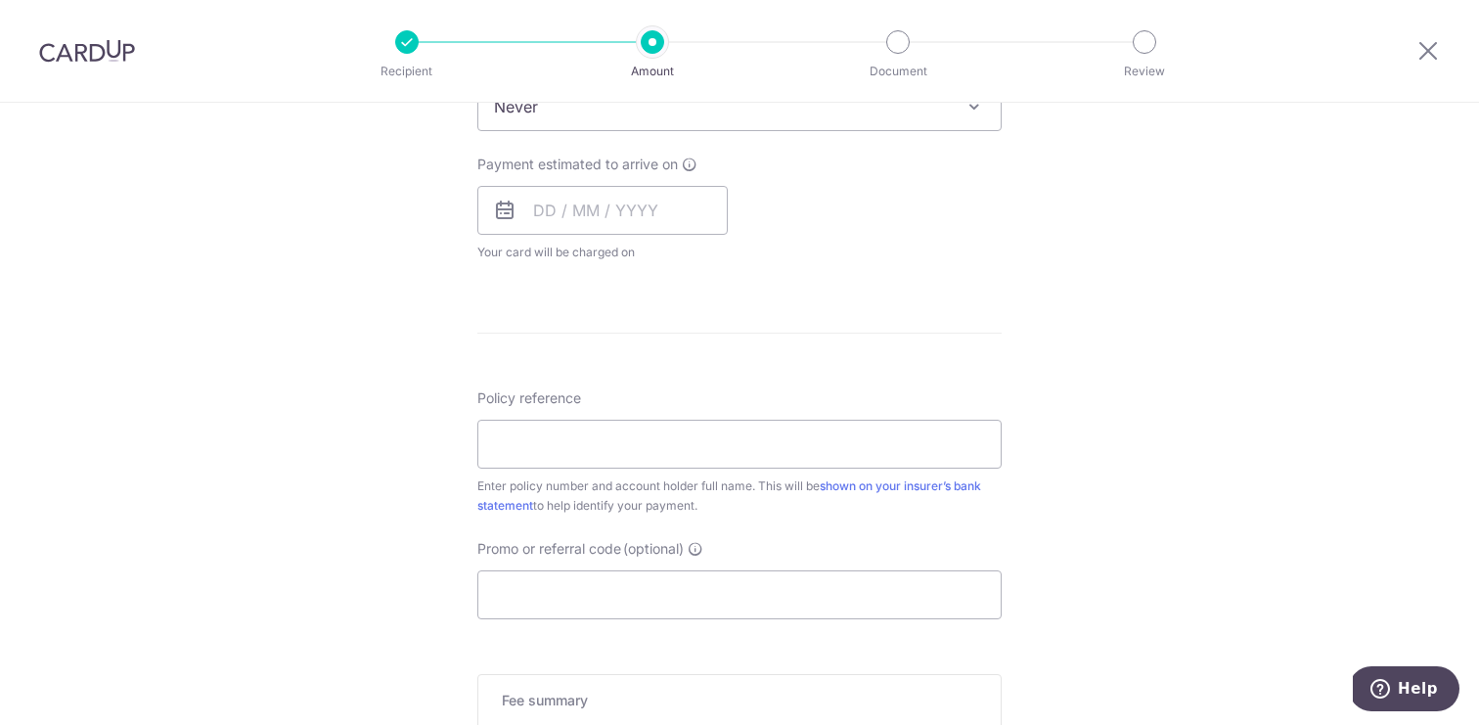
scroll to position [866, 0]
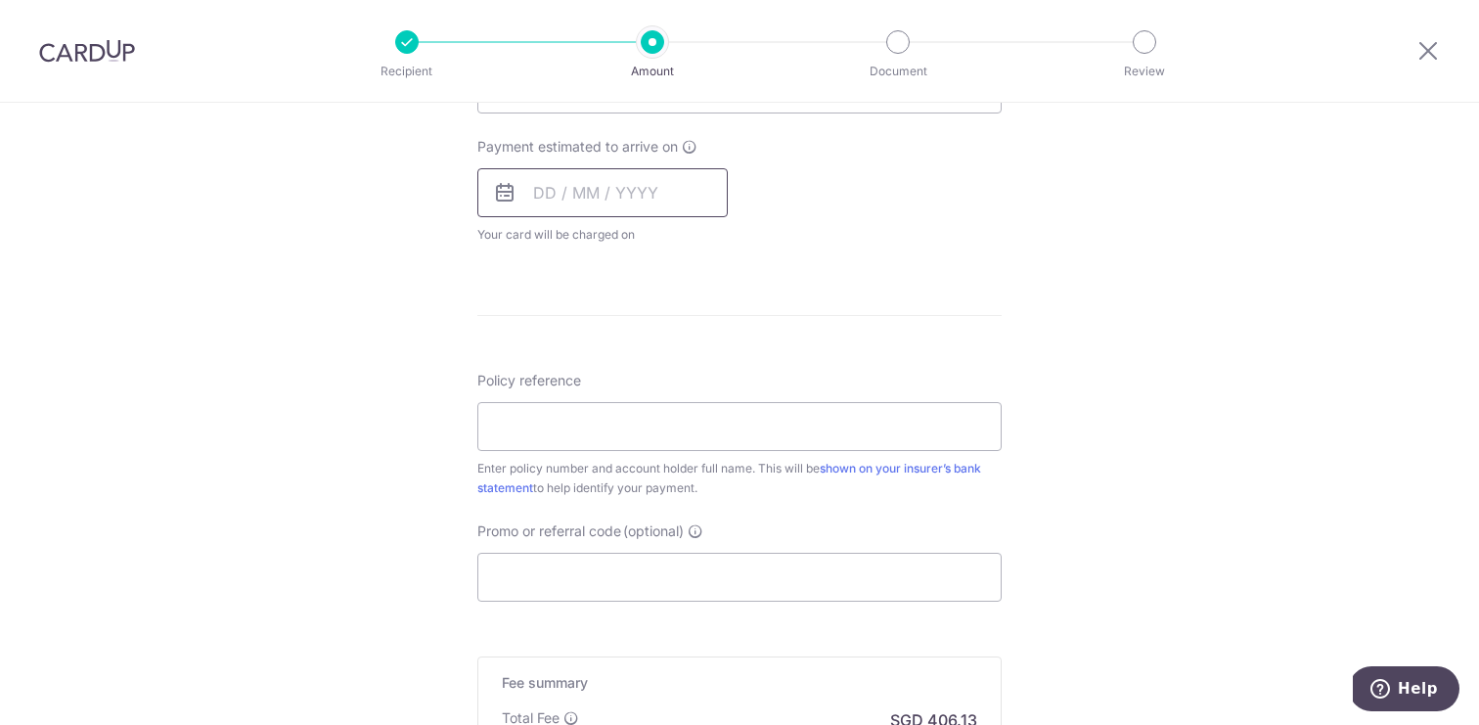
click at [522, 189] on input "text" at bounding box center [602, 192] width 250 height 49
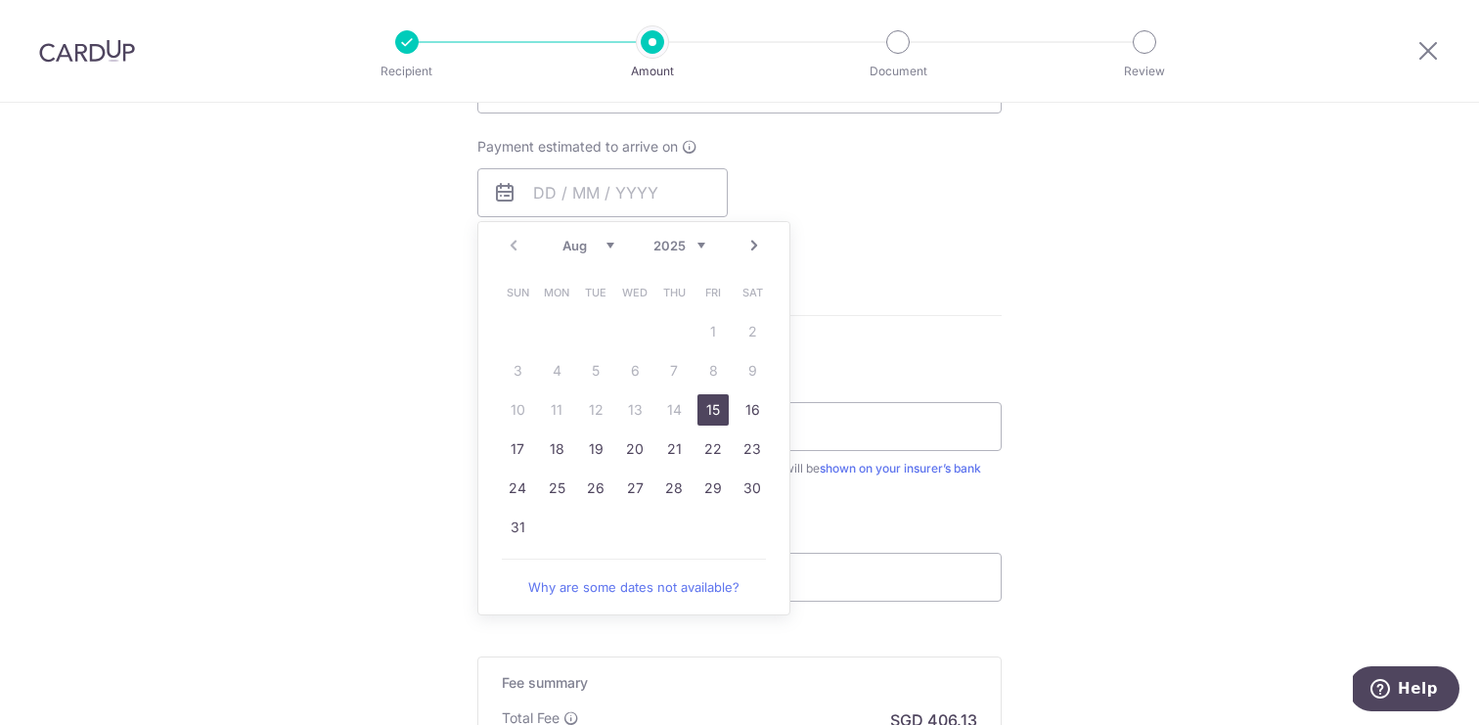
click at [1107, 280] on div "Tell us more about your payment Enter payment amount SGD 15,620.45 15620.45 Sel…" at bounding box center [739, 121] width 1479 height 1769
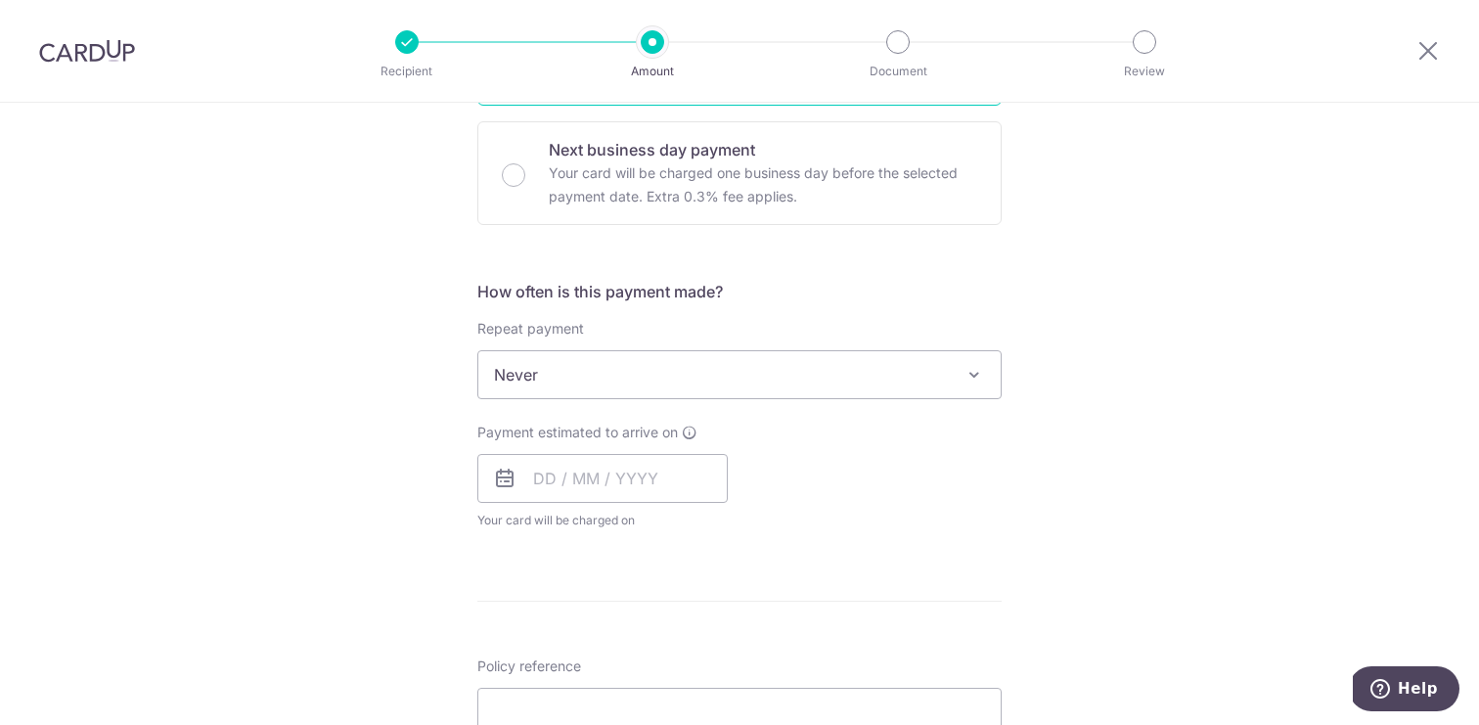
scroll to position [617, 0]
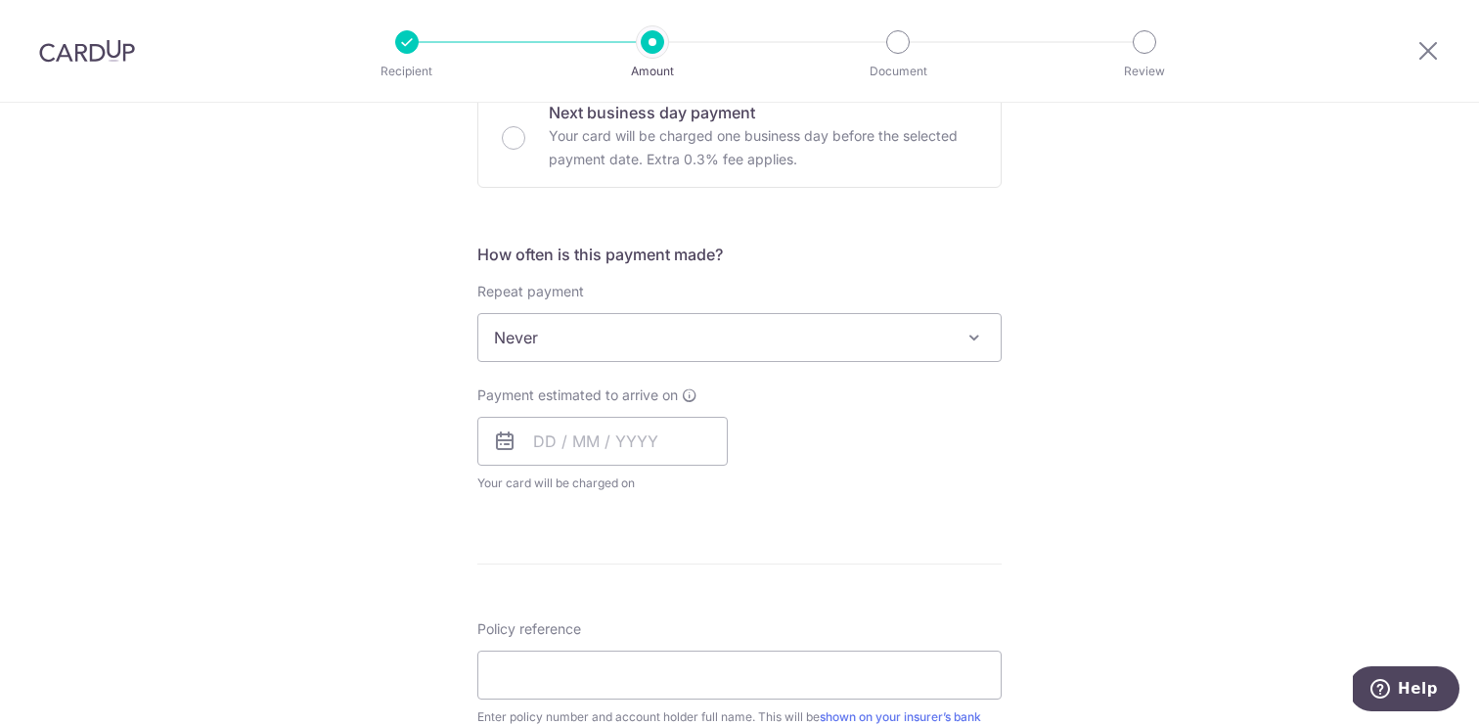
click at [511, 443] on icon at bounding box center [504, 440] width 23 height 23
click at [544, 440] on input "text" at bounding box center [602, 441] width 250 height 49
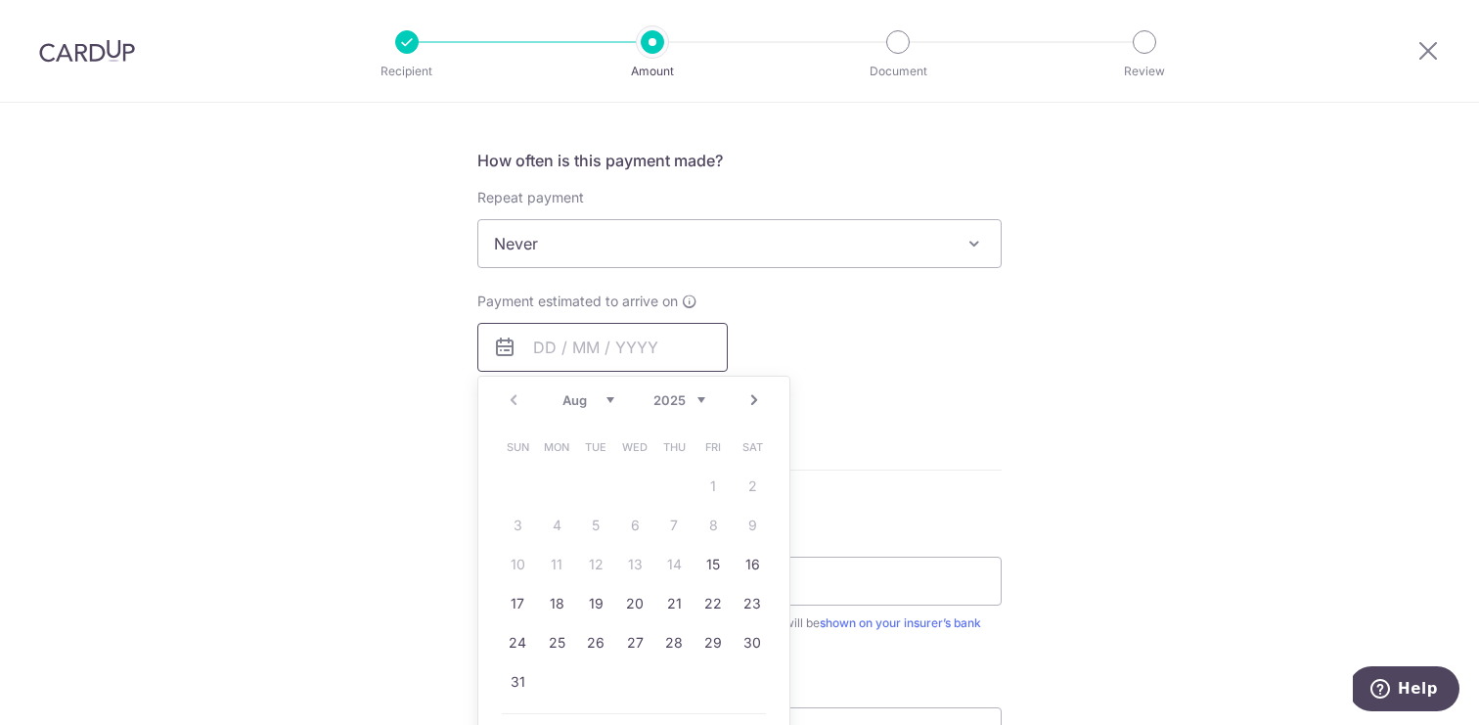
scroll to position [717, 0]
click at [715, 557] on link "15" at bounding box center [712, 558] width 31 height 31
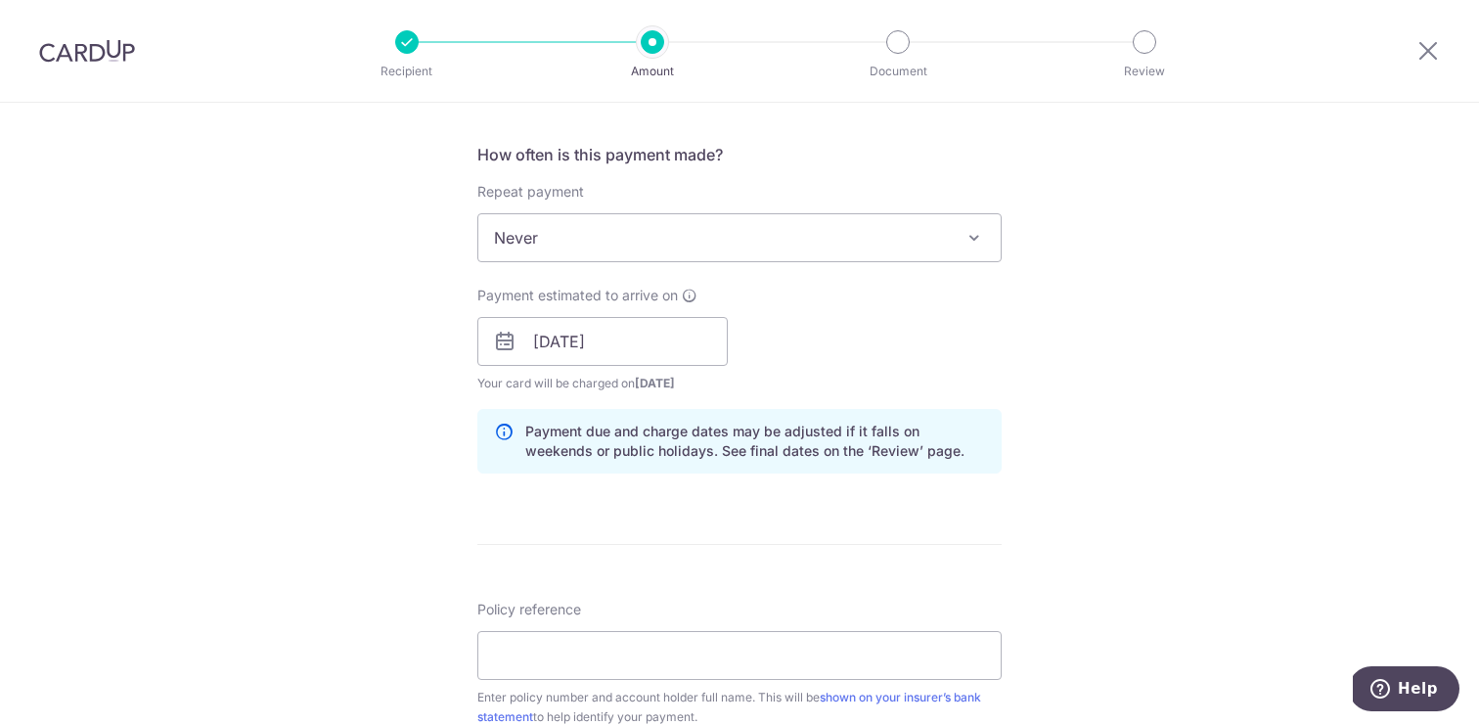
click at [1104, 498] on div "Tell us more about your payment Enter payment amount SGD 15,620.45 15620.45 Sel…" at bounding box center [739, 311] width 1479 height 1850
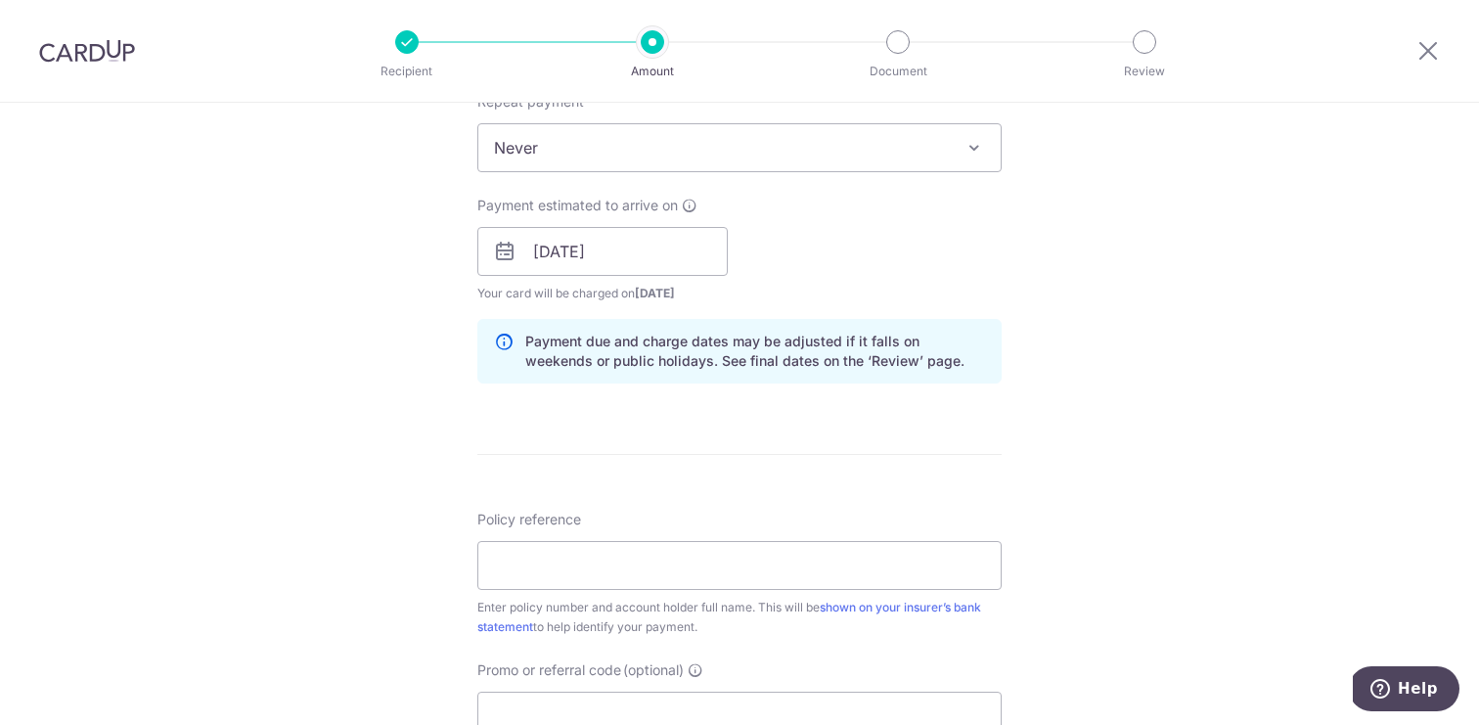
scroll to position [799, 0]
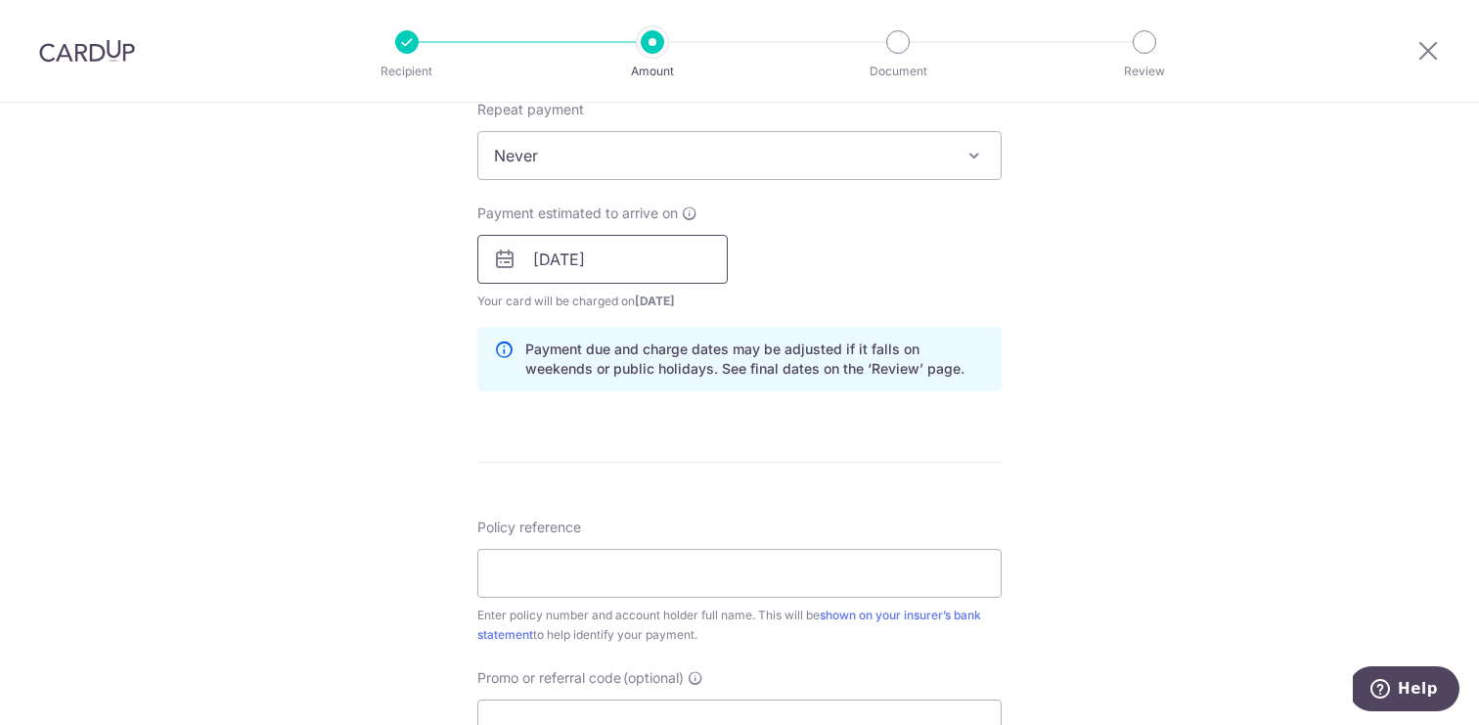
click at [578, 258] on input "15/08/2025" at bounding box center [602, 259] width 250 height 49
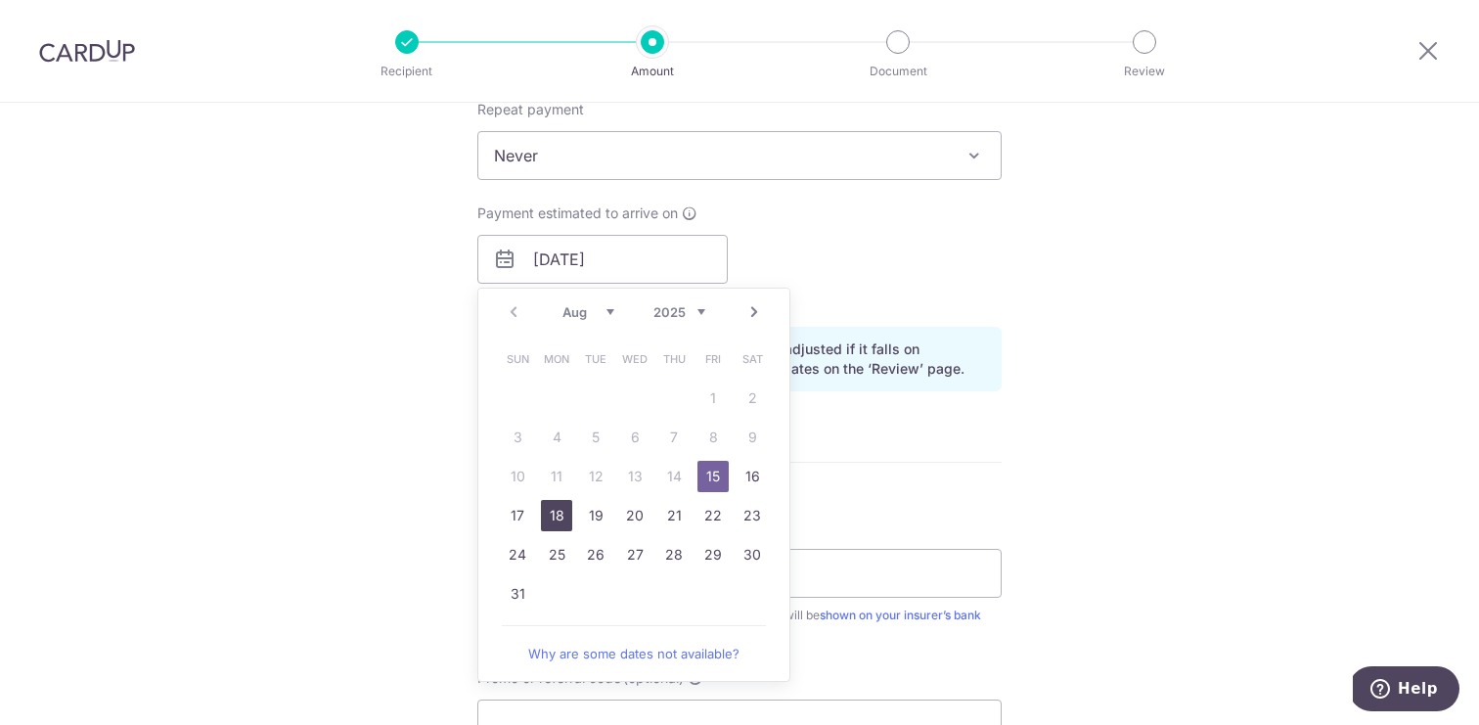
click at [559, 513] on link "18" at bounding box center [556, 515] width 31 height 31
type input "18/08/2025"
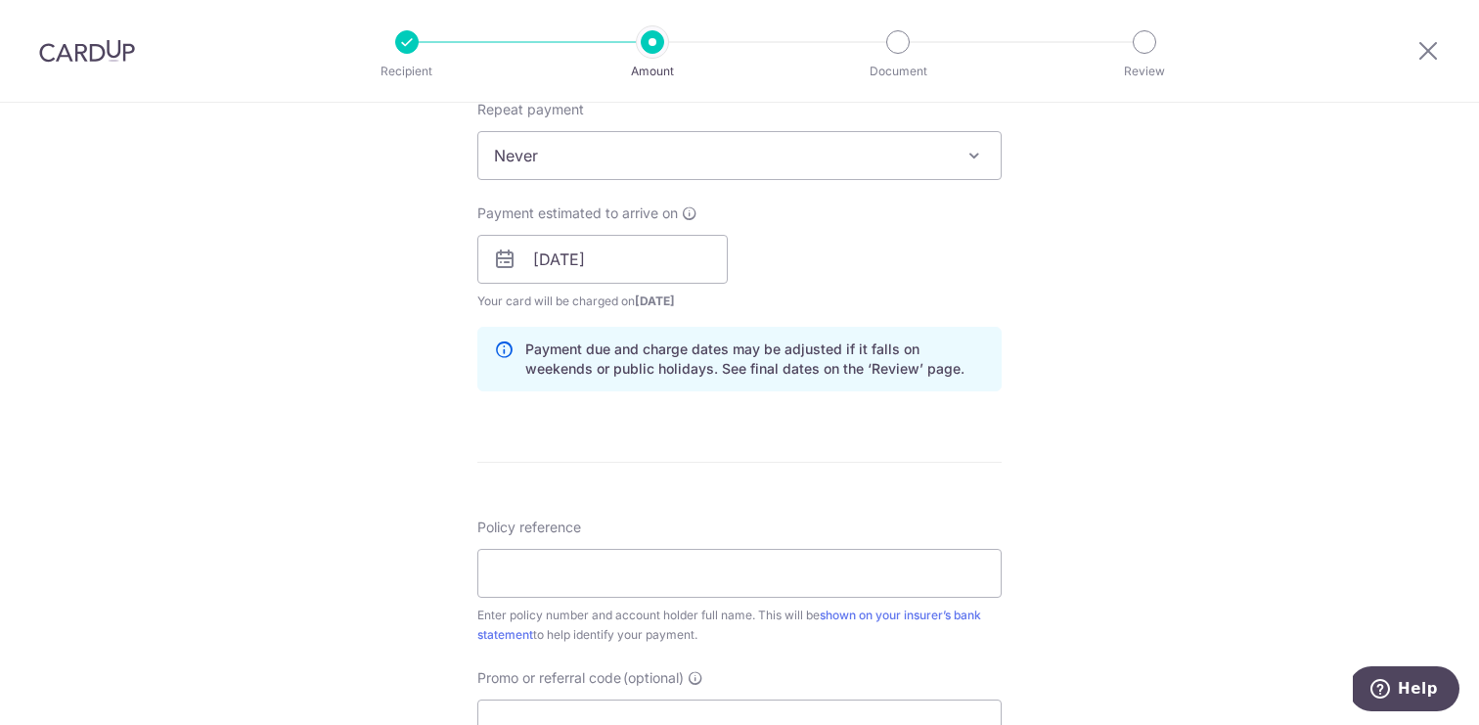
click at [1129, 511] on div "Tell us more about your payment Enter payment amount SGD 15,620.45 15620.45 Sel…" at bounding box center [739, 229] width 1479 height 1850
click at [1234, 375] on div "Tell us more about your payment Enter payment amount SGD 15,620.45 15620.45 Sel…" at bounding box center [739, 227] width 1479 height 1850
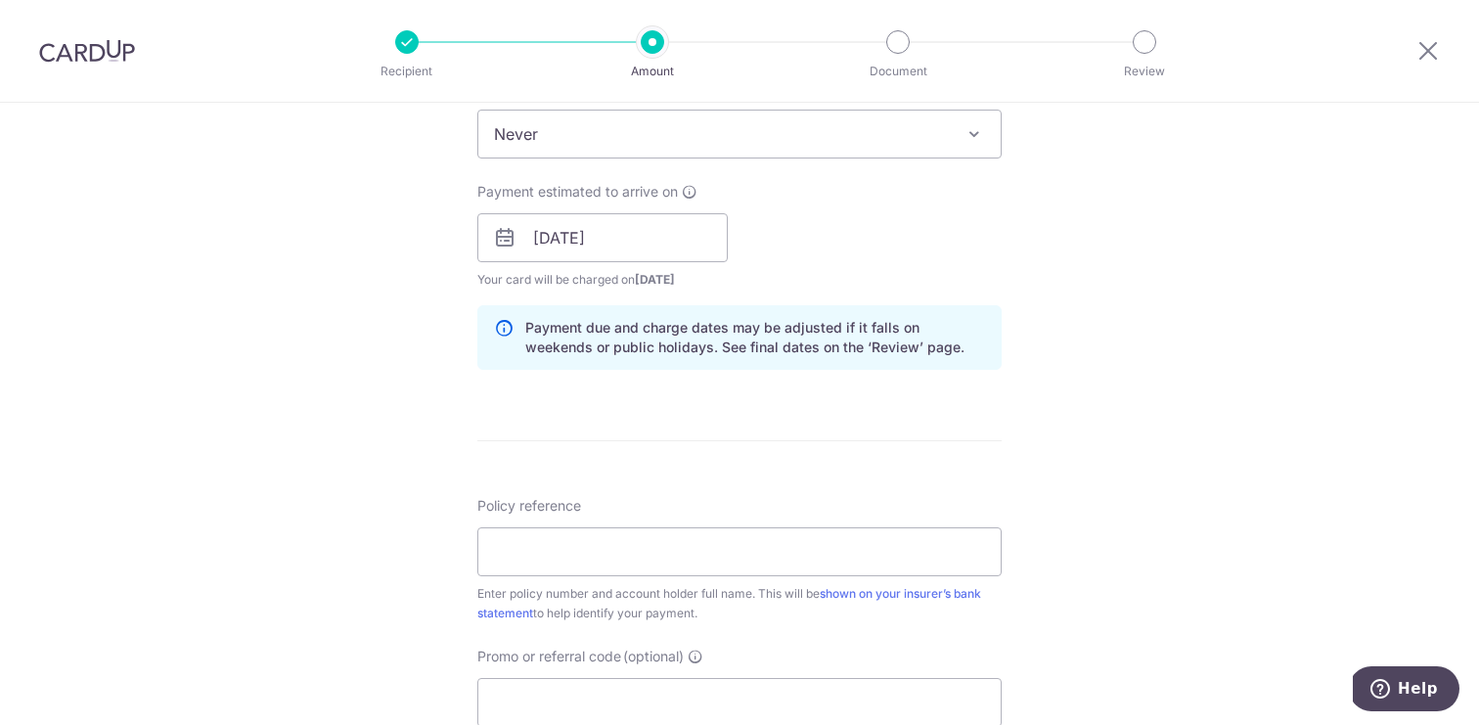
scroll to position [916, 0]
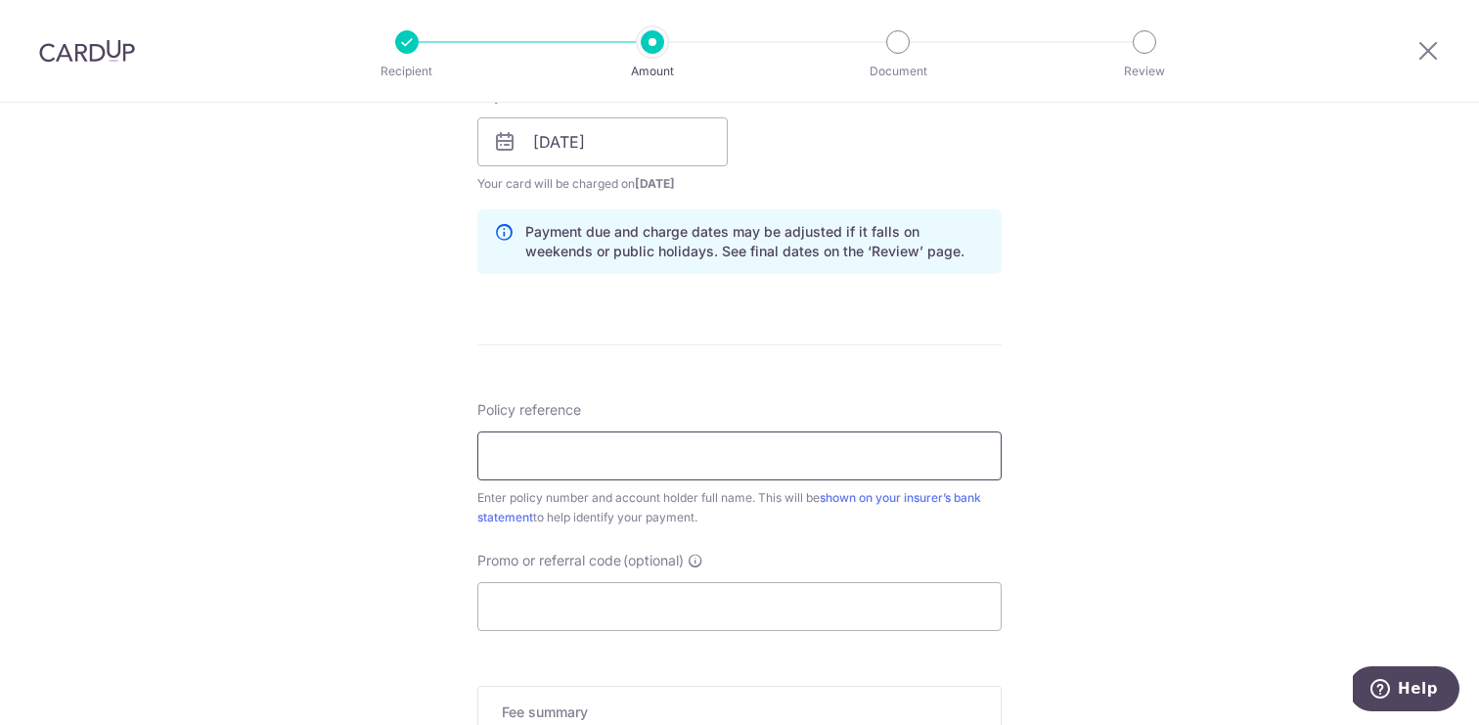
click at [543, 464] on input "Policy reference" at bounding box center [739, 455] width 524 height 49
type input "2493089407 Benny Wong Pok Hung"
click at [572, 612] on input "Promo or referral code (optional)" at bounding box center [739, 606] width 524 height 49
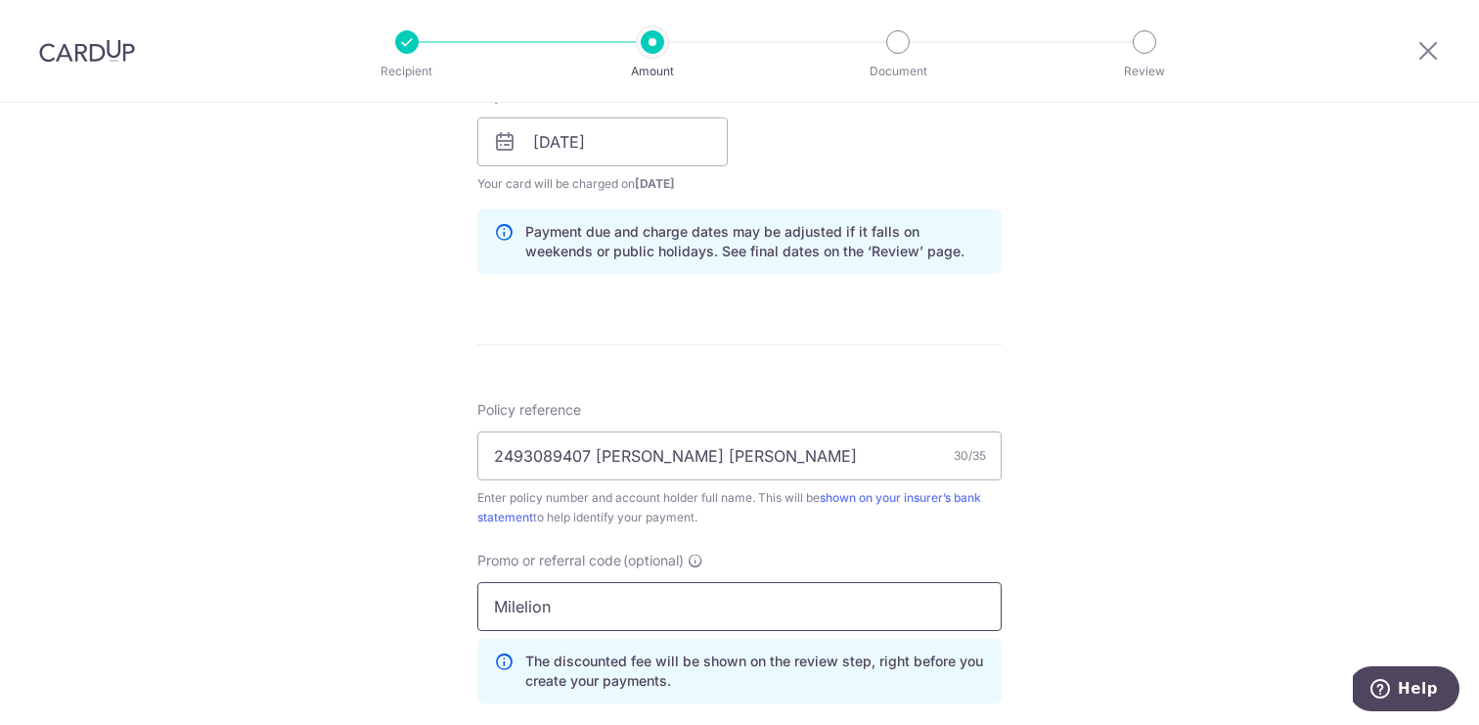
type input "Milelion"
click at [1142, 520] on div "Tell us more about your payment Enter payment amount SGD 15,620.45 15620.45 Sel…" at bounding box center [739, 155] width 1479 height 1938
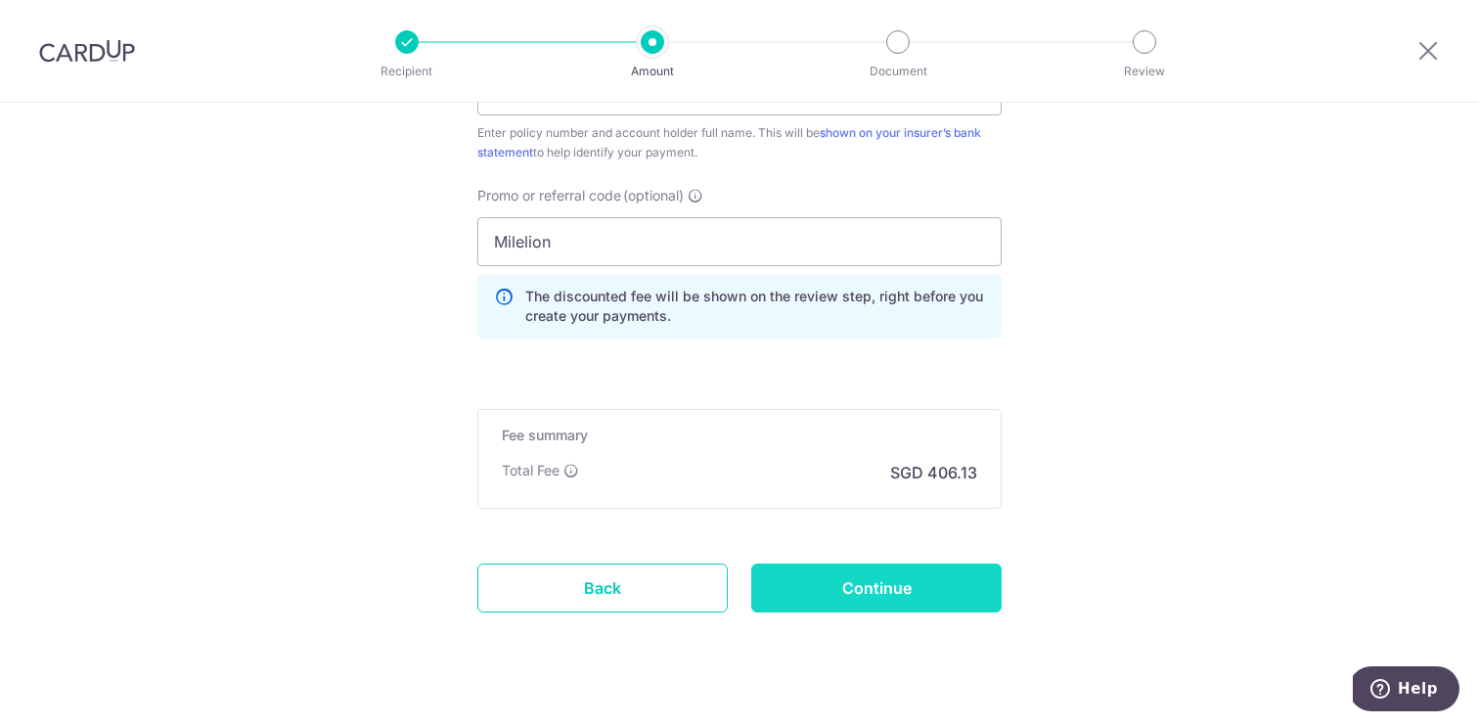
scroll to position [1311, 0]
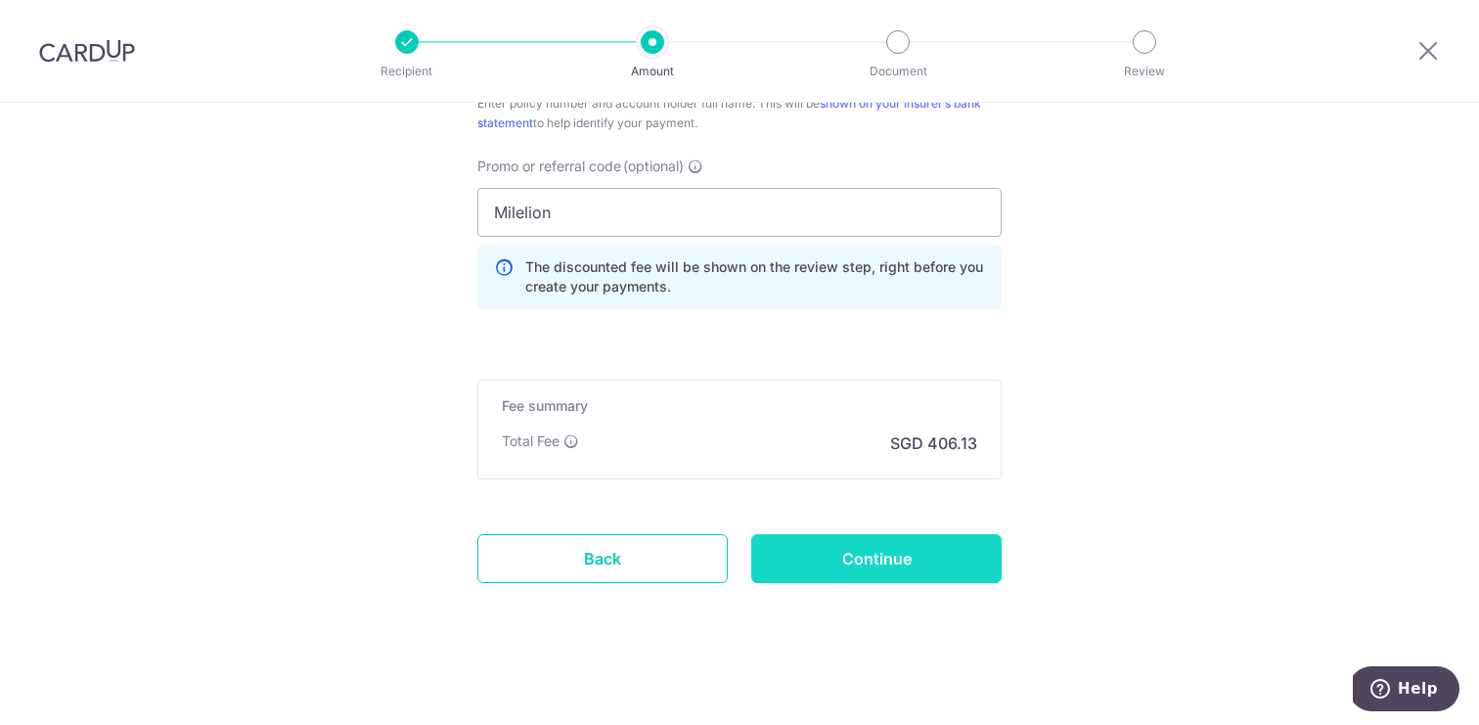
click at [878, 557] on input "Continue" at bounding box center [876, 558] width 250 height 49
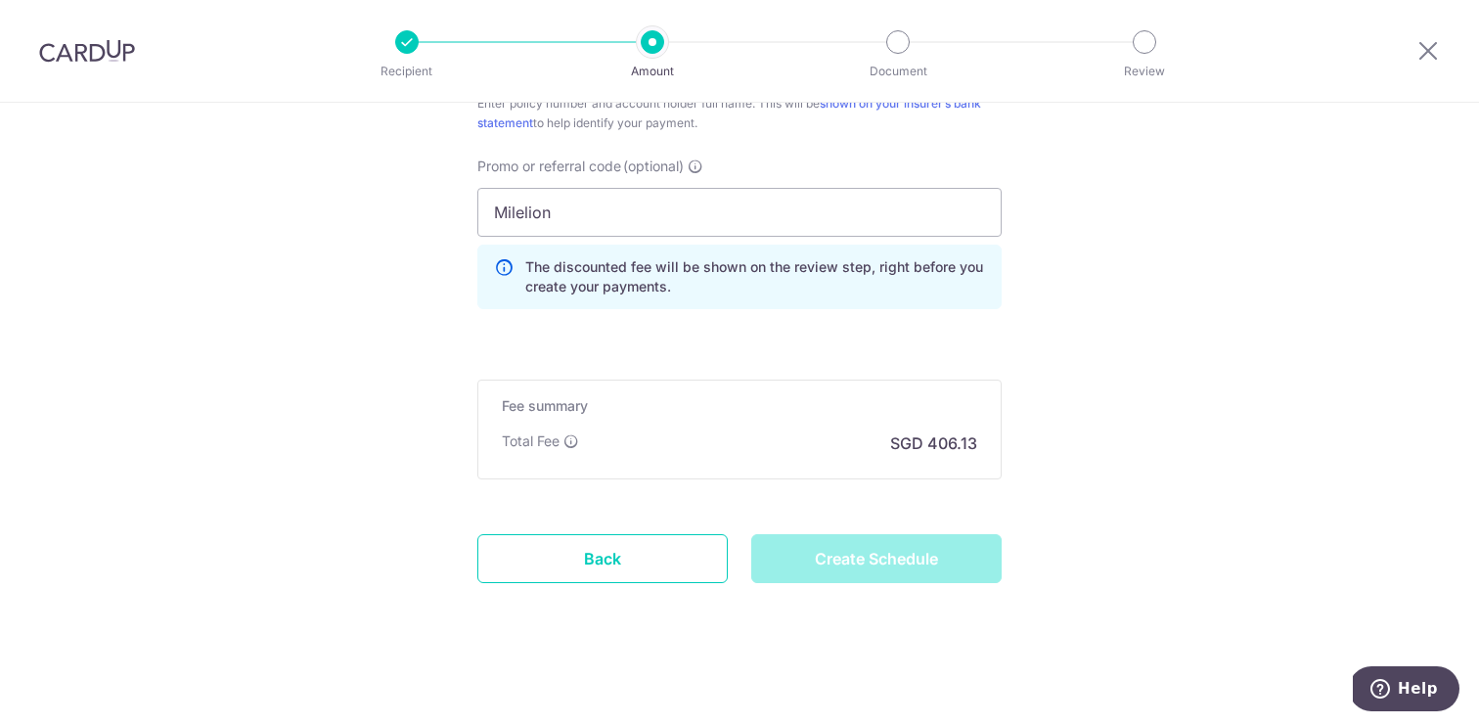
type input "Create Schedule"
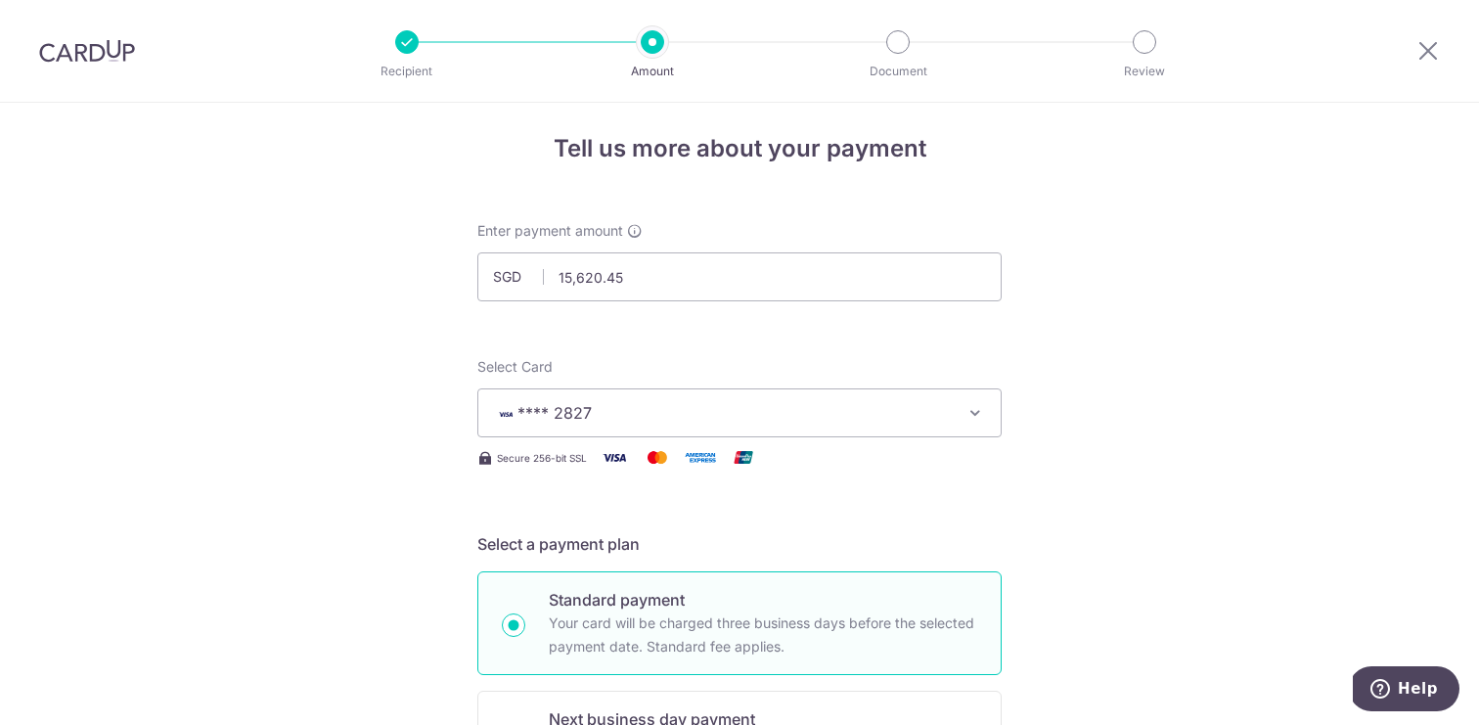
scroll to position [0, 0]
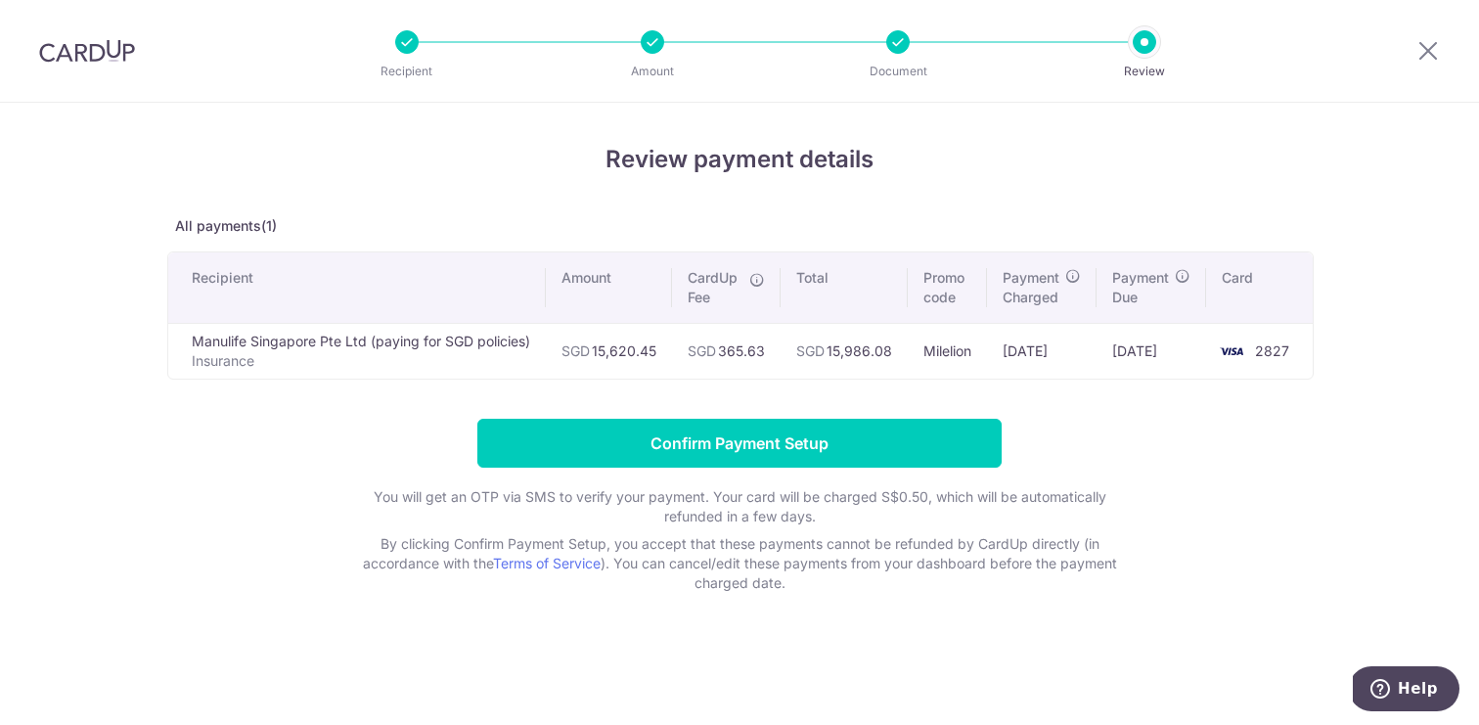
click at [1152, 380] on div "Review payment details All payments(1) Recipient Amount CardUp Fee Total Promo …" at bounding box center [739, 367] width 1144 height 451
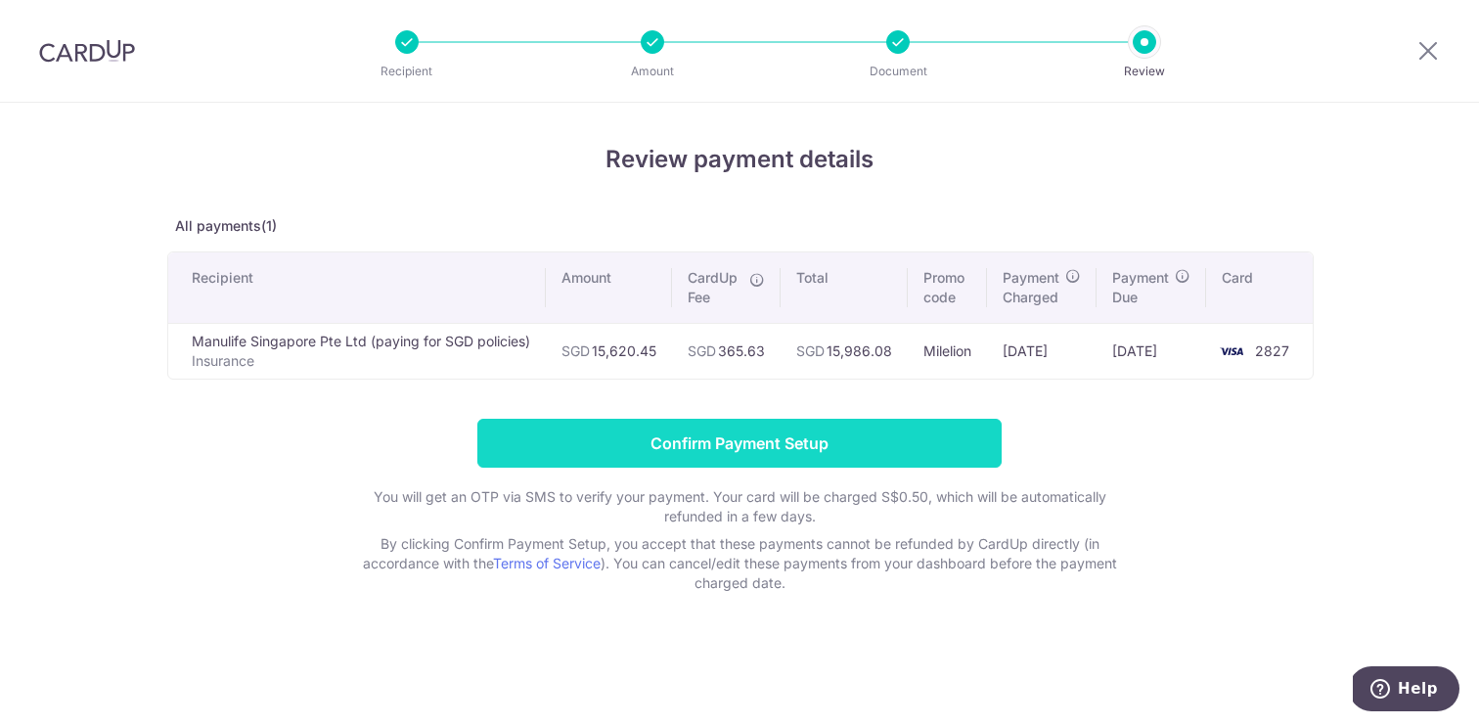
click at [754, 439] on input "Confirm Payment Setup" at bounding box center [739, 443] width 524 height 49
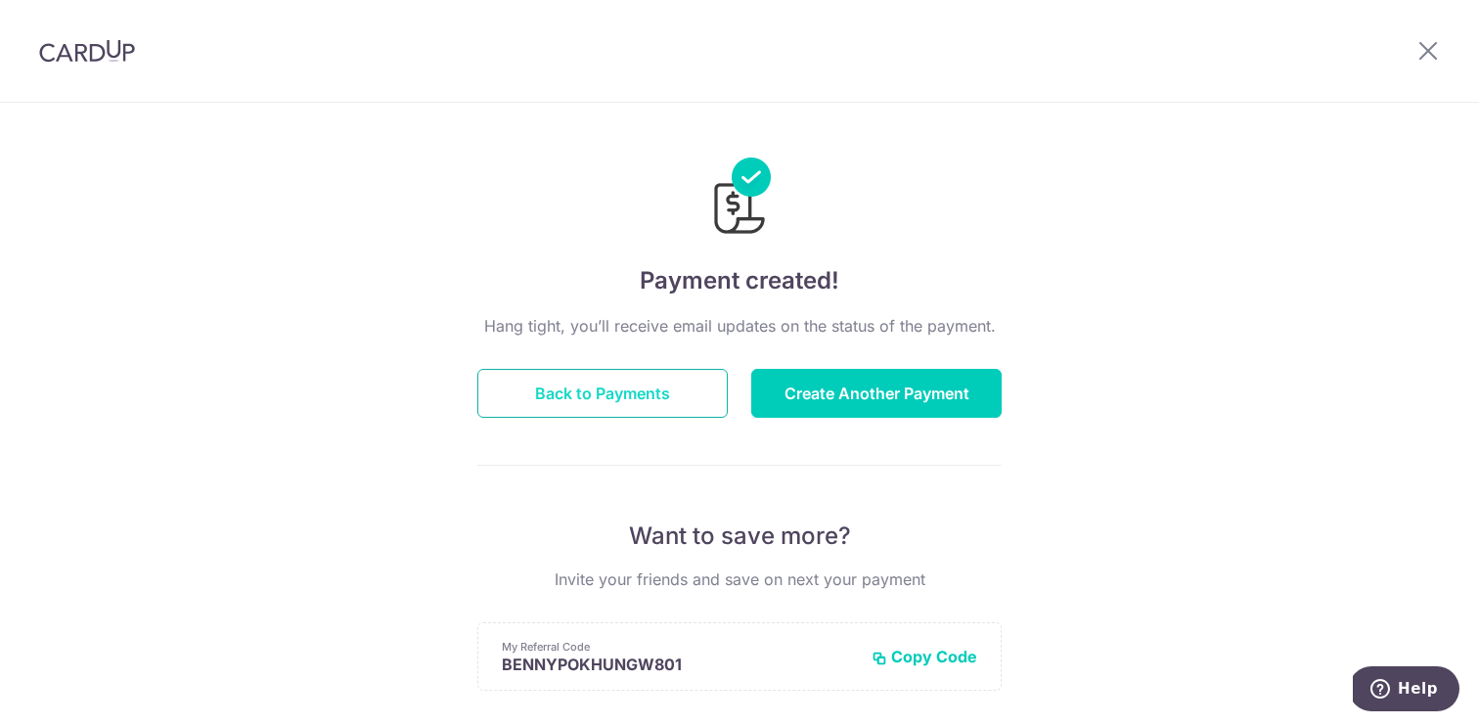
click at [620, 400] on button "Back to Payments" at bounding box center [602, 393] width 250 height 49
